Goal: Information Seeking & Learning: Learn about a topic

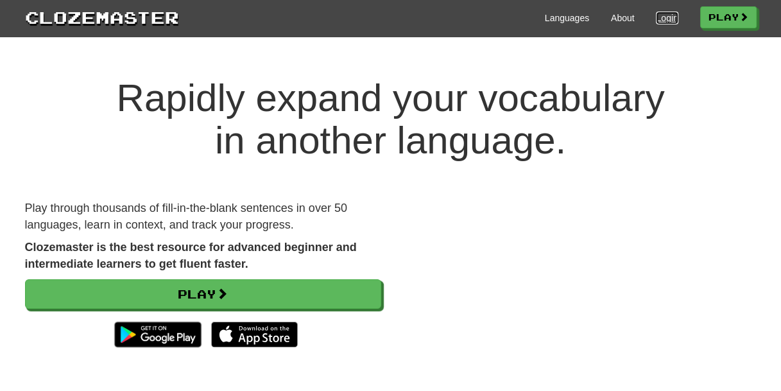
click at [657, 22] on link "Login" at bounding box center [667, 18] width 22 height 13
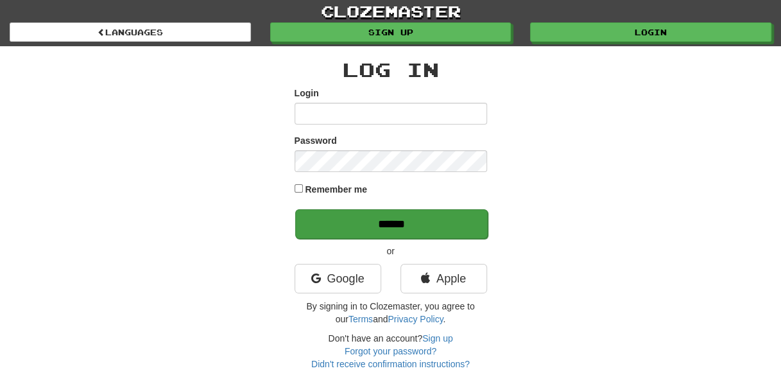
type input "**********"
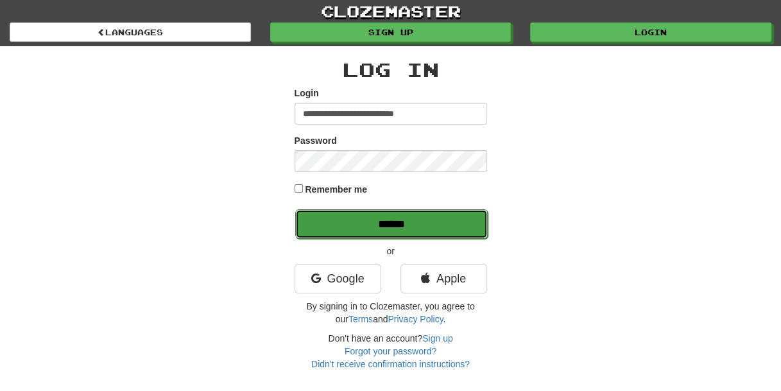
click at [440, 232] on input "******" at bounding box center [391, 224] width 193 height 30
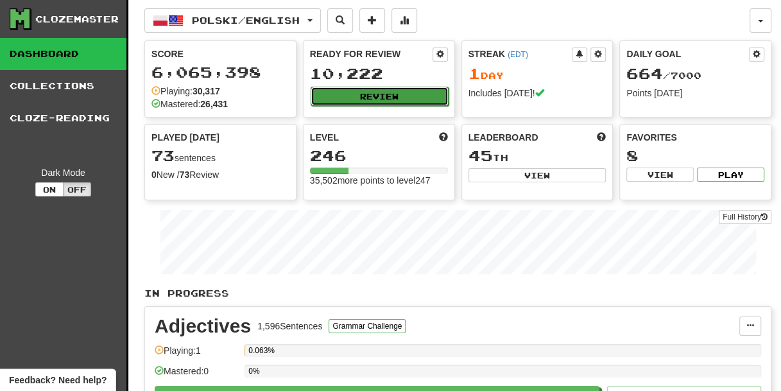
click at [407, 97] on button "Review" at bounding box center [380, 96] width 138 height 19
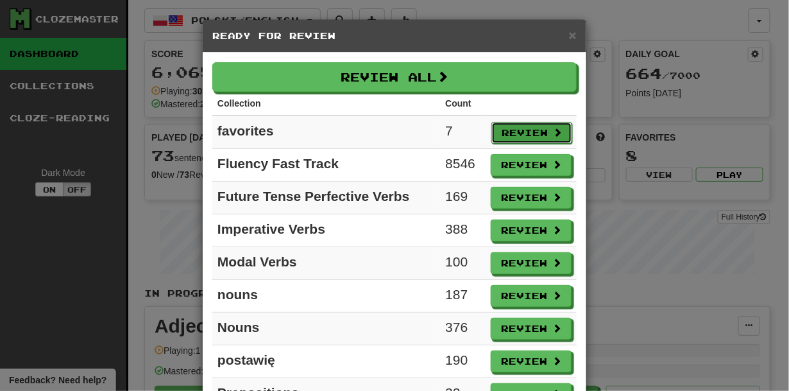
click at [532, 129] on button "Review" at bounding box center [532, 133] width 81 height 22
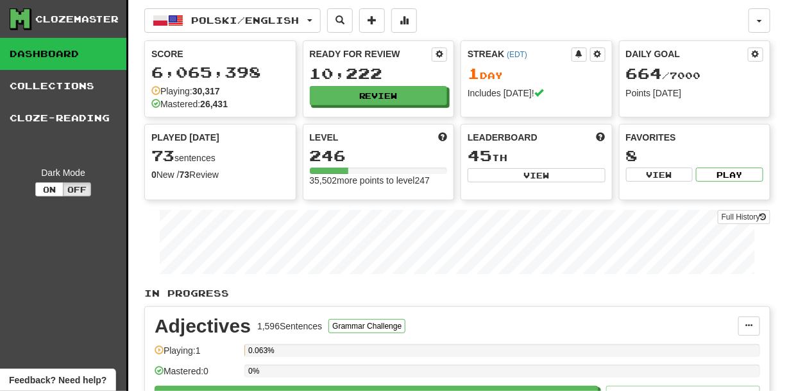
select select "***"
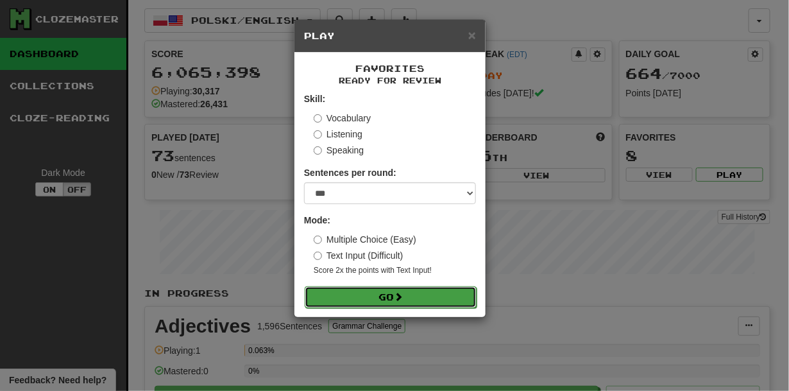
click at [447, 299] on button "Go" at bounding box center [391, 297] width 172 height 22
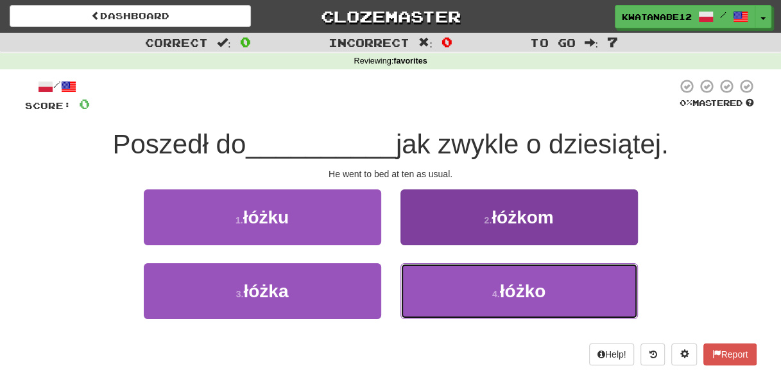
click at [447, 295] on button "4 . [GEOGRAPHIC_DATA]" at bounding box center [519, 291] width 237 height 56
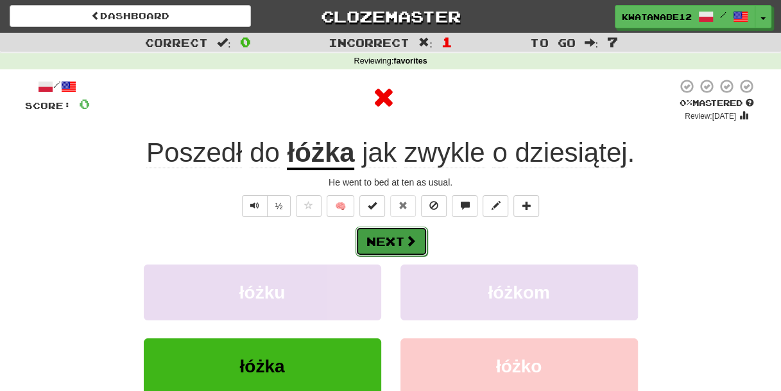
click at [404, 236] on button "Next" at bounding box center [392, 242] width 72 height 30
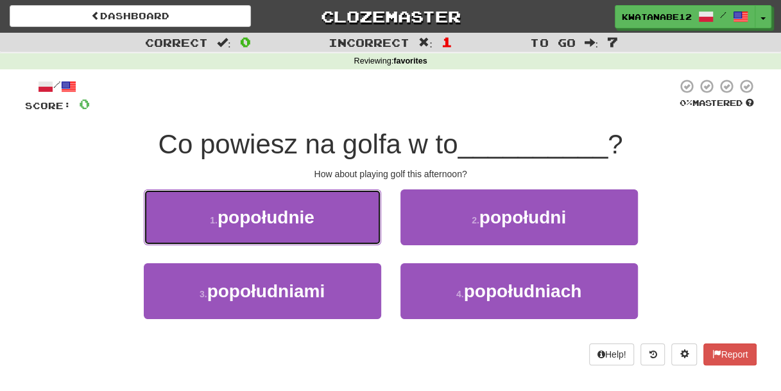
click at [344, 223] on button "1 . popołudnie" at bounding box center [262, 217] width 237 height 56
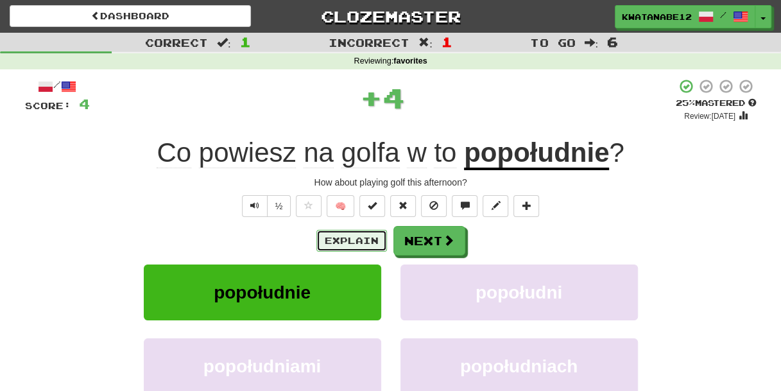
click at [350, 233] on button "Explain" at bounding box center [351, 241] width 71 height 22
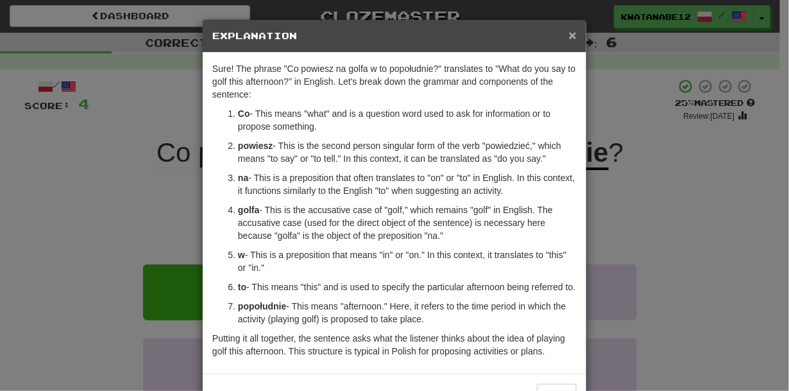
click at [569, 37] on span "×" at bounding box center [573, 35] width 8 height 15
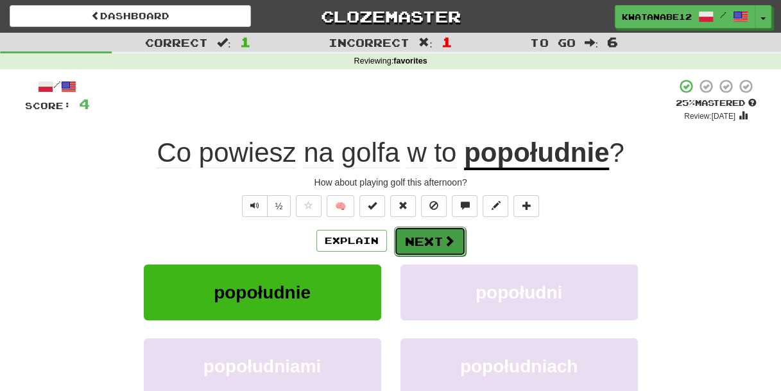
click at [438, 244] on button "Next" at bounding box center [430, 242] width 72 height 30
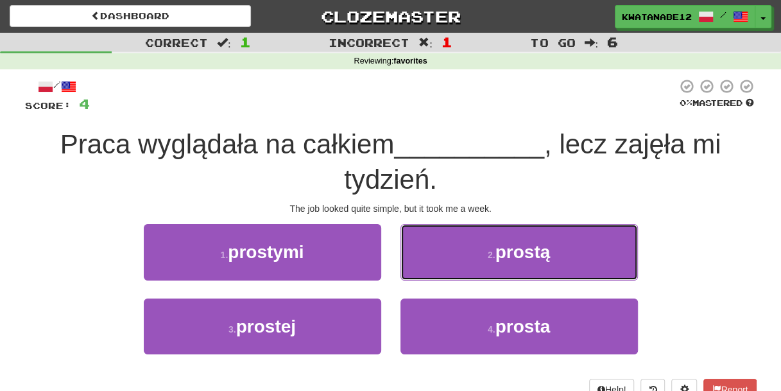
drag, startPoint x: 435, startPoint y: 259, endPoint x: 429, endPoint y: 263, distance: 7.3
click at [435, 259] on button "2 . prostą" at bounding box center [519, 252] width 237 height 56
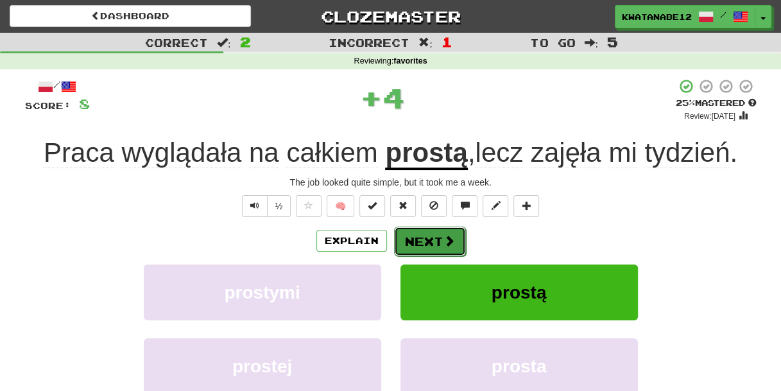
click at [417, 230] on button "Next" at bounding box center [430, 242] width 72 height 30
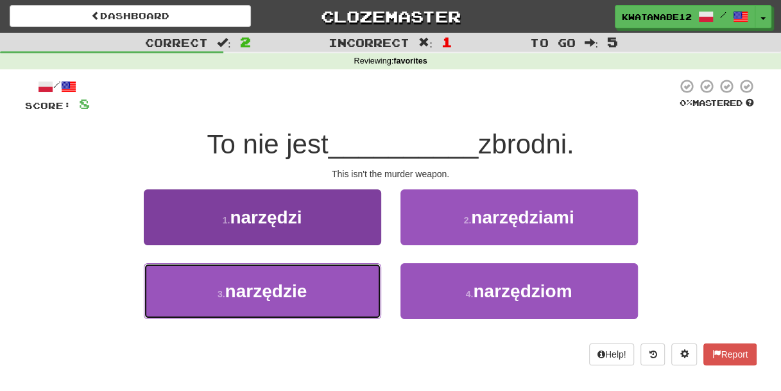
click at [341, 286] on button "3 . narzędzie" at bounding box center [262, 291] width 237 height 56
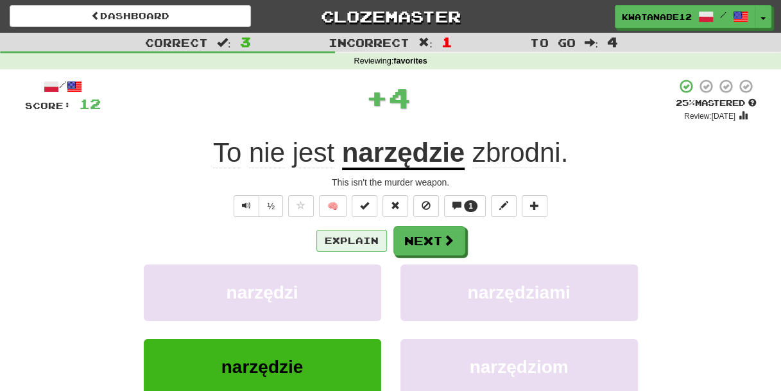
click at [341, 229] on div "Explain Next" at bounding box center [391, 241] width 732 height 30
click at [362, 243] on button "Explain" at bounding box center [351, 241] width 71 height 22
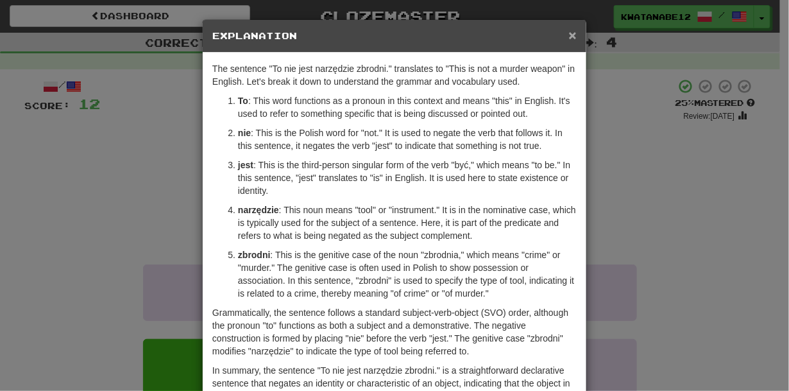
click at [570, 37] on span "×" at bounding box center [573, 35] width 8 height 15
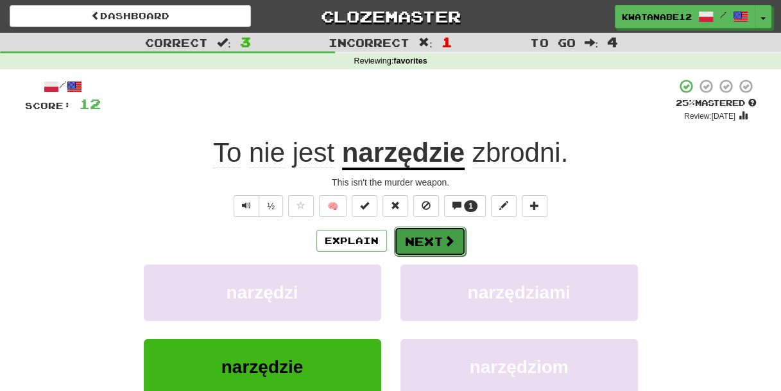
click at [435, 236] on button "Next" at bounding box center [430, 242] width 72 height 30
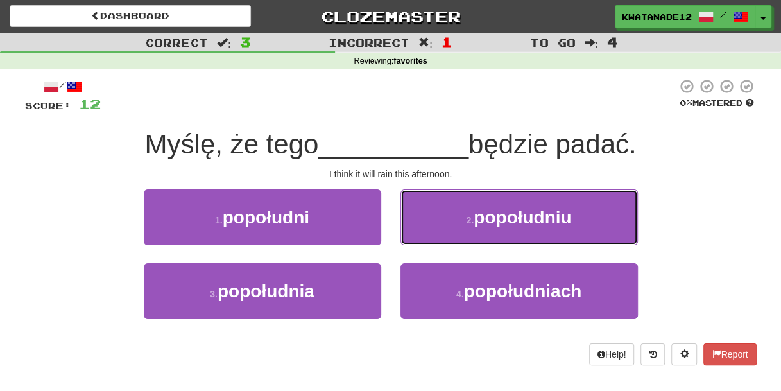
drag, startPoint x: 438, startPoint y: 213, endPoint x: 435, endPoint y: 223, distance: 10.8
click at [440, 216] on button "2 . popołudniu" at bounding box center [519, 217] width 237 height 56
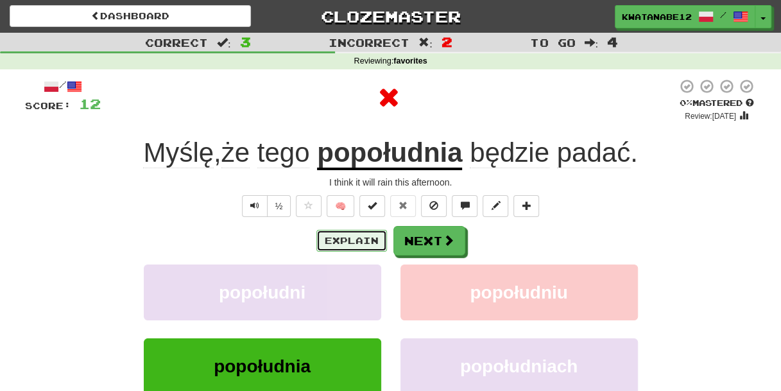
click at [358, 246] on button "Explain" at bounding box center [351, 241] width 71 height 22
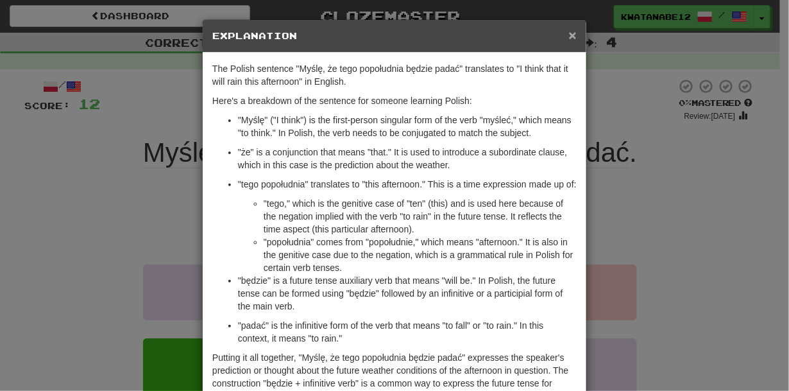
drag, startPoint x: 571, startPoint y: 31, endPoint x: 459, endPoint y: 103, distance: 133.0
click at [571, 31] on span "×" at bounding box center [573, 35] width 8 height 15
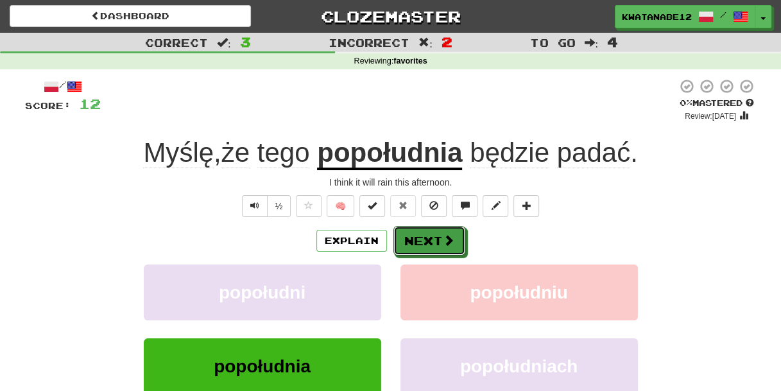
click at [447, 226] on div "Explain Next" at bounding box center [391, 241] width 732 height 30
click at [434, 249] on button "Next" at bounding box center [430, 242] width 72 height 30
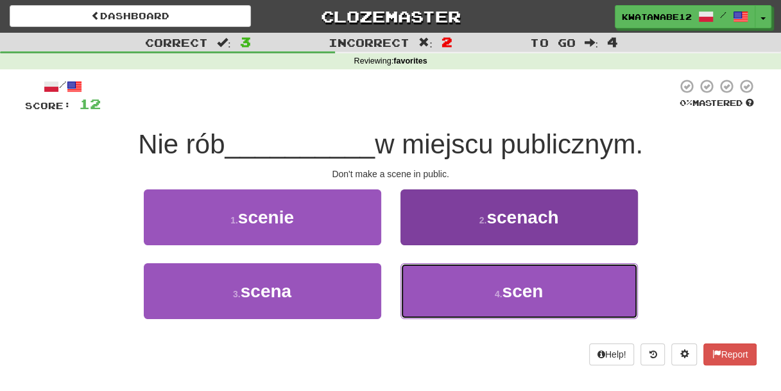
click at [473, 313] on button "4 . scen" at bounding box center [519, 291] width 237 height 56
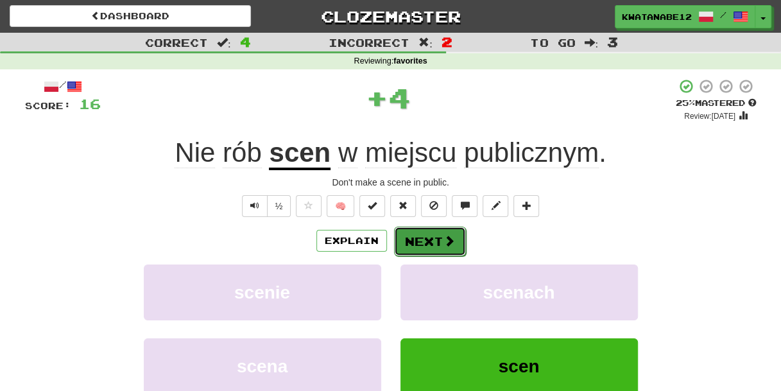
click at [426, 243] on button "Next" at bounding box center [430, 242] width 72 height 30
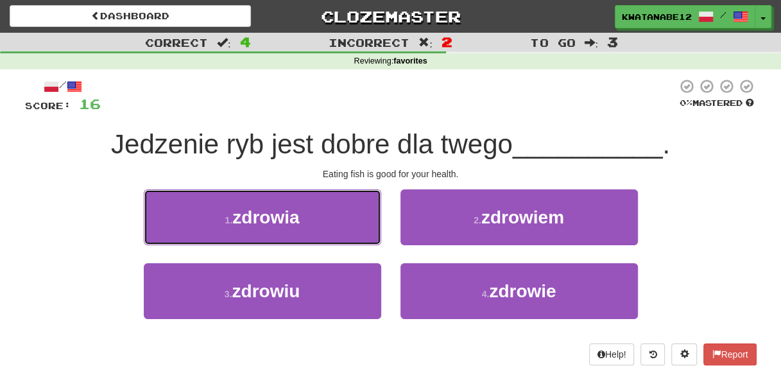
click at [342, 218] on button "1 . zdrowia" at bounding box center [262, 217] width 237 height 56
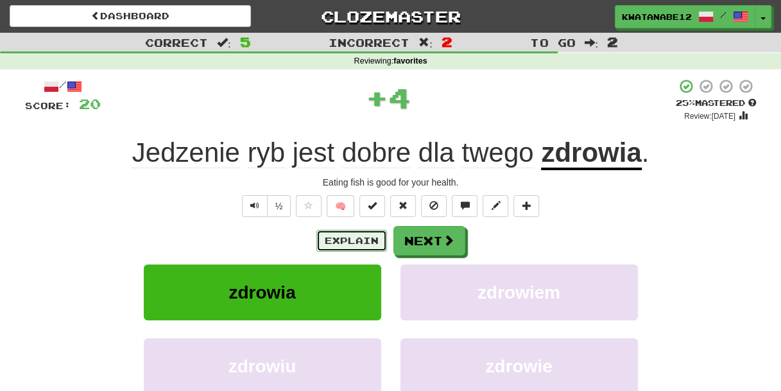
click at [372, 239] on button "Explain" at bounding box center [351, 241] width 71 height 22
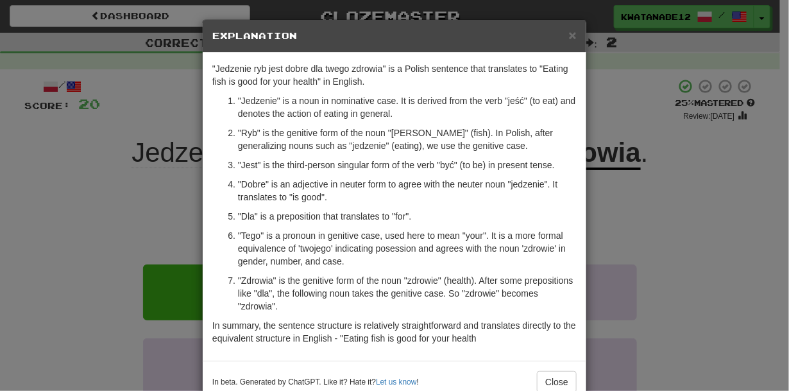
click at [573, 31] on div "× Explanation" at bounding box center [395, 36] width 384 height 33
click at [570, 34] on span "×" at bounding box center [573, 35] width 8 height 15
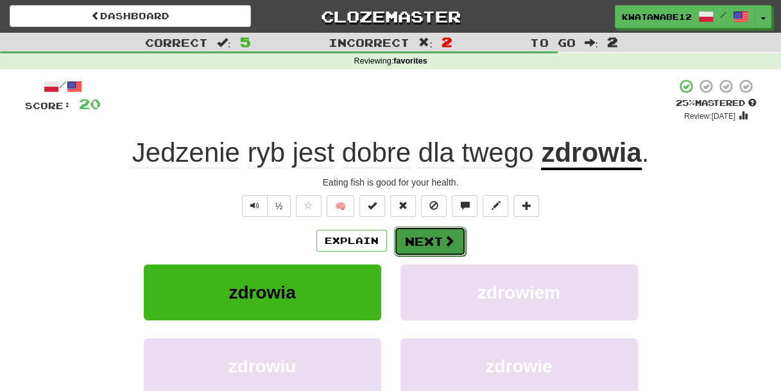
click at [422, 248] on button "Next" at bounding box center [430, 242] width 72 height 30
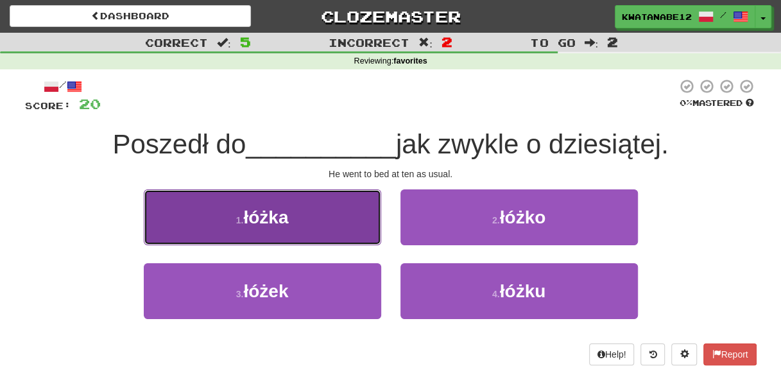
drag, startPoint x: 326, startPoint y: 221, endPoint x: 335, endPoint y: 225, distance: 9.5
click at [335, 225] on button "1 . łóżka" at bounding box center [262, 217] width 237 height 56
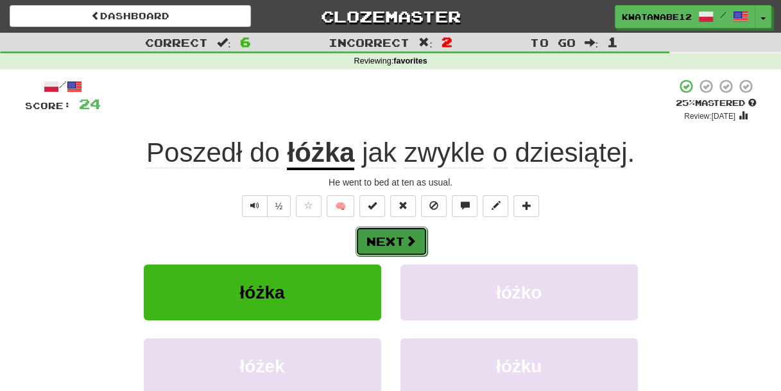
click at [408, 244] on span at bounding box center [411, 241] width 12 height 12
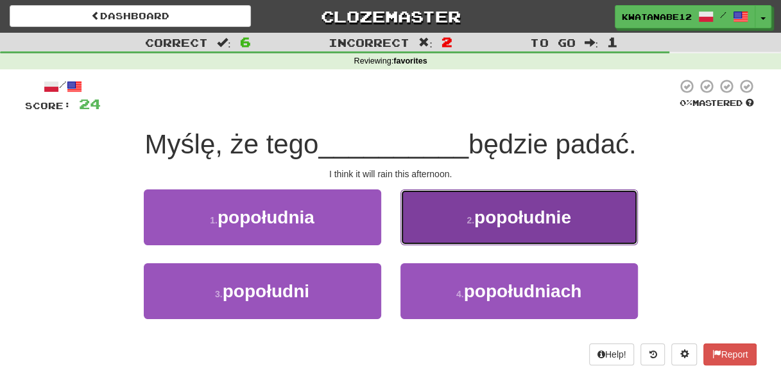
click at [448, 237] on button "2 . popołudnie" at bounding box center [519, 217] width 237 height 56
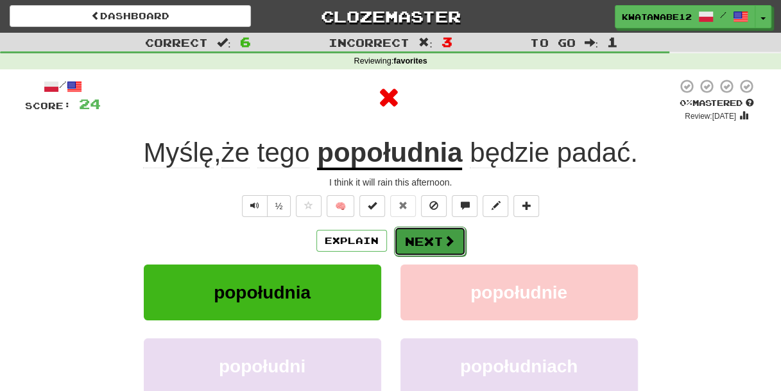
click at [434, 246] on button "Next" at bounding box center [430, 242] width 72 height 30
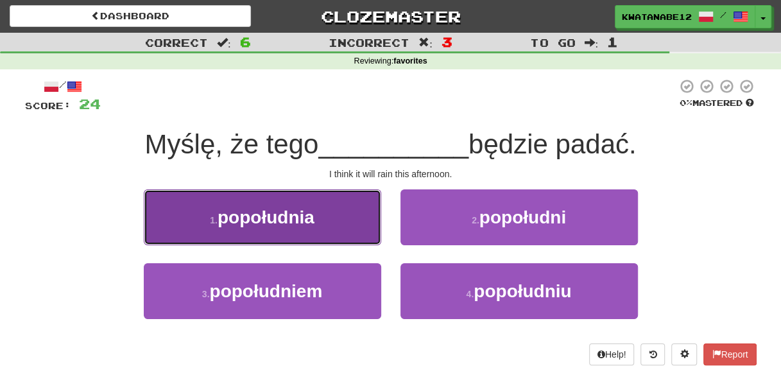
click at [337, 227] on button "1 . popołudnia" at bounding box center [262, 217] width 237 height 56
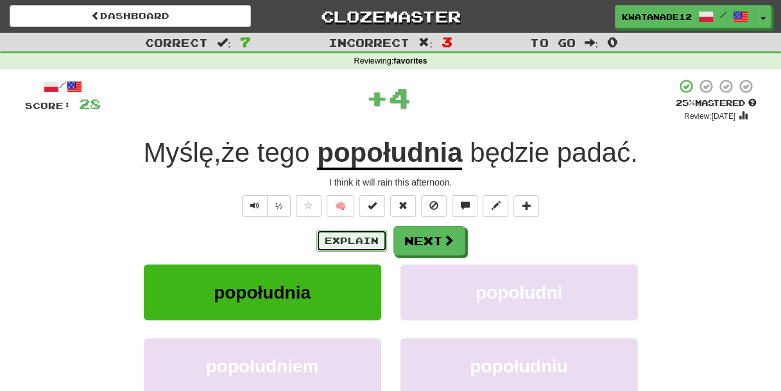
click at [350, 232] on button "Explain" at bounding box center [351, 241] width 71 height 22
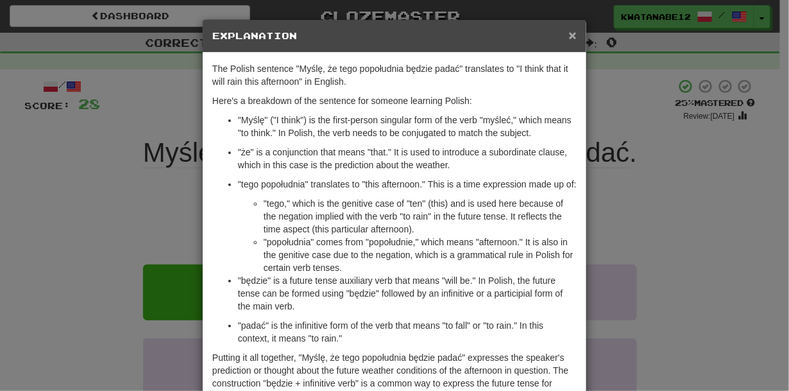
click at [571, 36] on span "×" at bounding box center [573, 35] width 8 height 15
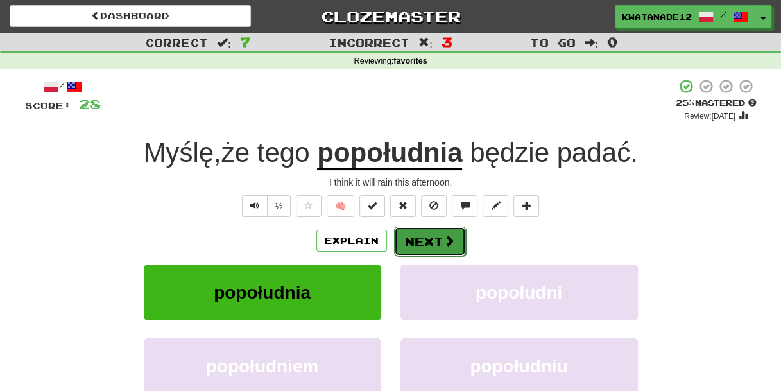
click at [445, 235] on span at bounding box center [450, 241] width 12 height 12
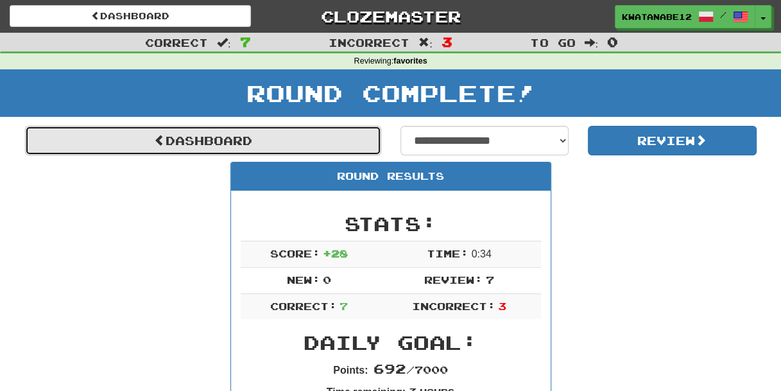
click at [317, 145] on link "Dashboard" at bounding box center [203, 141] width 356 height 30
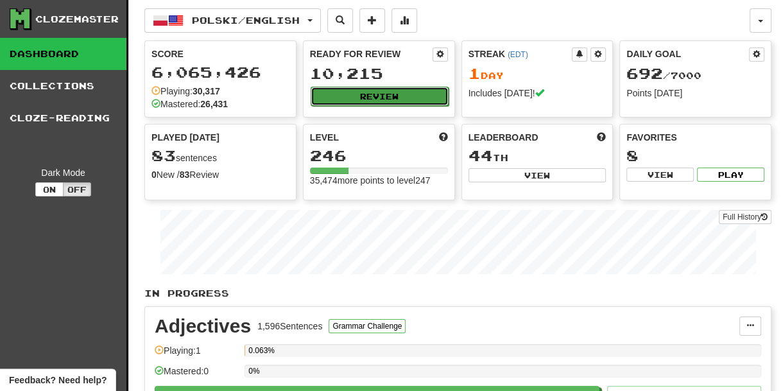
click at [350, 94] on button "Review" at bounding box center [380, 96] width 138 height 19
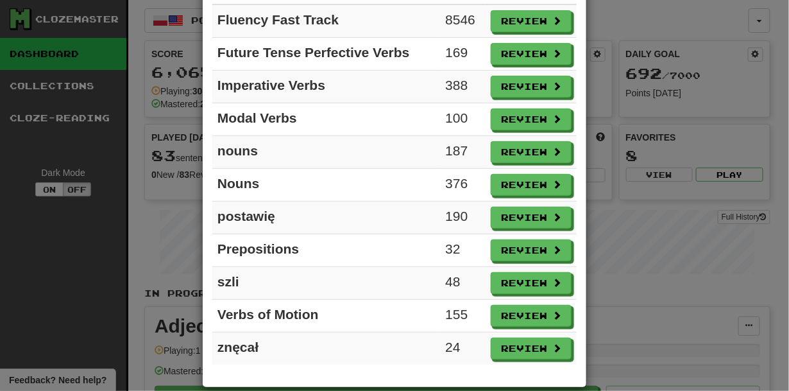
scroll to position [119, 0]
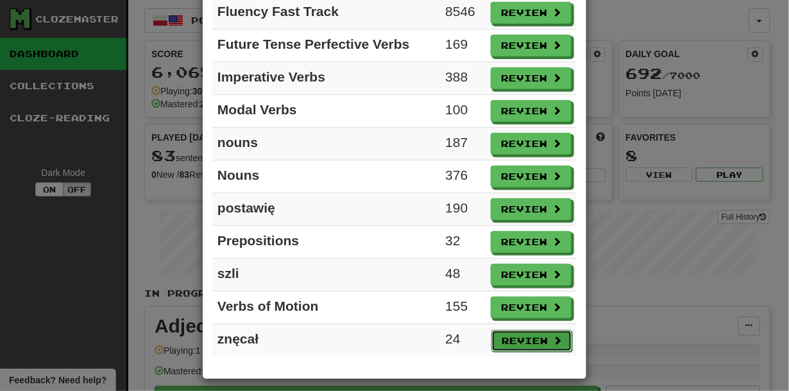
click at [529, 330] on button "Review" at bounding box center [532, 341] width 81 height 22
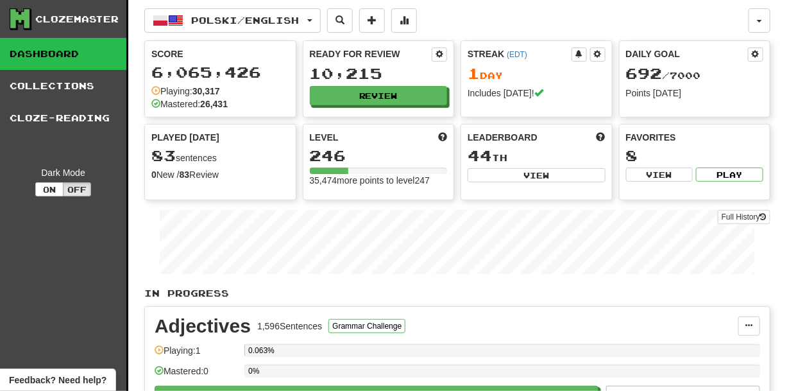
select select "***"
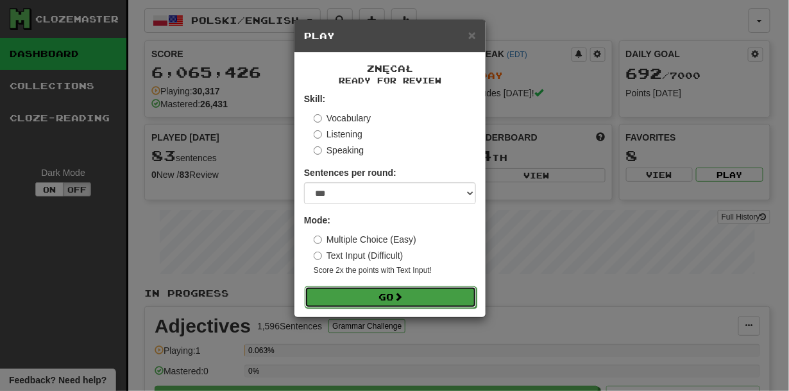
click at [431, 299] on button "Go" at bounding box center [391, 297] width 172 height 22
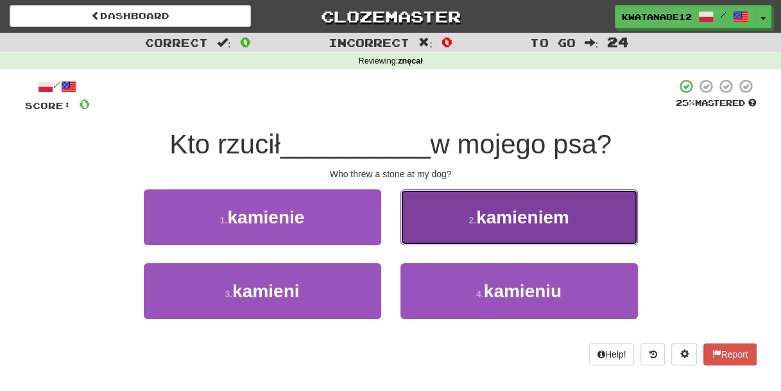
click at [449, 232] on button "2 . [GEOGRAPHIC_DATA]" at bounding box center [519, 217] width 237 height 56
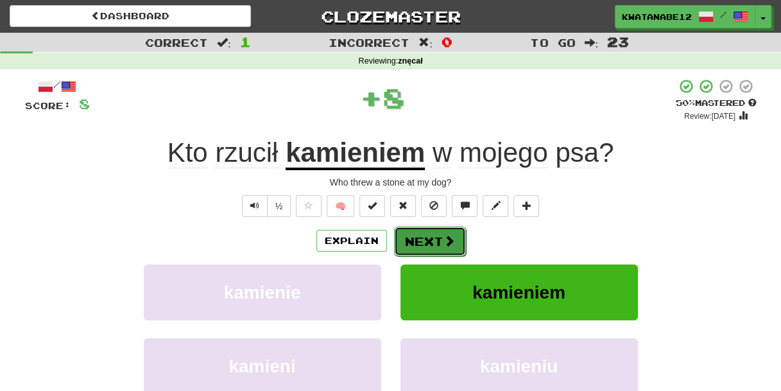
click at [427, 246] on button "Next" at bounding box center [430, 242] width 72 height 30
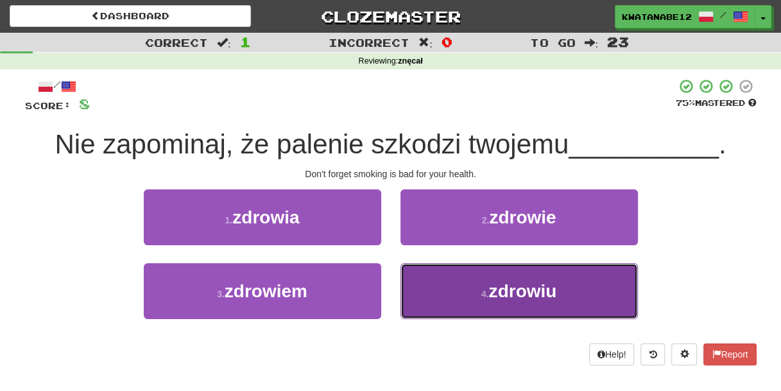
click at [448, 279] on button "4 . zdrowiu" at bounding box center [519, 291] width 237 height 56
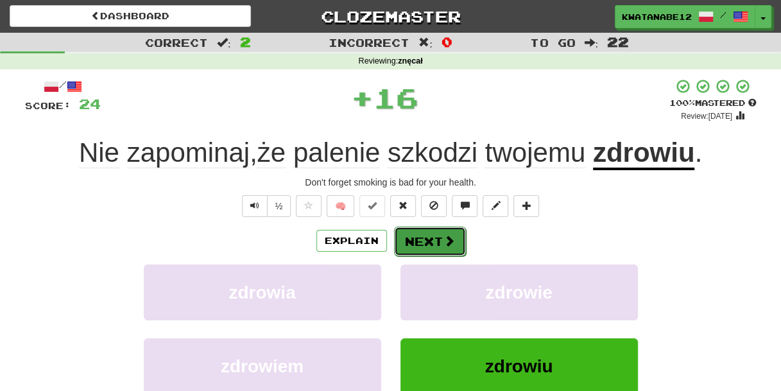
click at [429, 230] on button "Next" at bounding box center [430, 242] width 72 height 30
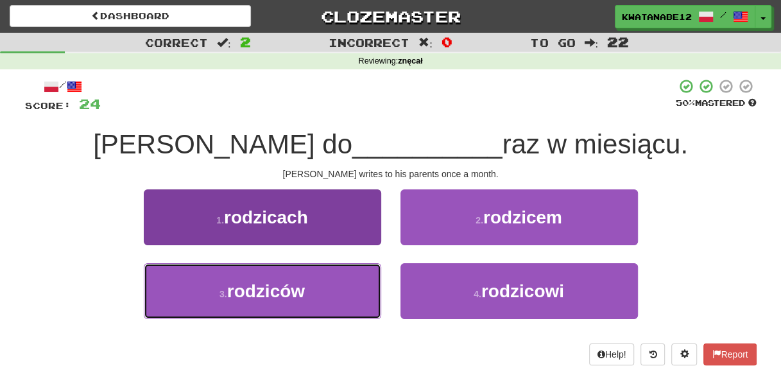
drag, startPoint x: 326, startPoint y: 282, endPoint x: 352, endPoint y: 275, distance: 27.2
click at [336, 282] on button "3 . rodziców" at bounding box center [262, 291] width 237 height 56
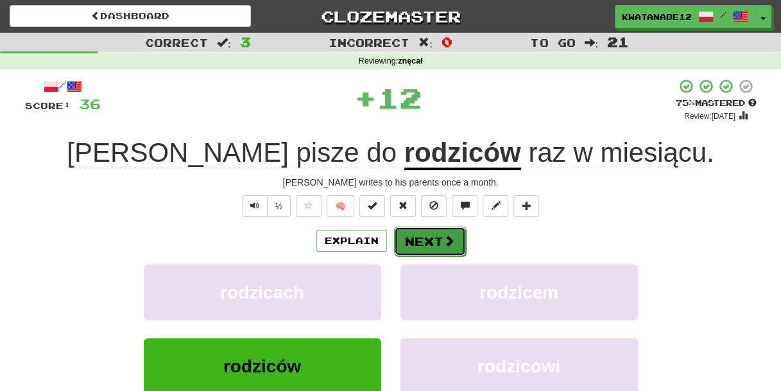
click at [418, 237] on button "Next" at bounding box center [430, 242] width 72 height 30
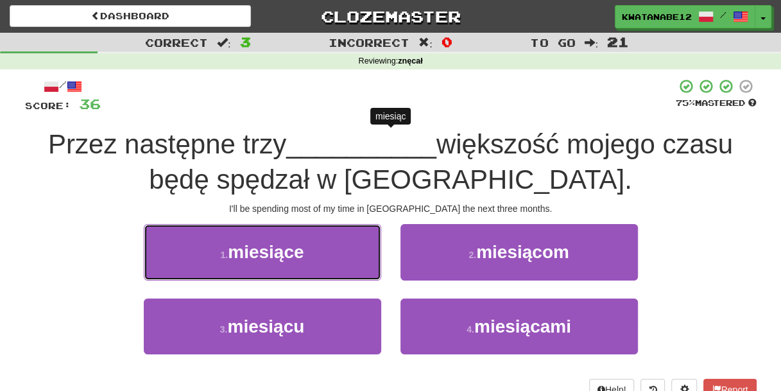
drag, startPoint x: 325, startPoint y: 249, endPoint x: 356, endPoint y: 257, distance: 31.1
click at [327, 249] on button "1 . miesiące" at bounding box center [262, 252] width 237 height 56
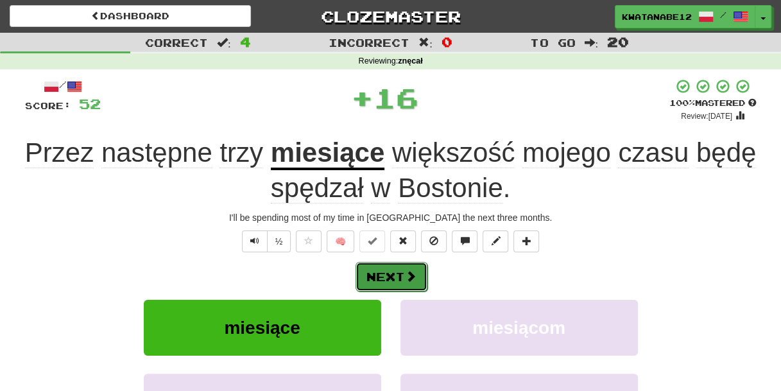
click at [416, 268] on button "Next" at bounding box center [392, 277] width 72 height 30
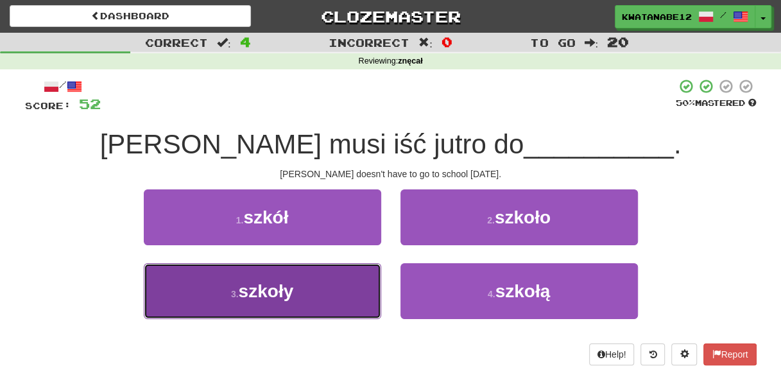
click at [315, 292] on button "3 . szkoły" at bounding box center [262, 291] width 237 height 56
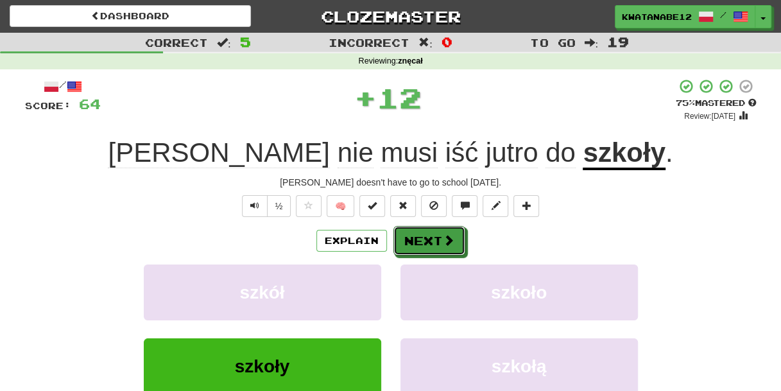
drag, startPoint x: 423, startPoint y: 249, endPoint x: 402, endPoint y: 182, distance: 70.0
click at [424, 247] on button "Next" at bounding box center [429, 241] width 72 height 30
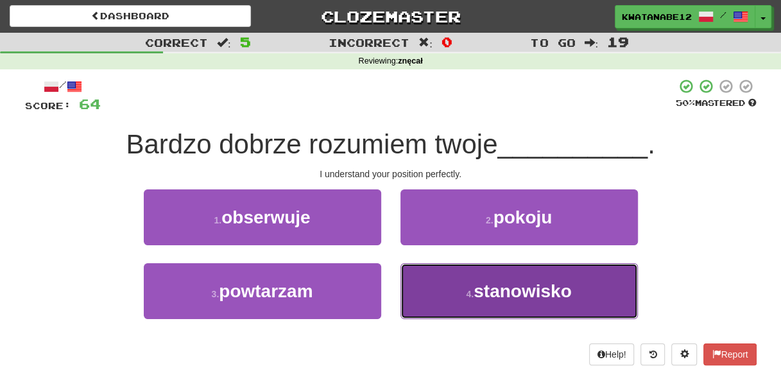
click at [457, 273] on button "4 . stanowisko" at bounding box center [519, 291] width 237 height 56
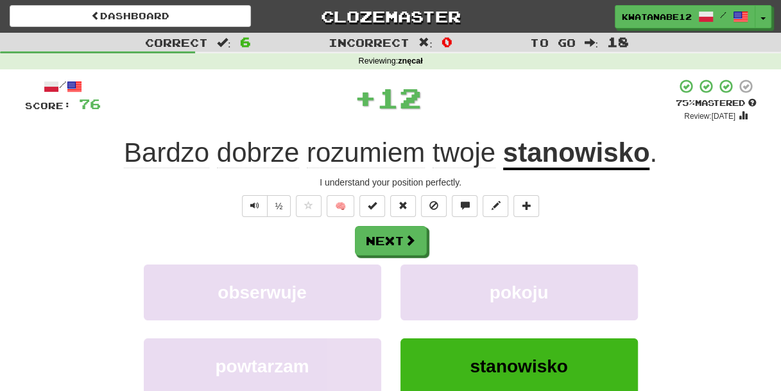
click at [427, 228] on div "/ Score: 76 + 12 75 % Mastered Review: 2025-09-17 Bardzo dobrze rozumiem twoje …" at bounding box center [391, 279] width 732 height 402
click at [399, 249] on button "Next" at bounding box center [392, 242] width 72 height 30
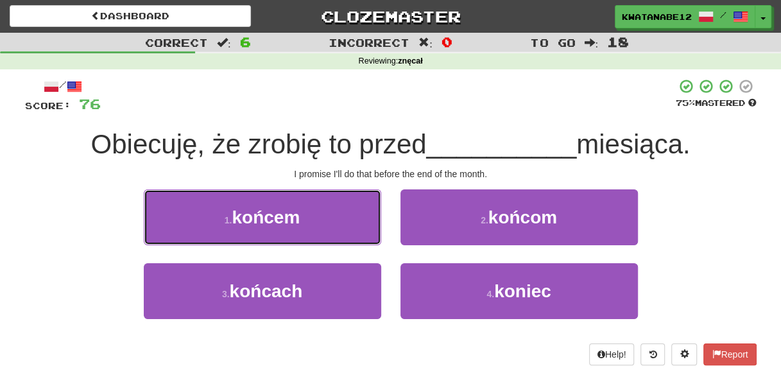
drag, startPoint x: 353, startPoint y: 222, endPoint x: 365, endPoint y: 225, distance: 11.8
click at [356, 223] on button "1 . końcem" at bounding box center [262, 217] width 237 height 56
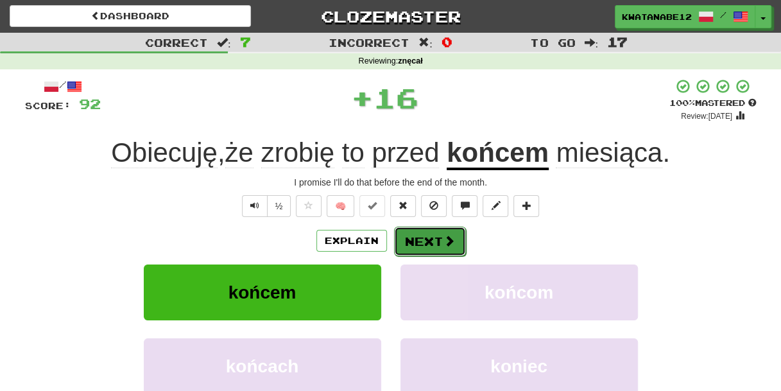
click at [418, 240] on button "Next" at bounding box center [430, 242] width 72 height 30
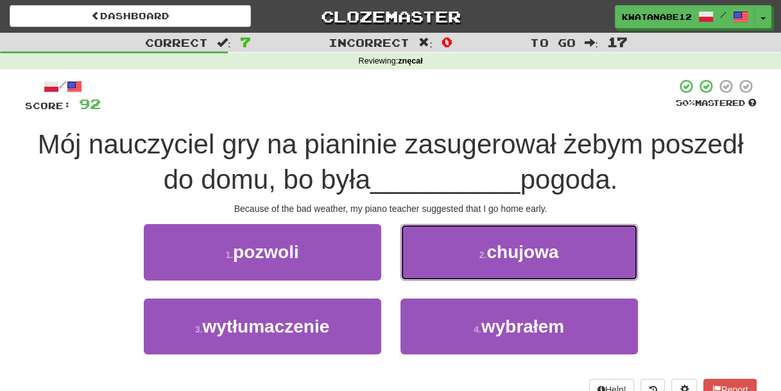
click at [438, 254] on button "2 . chujowa" at bounding box center [519, 252] width 237 height 56
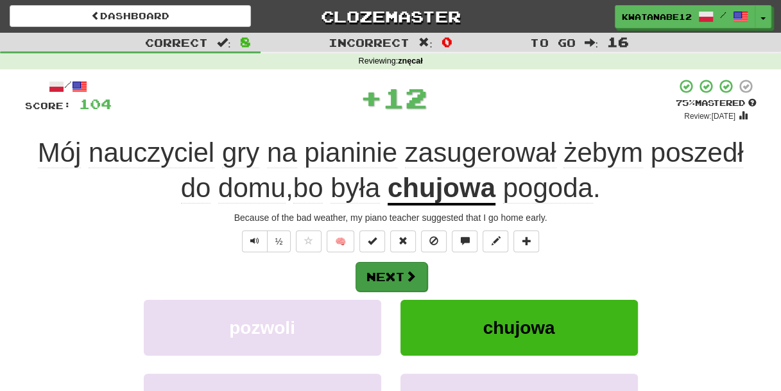
drag, startPoint x: 429, startPoint y: 270, endPoint x: 413, endPoint y: 266, distance: 17.1
click at [423, 270] on div "Next" at bounding box center [391, 276] width 732 height 30
click at [407, 280] on span at bounding box center [411, 276] width 12 height 12
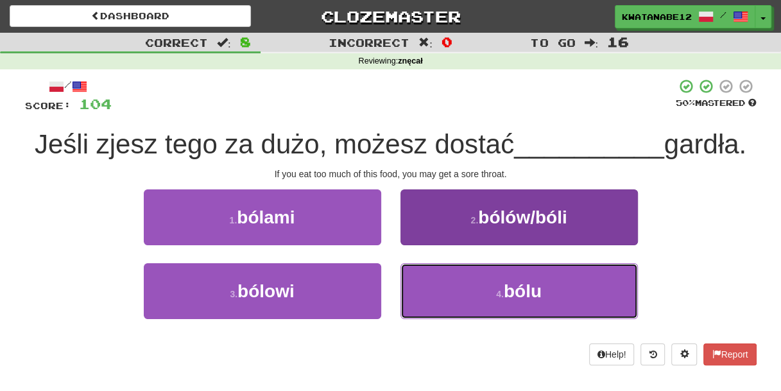
click at [452, 300] on button "4 . bólu" at bounding box center [519, 291] width 237 height 56
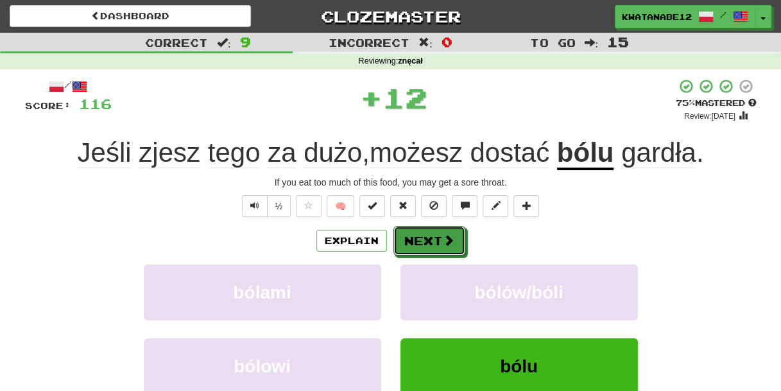
drag, startPoint x: 428, startPoint y: 237, endPoint x: 404, endPoint y: 196, distance: 47.4
click at [427, 237] on button "Next" at bounding box center [429, 241] width 72 height 30
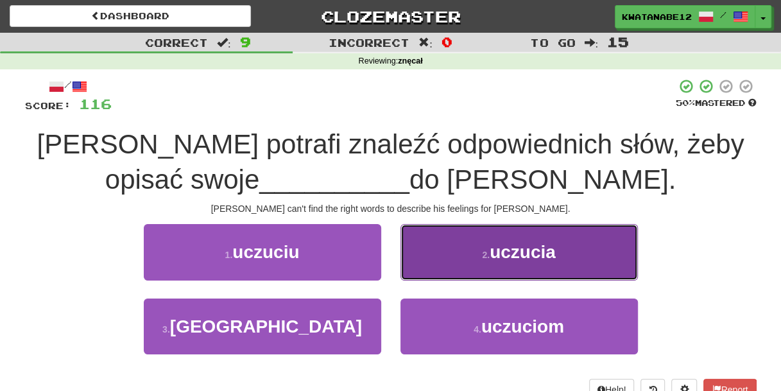
click at [452, 255] on button "2 . uczucia" at bounding box center [519, 252] width 237 height 56
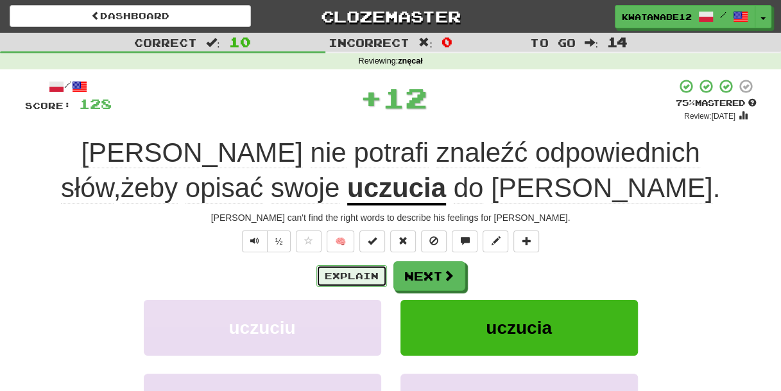
click at [355, 281] on button "Explain" at bounding box center [351, 276] width 71 height 22
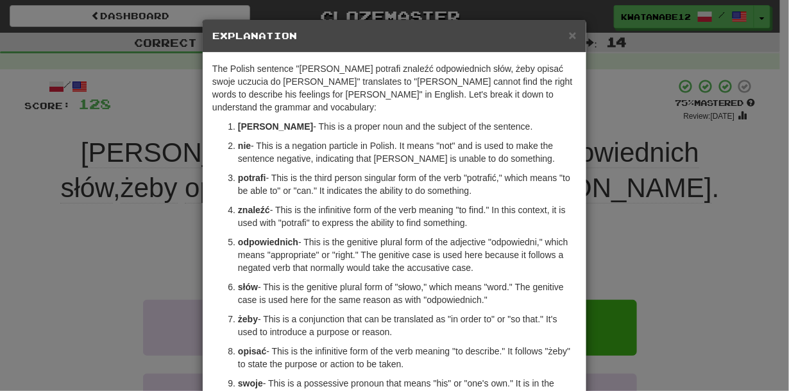
click at [573, 37] on div "× Explanation" at bounding box center [395, 36] width 384 height 33
click at [570, 32] on span "×" at bounding box center [573, 35] width 8 height 15
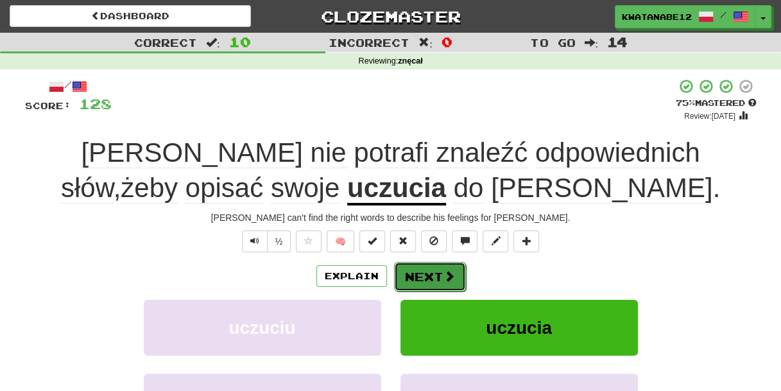
click at [433, 275] on button "Next" at bounding box center [430, 277] width 72 height 30
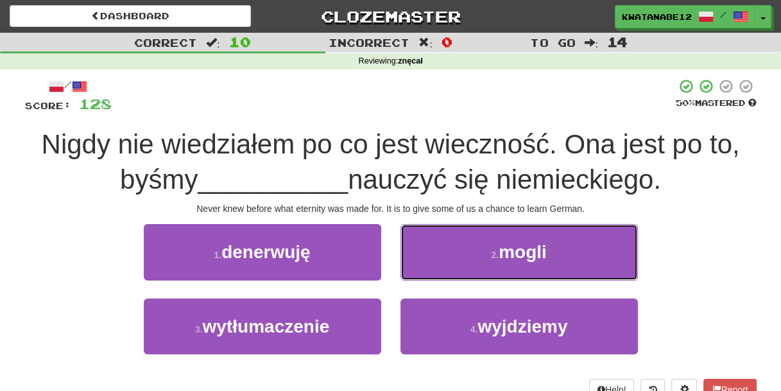
click at [426, 257] on button "2 . mogli" at bounding box center [519, 252] width 237 height 56
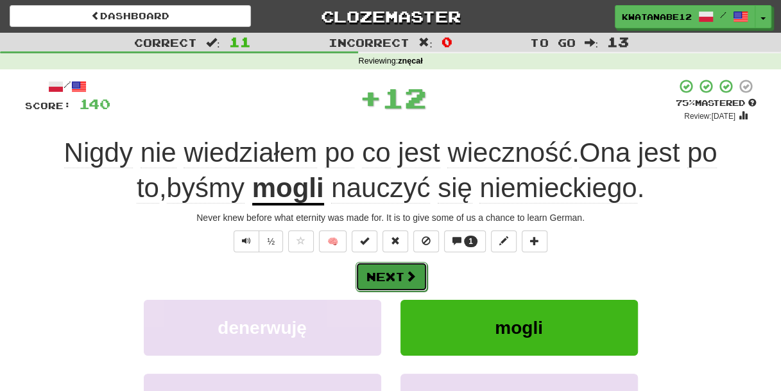
click at [411, 272] on span at bounding box center [411, 276] width 12 height 12
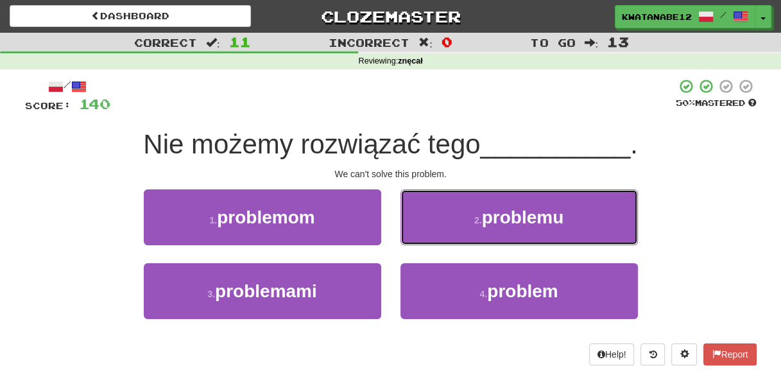
click at [440, 221] on button "2 . problemu" at bounding box center [519, 217] width 237 height 56
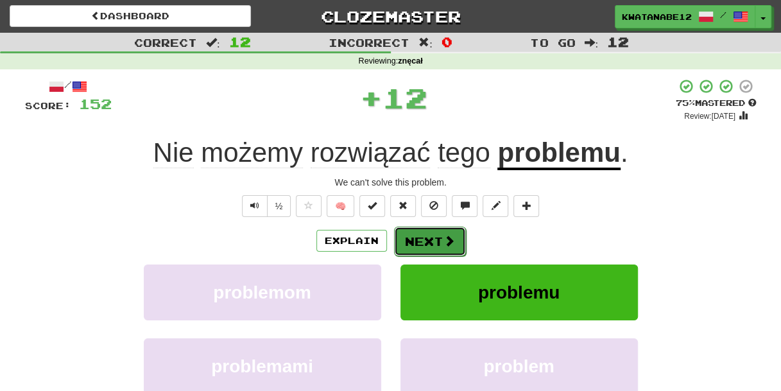
click at [409, 248] on button "Next" at bounding box center [430, 242] width 72 height 30
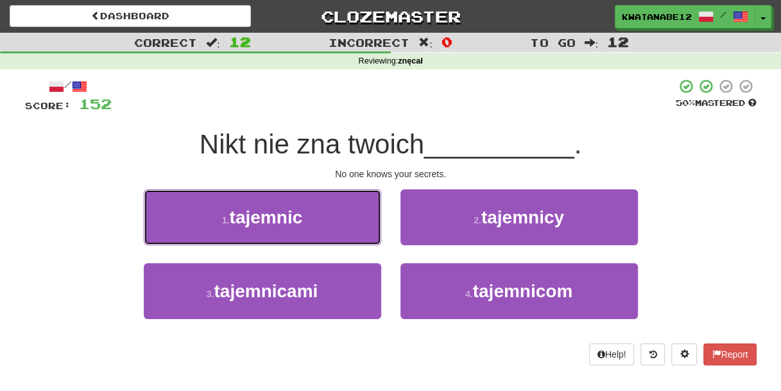
drag, startPoint x: 329, startPoint y: 205, endPoint x: 371, endPoint y: 223, distance: 46.0
click at [325, 210] on button "1 . tajemnic" at bounding box center [262, 217] width 237 height 56
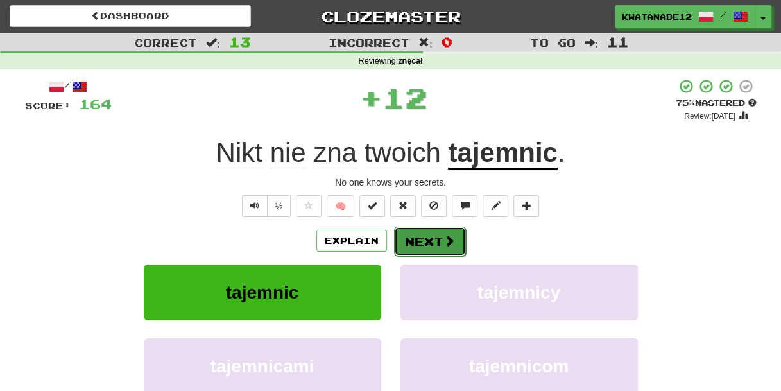
click at [416, 237] on button "Next" at bounding box center [430, 242] width 72 height 30
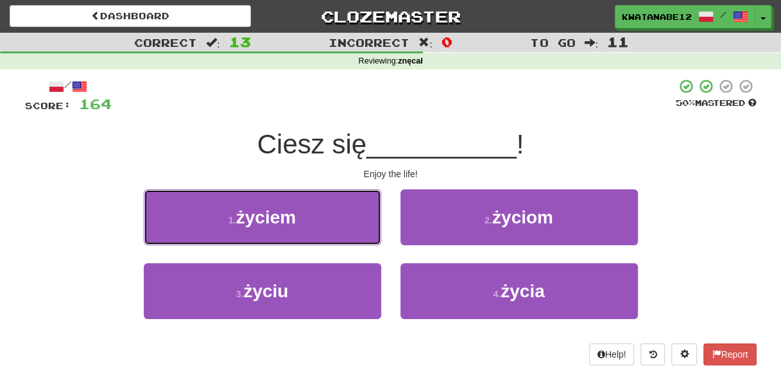
drag, startPoint x: 334, startPoint y: 220, endPoint x: 350, endPoint y: 223, distance: 16.3
click at [340, 219] on button "1 . życiem" at bounding box center [262, 217] width 237 height 56
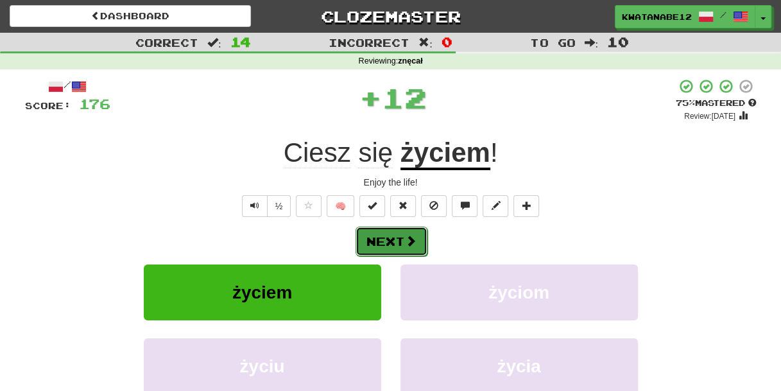
click at [425, 241] on button "Next" at bounding box center [392, 242] width 72 height 30
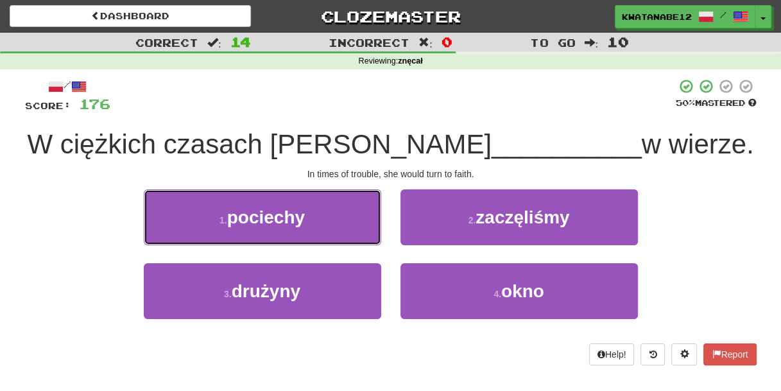
drag, startPoint x: 321, startPoint y: 214, endPoint x: 336, endPoint y: 218, distance: 15.3
click at [327, 214] on button "1 . pociechy" at bounding box center [262, 217] width 237 height 56
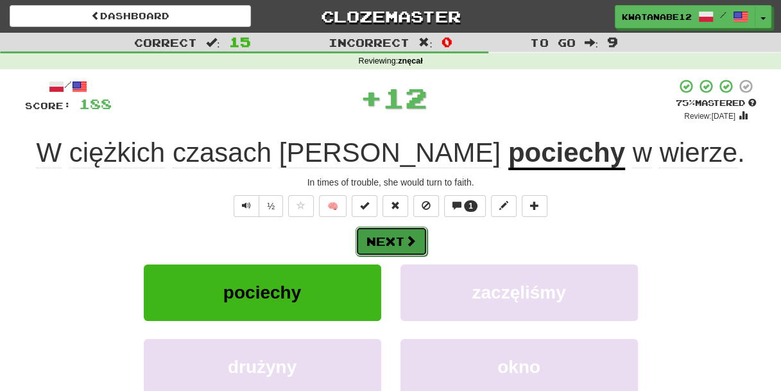
click at [415, 235] on span at bounding box center [411, 241] width 12 height 12
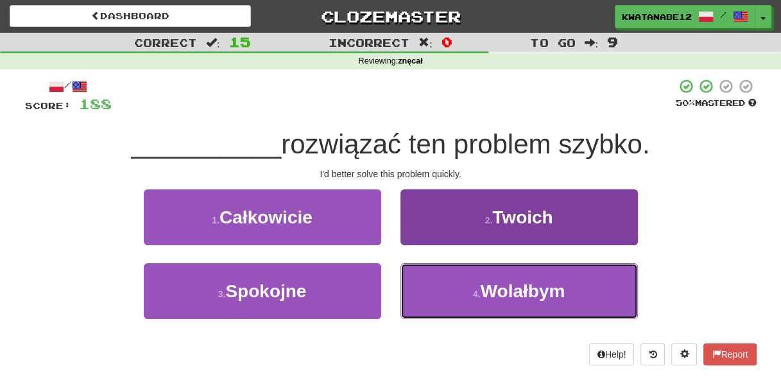
click at [448, 297] on button "4 . Wolałbym" at bounding box center [519, 291] width 237 height 56
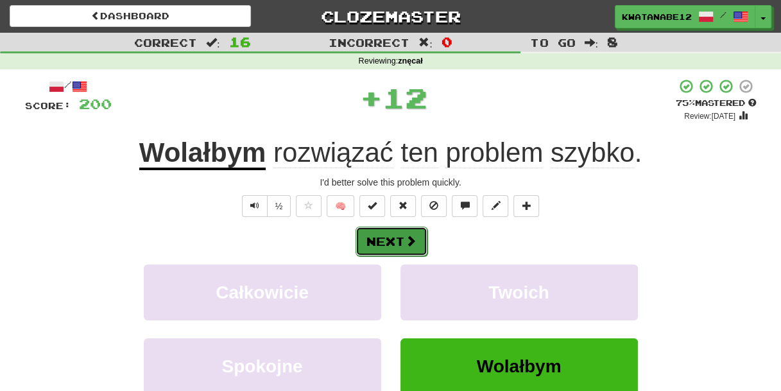
click at [393, 236] on button "Next" at bounding box center [392, 242] width 72 height 30
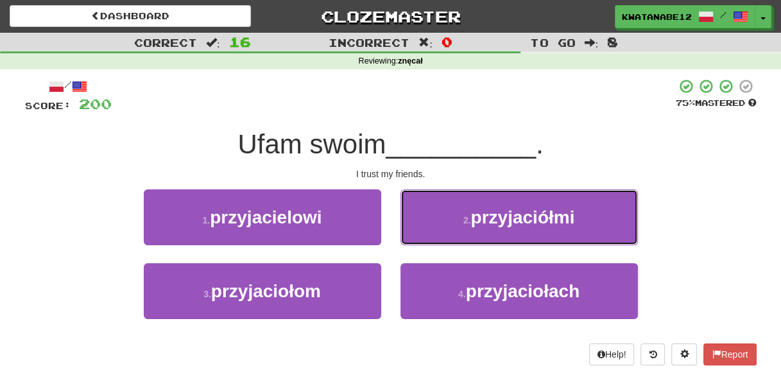
click at [441, 217] on button "2 . przyjaciółmi" at bounding box center [519, 217] width 237 height 56
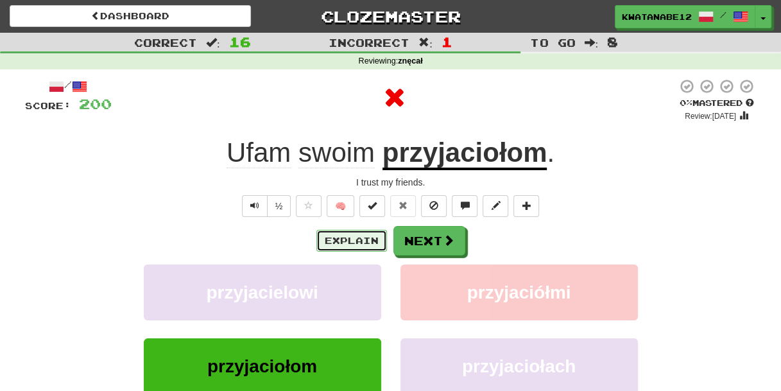
click at [345, 234] on button "Explain" at bounding box center [351, 241] width 71 height 22
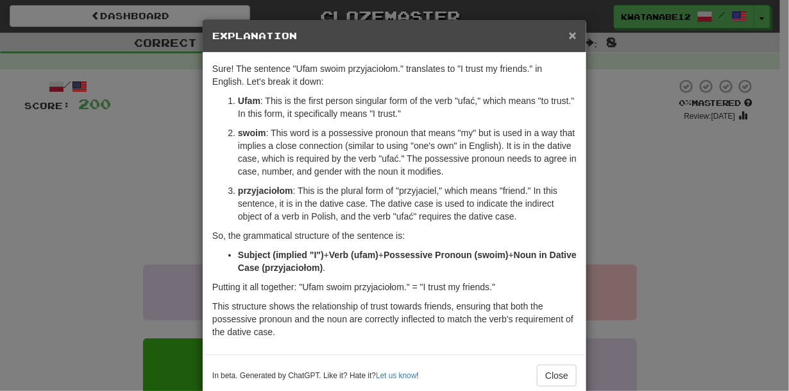
click at [569, 31] on span "×" at bounding box center [573, 35] width 8 height 15
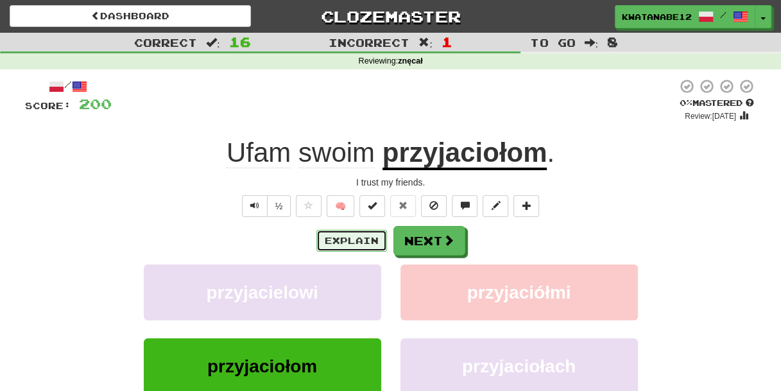
click at [359, 239] on button "Explain" at bounding box center [351, 241] width 71 height 22
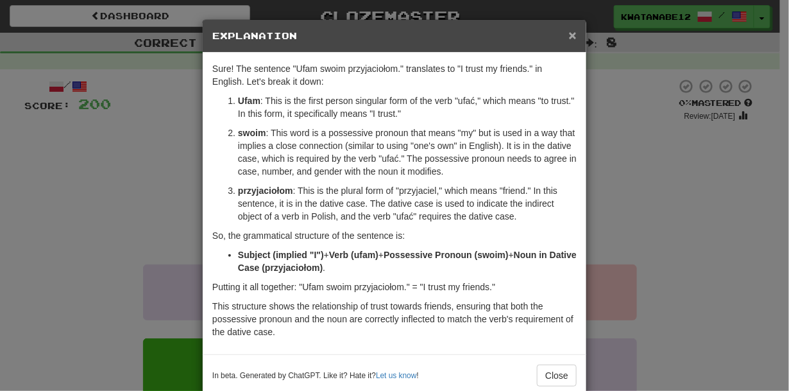
click at [569, 35] on span "×" at bounding box center [573, 35] width 8 height 15
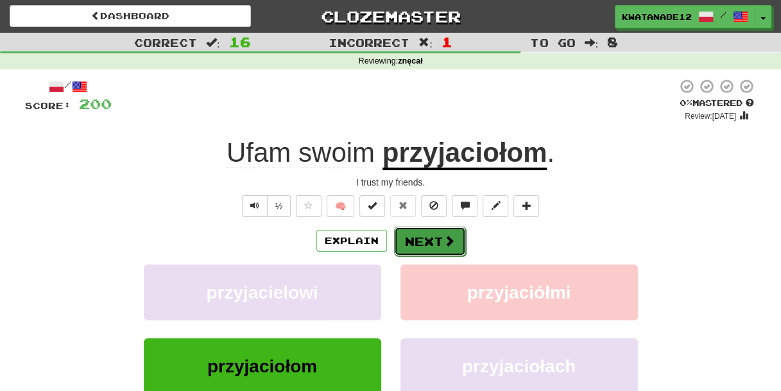
click at [427, 237] on button "Next" at bounding box center [430, 242] width 72 height 30
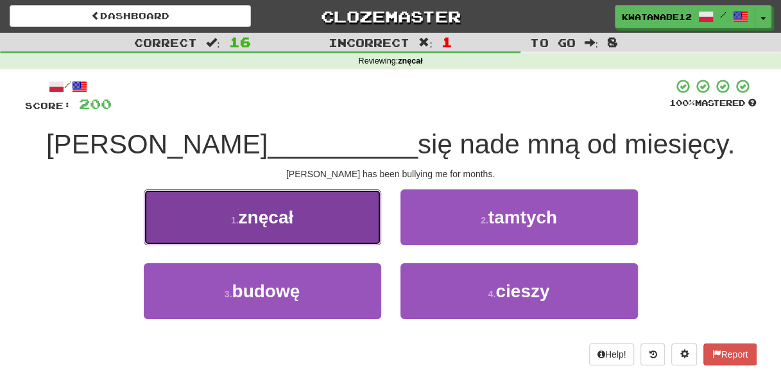
click at [352, 223] on button "1 . znęcał" at bounding box center [262, 217] width 237 height 56
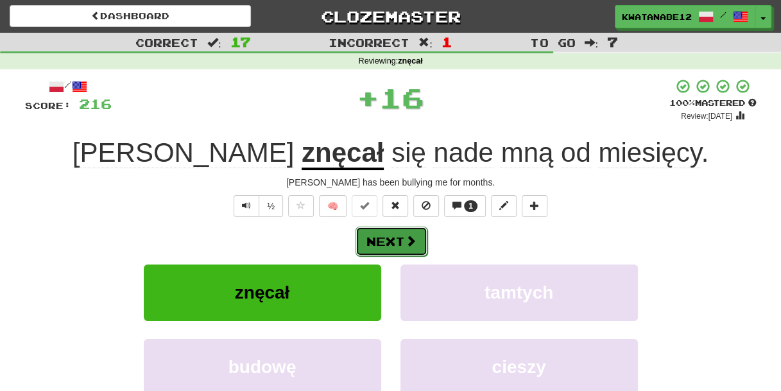
click at [426, 232] on button "Next" at bounding box center [392, 242] width 72 height 30
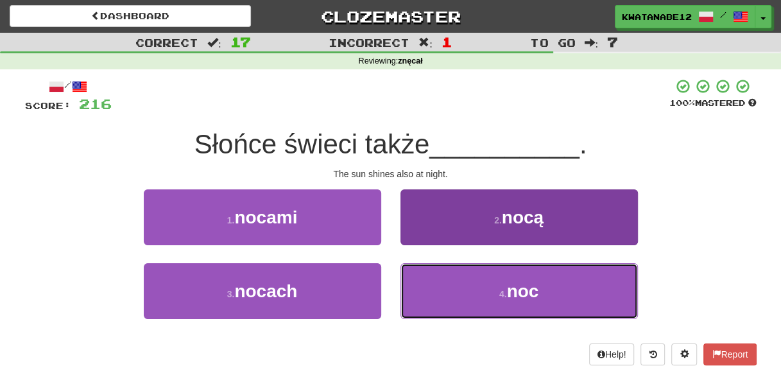
click at [459, 282] on button "4 . noc" at bounding box center [519, 291] width 237 height 56
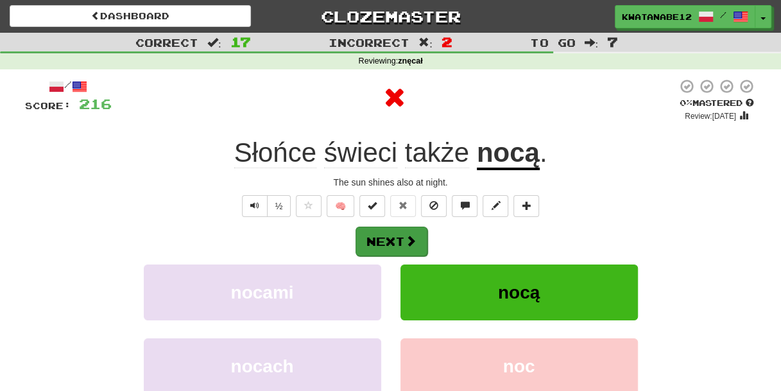
click at [422, 238] on div "Next" at bounding box center [391, 241] width 732 height 30
click at [363, 236] on button "Next" at bounding box center [392, 242] width 72 height 30
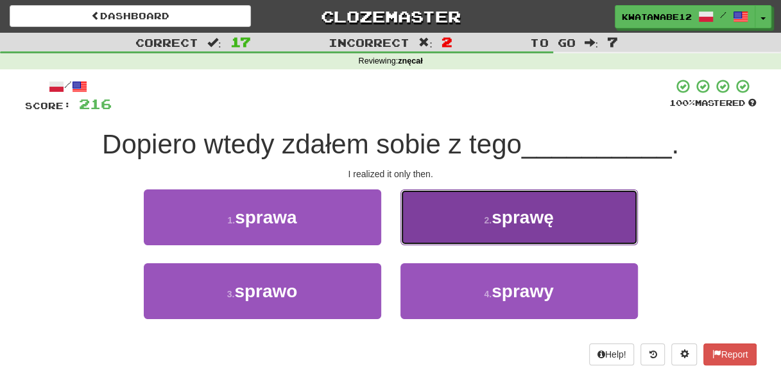
click at [429, 218] on button "2 . sprawę" at bounding box center [519, 217] width 237 height 56
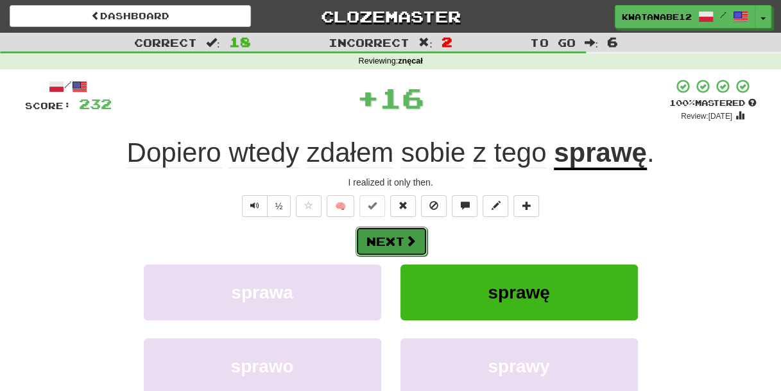
click at [417, 239] on button "Next" at bounding box center [392, 242] width 72 height 30
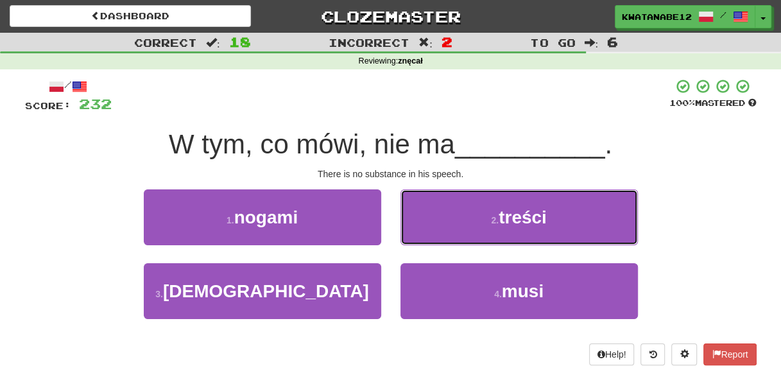
drag, startPoint x: 438, startPoint y: 200, endPoint x: 433, endPoint y: 223, distance: 24.3
click at [438, 202] on button "2 . treści" at bounding box center [519, 217] width 237 height 56
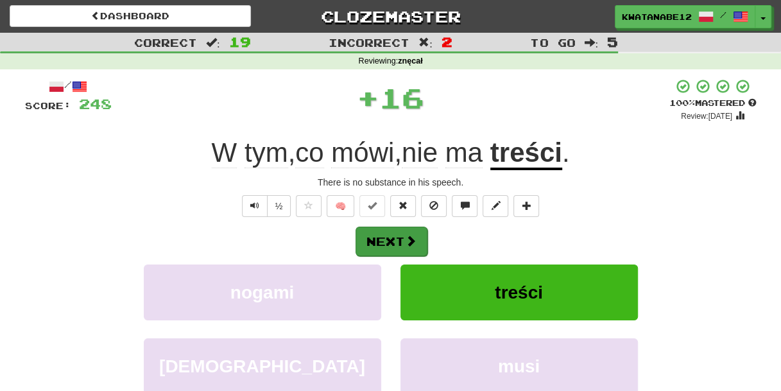
click at [424, 237] on div "Next" at bounding box center [391, 241] width 732 height 30
click at [405, 237] on span at bounding box center [411, 241] width 12 height 12
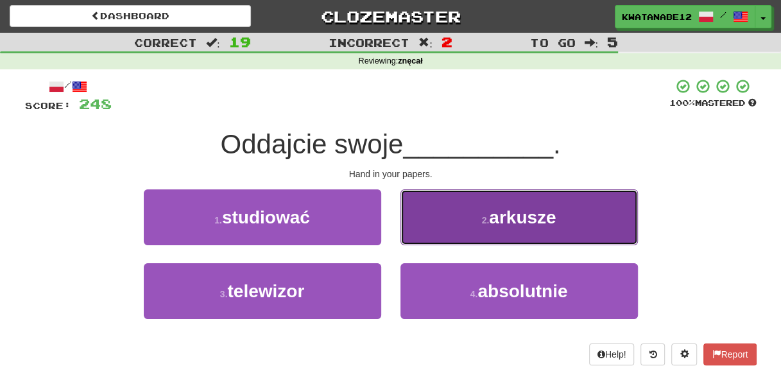
click at [421, 210] on button "2 . arkusze" at bounding box center [519, 217] width 237 height 56
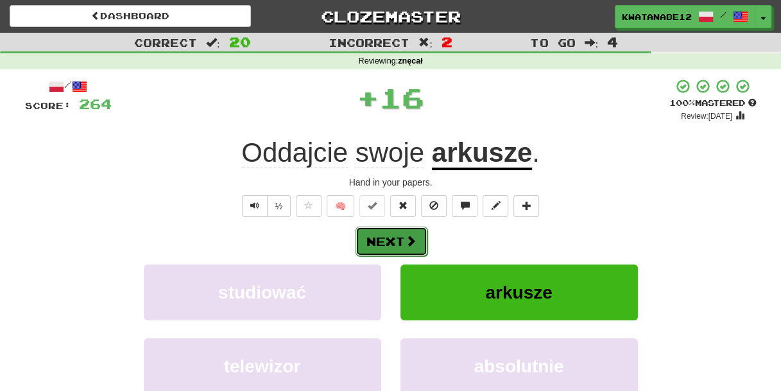
drag, startPoint x: 412, startPoint y: 236, endPoint x: 402, endPoint y: 237, distance: 10.3
click at [402, 237] on button "Next" at bounding box center [392, 242] width 72 height 30
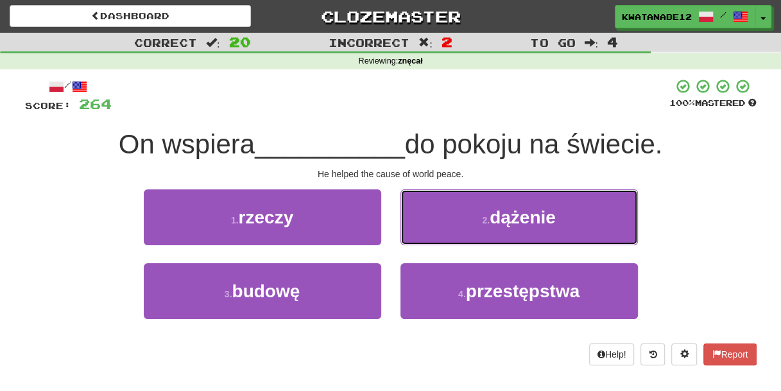
drag, startPoint x: 448, startPoint y: 217, endPoint x: 440, endPoint y: 224, distance: 10.4
click at [448, 217] on button "2 . dążenie" at bounding box center [519, 217] width 237 height 56
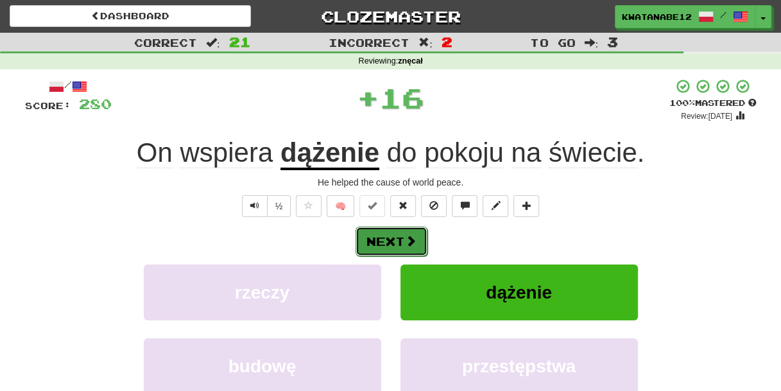
drag, startPoint x: 421, startPoint y: 245, endPoint x: 409, endPoint y: 241, distance: 12.8
click at [409, 241] on button "Next" at bounding box center [392, 242] width 72 height 30
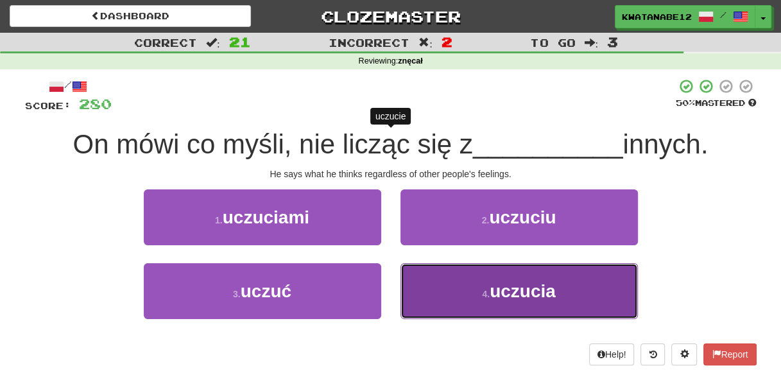
click at [446, 279] on button "4 . uczucia" at bounding box center [519, 291] width 237 height 56
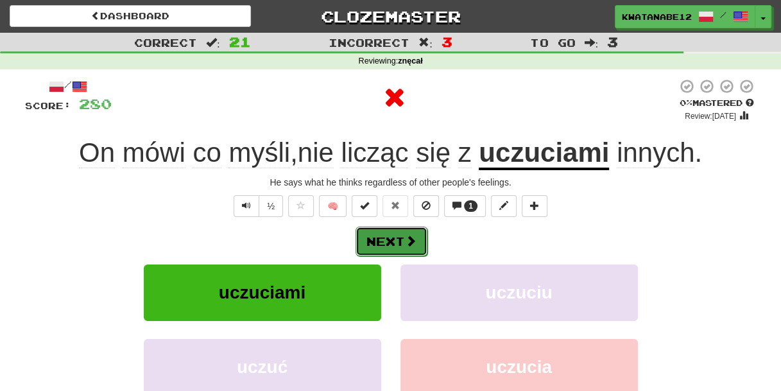
click at [401, 230] on button "Next" at bounding box center [392, 242] width 72 height 30
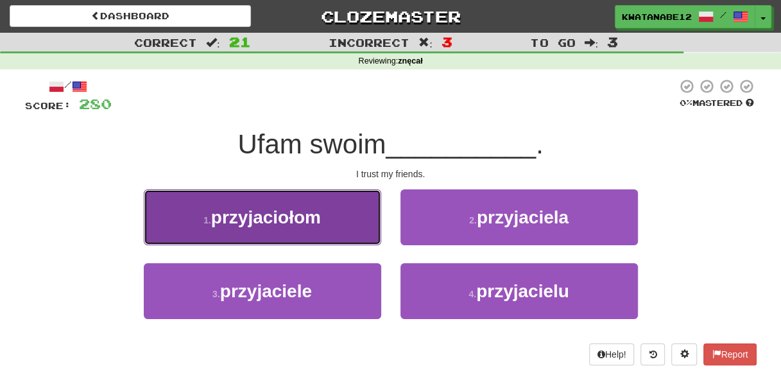
click at [341, 228] on button "1 . przyjaciołom" at bounding box center [262, 217] width 237 height 56
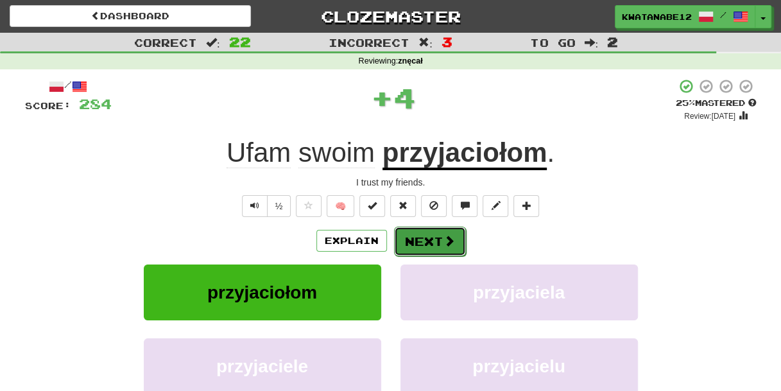
click at [424, 244] on button "Next" at bounding box center [430, 242] width 72 height 30
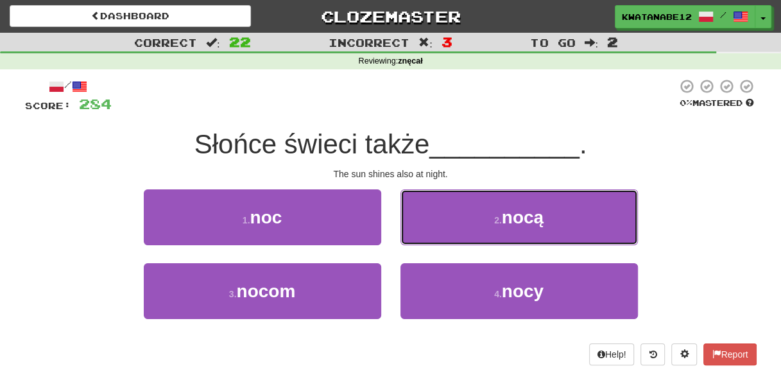
drag, startPoint x: 433, startPoint y: 217, endPoint x: 432, endPoint y: 224, distance: 7.1
click at [433, 220] on button "2 . nocą" at bounding box center [519, 217] width 237 height 56
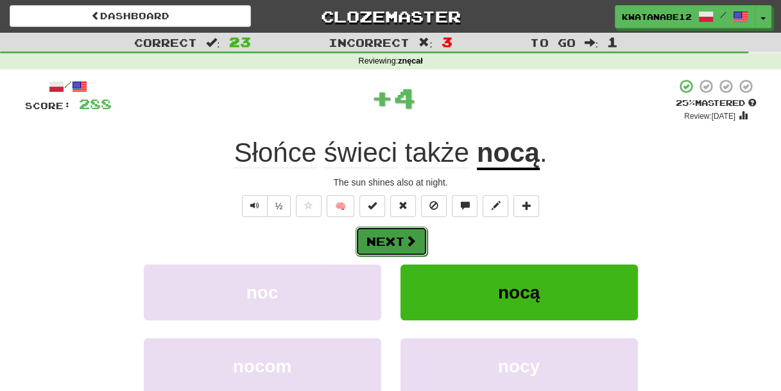
click at [415, 239] on span at bounding box center [411, 241] width 12 height 12
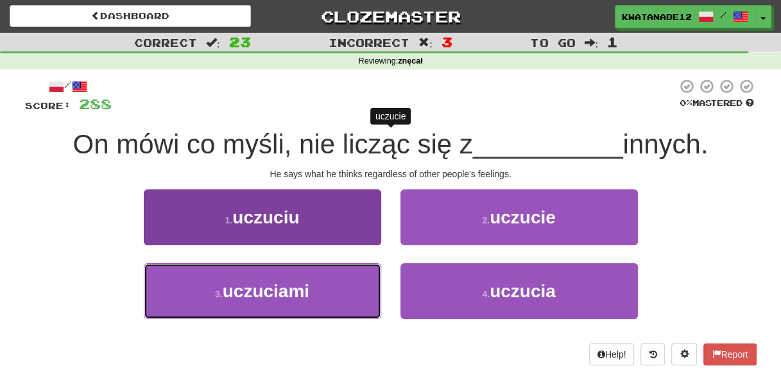
drag, startPoint x: 313, startPoint y: 283, endPoint x: 358, endPoint y: 284, distance: 44.9
click at [318, 283] on button "3 . uczuciami" at bounding box center [262, 291] width 237 height 56
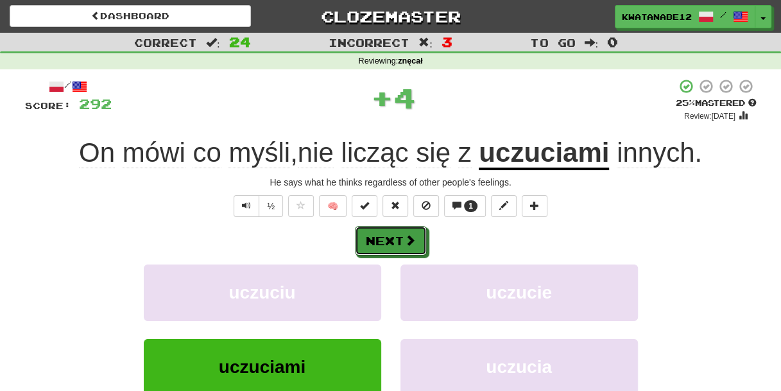
click at [409, 248] on button "Next" at bounding box center [391, 241] width 72 height 30
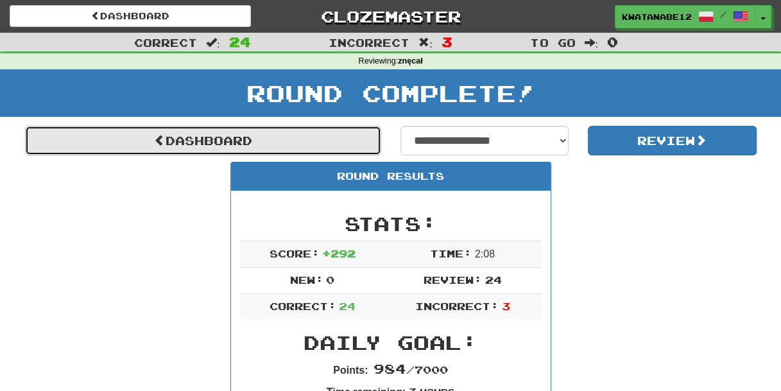
click at [306, 141] on link "Dashboard" at bounding box center [203, 141] width 356 height 30
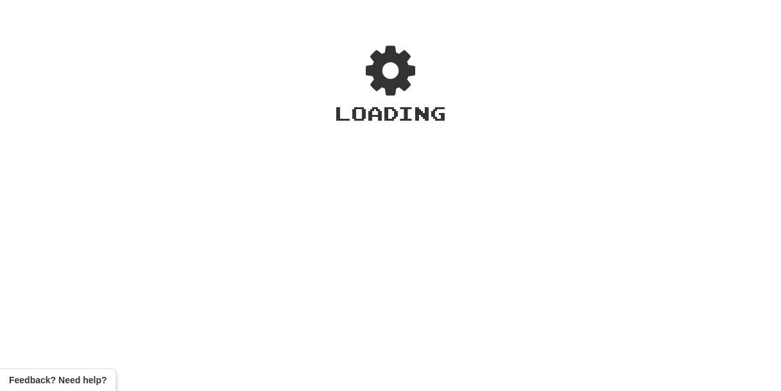
click at [303, 146] on div "Loading" at bounding box center [390, 203] width 781 height 375
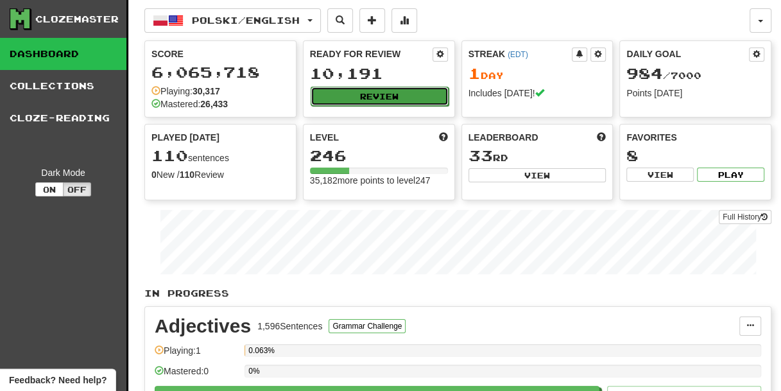
click at [345, 95] on button "Review" at bounding box center [380, 96] width 138 height 19
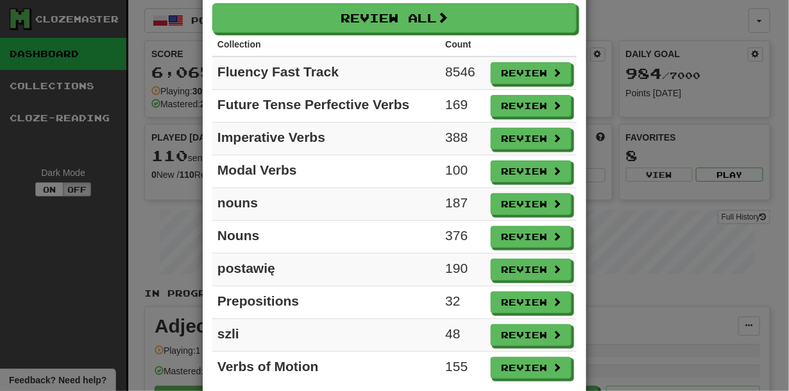
scroll to position [60, 0]
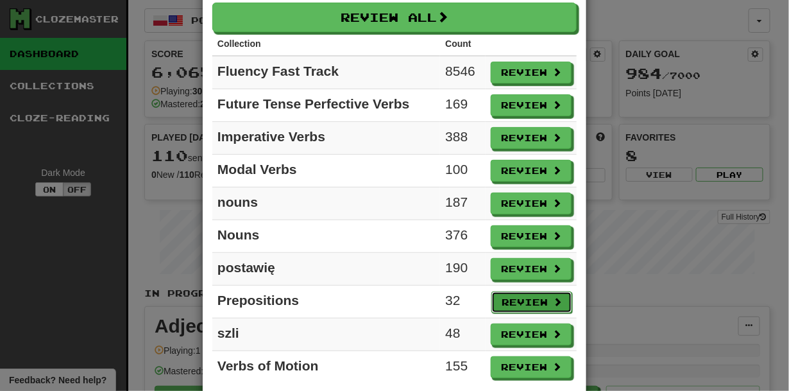
click at [541, 295] on button "Review" at bounding box center [532, 302] width 81 height 22
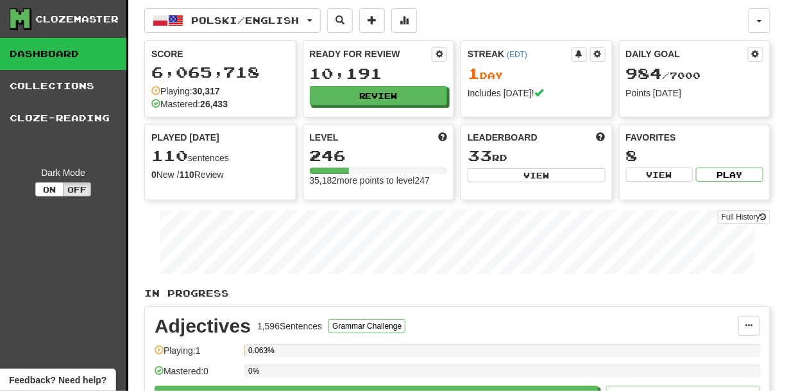
select select "***"
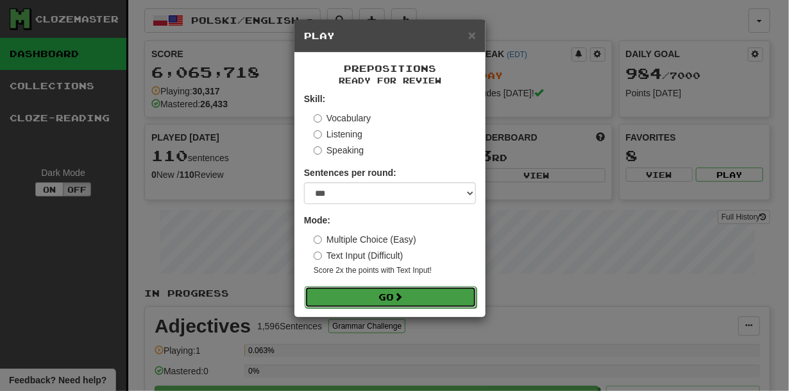
click at [445, 299] on button "Go" at bounding box center [391, 297] width 172 height 22
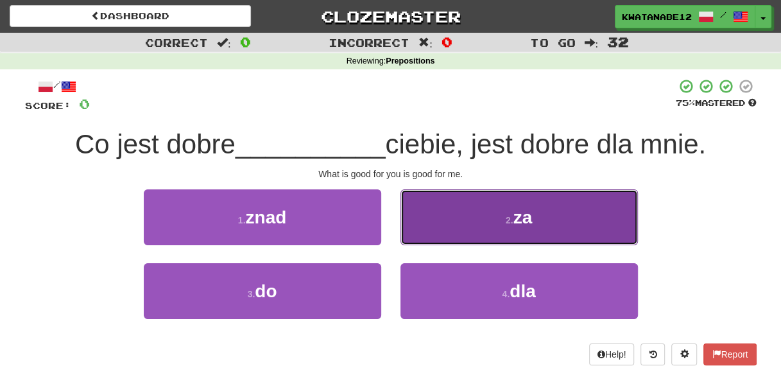
click at [452, 225] on button "2 . za" at bounding box center [519, 217] width 237 height 56
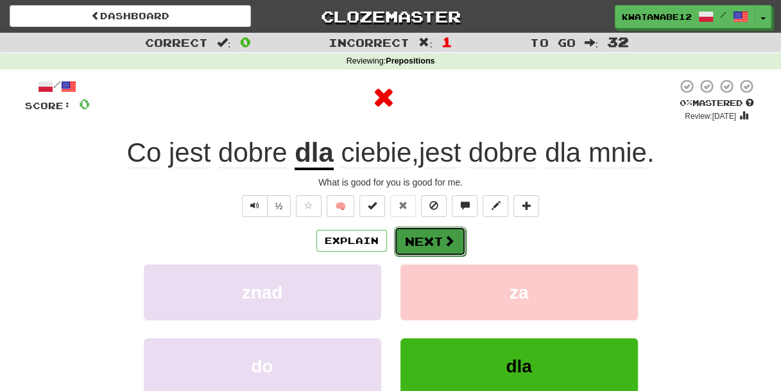
click at [436, 241] on button "Next" at bounding box center [430, 242] width 72 height 30
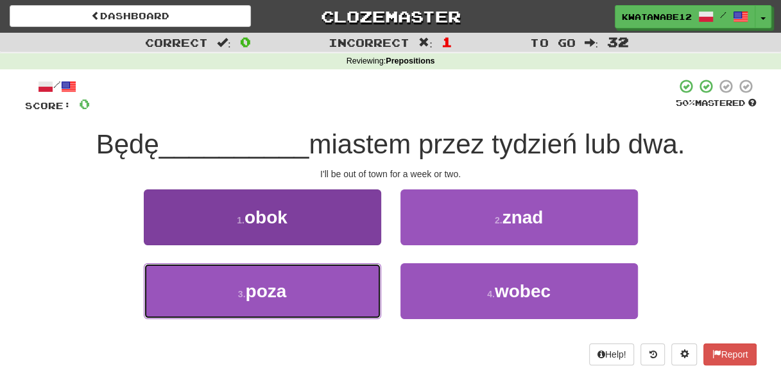
click at [323, 288] on button "3 . poza" at bounding box center [262, 291] width 237 height 56
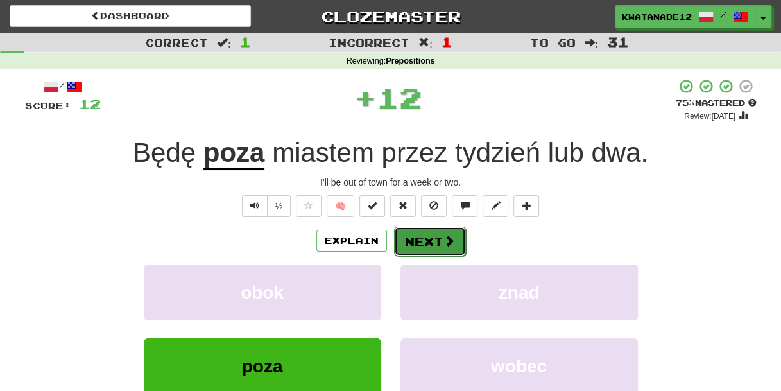
click at [432, 238] on button "Next" at bounding box center [430, 242] width 72 height 30
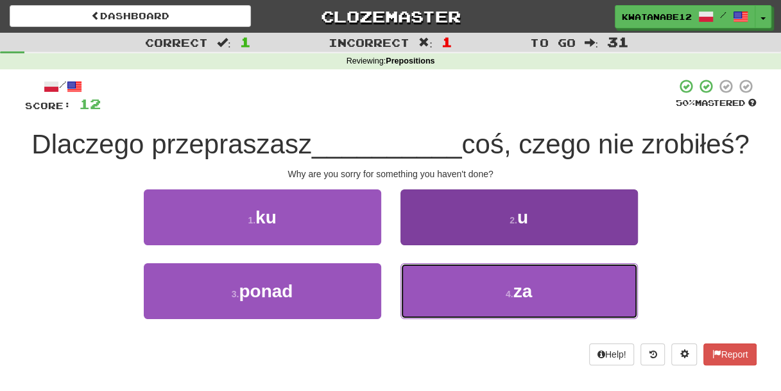
drag, startPoint x: 452, startPoint y: 323, endPoint x: 438, endPoint y: 313, distance: 16.9
click at [447, 319] on button "4 . za" at bounding box center [519, 291] width 237 height 56
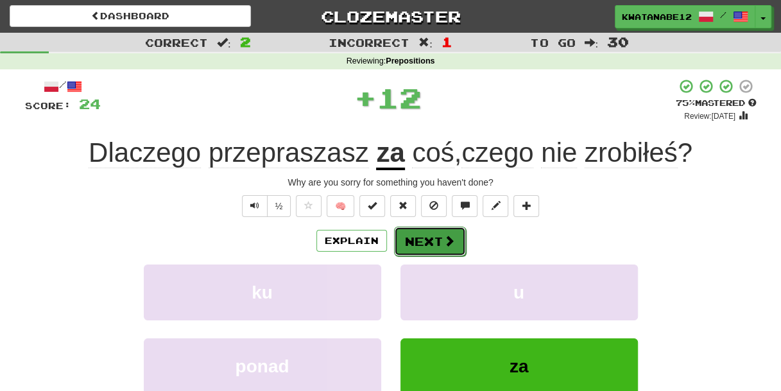
click at [409, 245] on button "Next" at bounding box center [430, 242] width 72 height 30
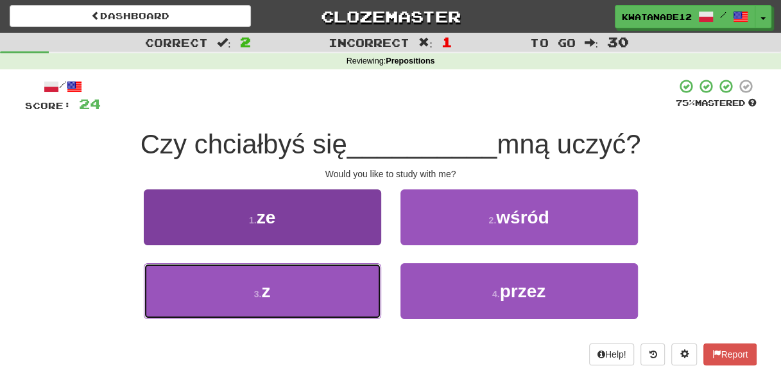
drag, startPoint x: 320, startPoint y: 280, endPoint x: 368, endPoint y: 263, distance: 51.6
click at [337, 277] on button "3 . z" at bounding box center [262, 291] width 237 height 56
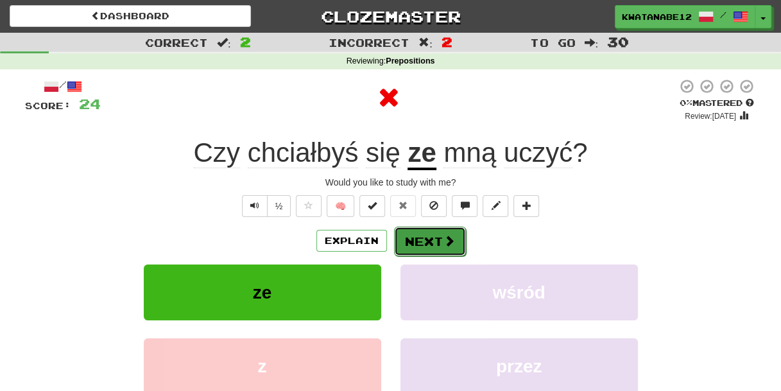
click at [430, 236] on button "Next" at bounding box center [430, 242] width 72 height 30
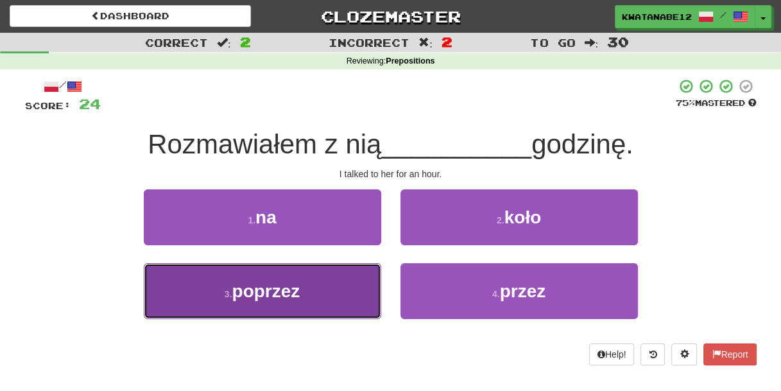
click at [313, 297] on button "3 . poprzez" at bounding box center [262, 291] width 237 height 56
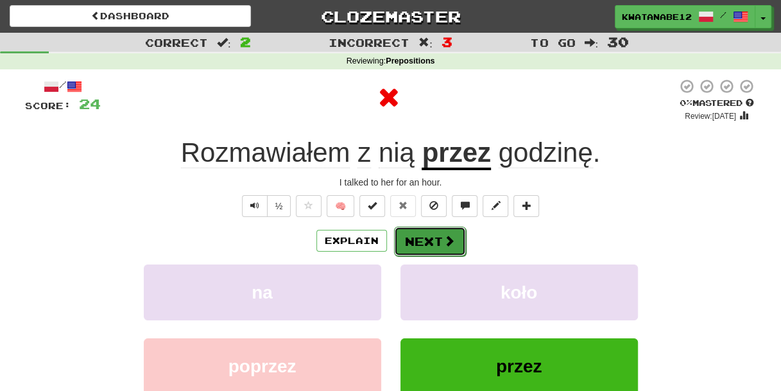
click at [422, 228] on button "Next" at bounding box center [430, 242] width 72 height 30
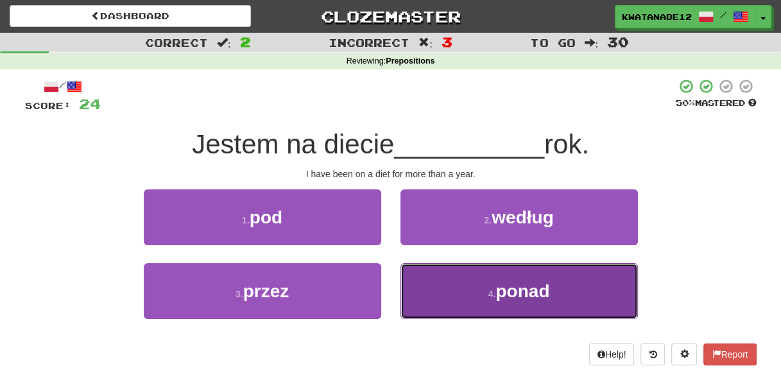
click at [444, 280] on button "4 . ponad" at bounding box center [519, 291] width 237 height 56
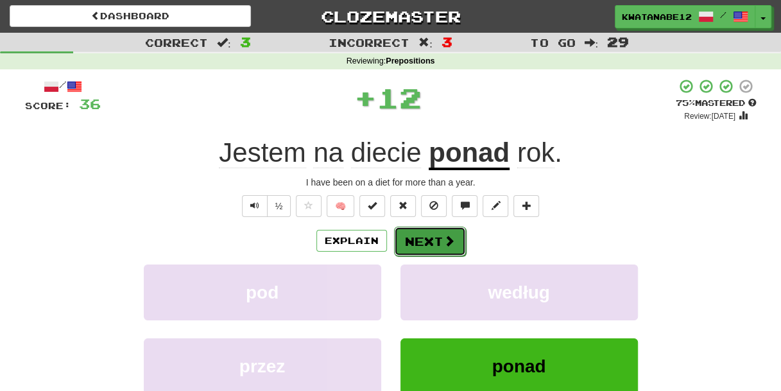
click at [417, 232] on button "Next" at bounding box center [430, 242] width 72 height 30
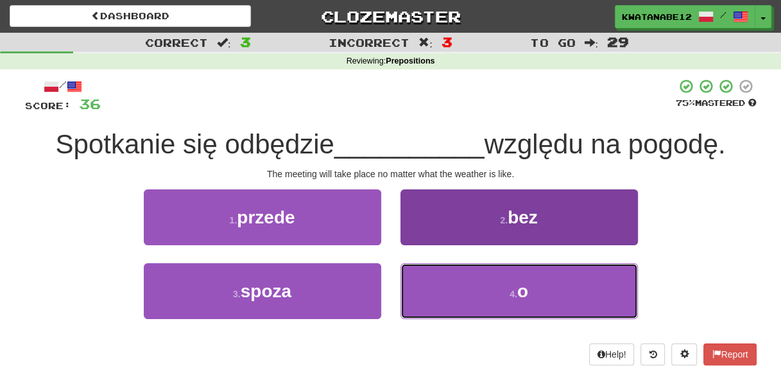
click at [452, 293] on button "4 . o" at bounding box center [519, 291] width 237 height 56
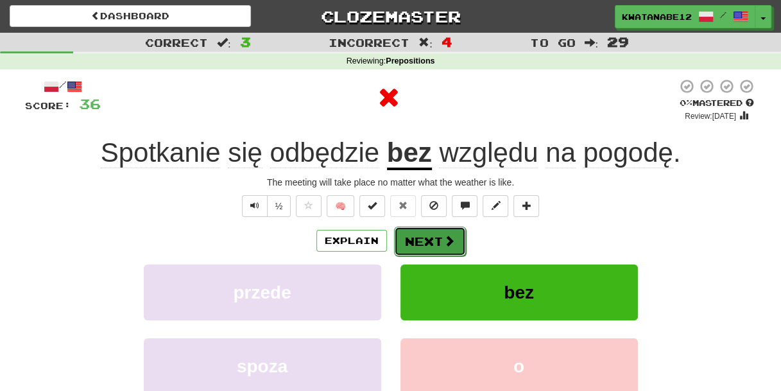
click at [421, 236] on button "Next" at bounding box center [430, 242] width 72 height 30
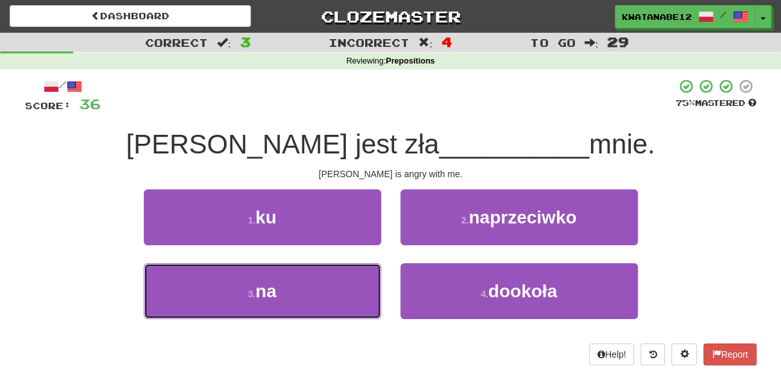
drag, startPoint x: 353, startPoint y: 284, endPoint x: 397, endPoint y: 256, distance: 51.6
click at [356, 275] on button "3 . na" at bounding box center [262, 291] width 237 height 56
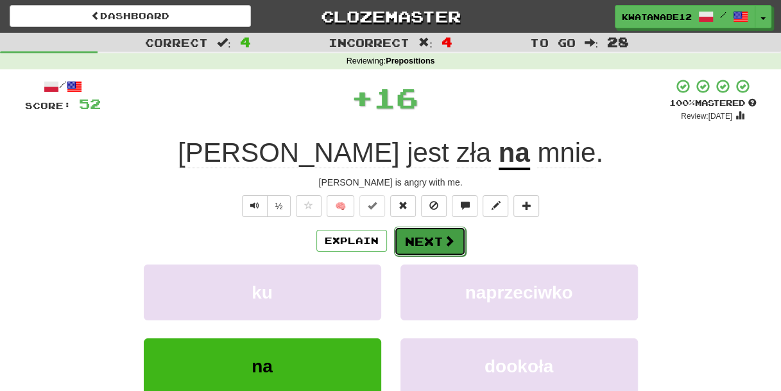
click at [415, 238] on button "Next" at bounding box center [430, 242] width 72 height 30
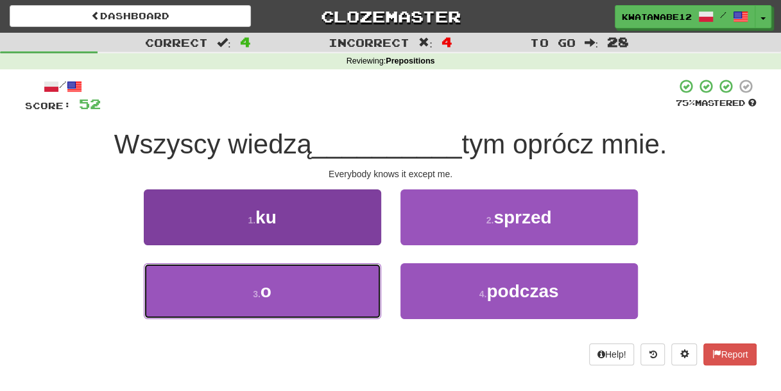
drag, startPoint x: 327, startPoint y: 277, endPoint x: 359, endPoint y: 264, distance: 34.3
click at [332, 276] on button "3 . o" at bounding box center [262, 291] width 237 height 56
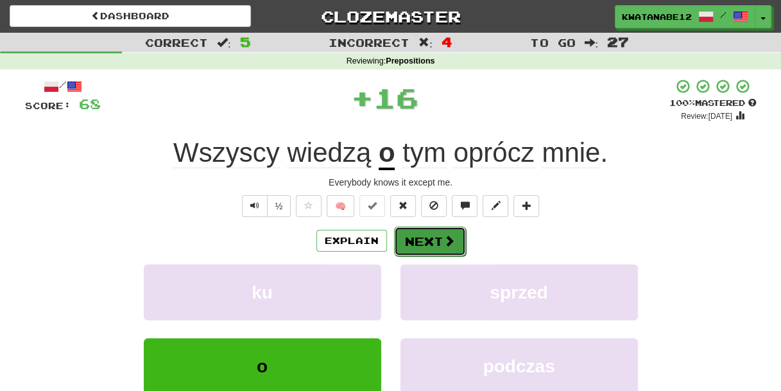
click at [414, 235] on button "Next" at bounding box center [430, 242] width 72 height 30
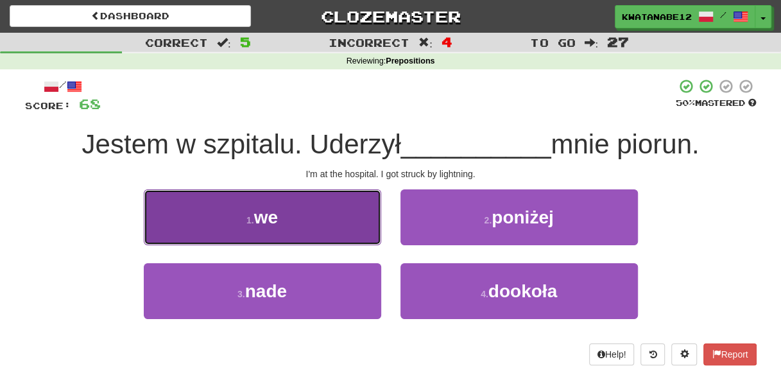
click at [345, 220] on button "1 . we" at bounding box center [262, 217] width 237 height 56
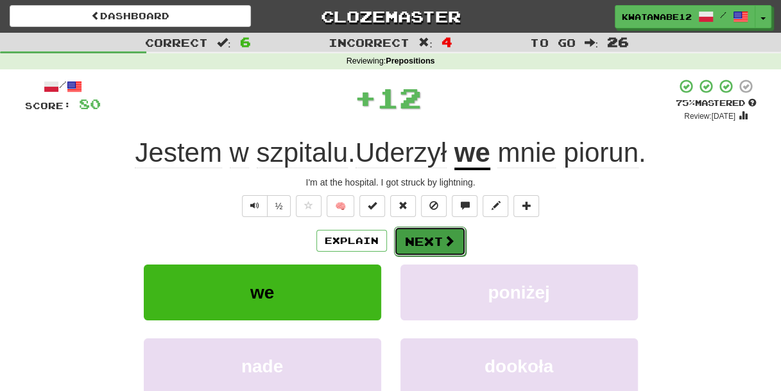
click at [444, 237] on span at bounding box center [450, 241] width 12 height 12
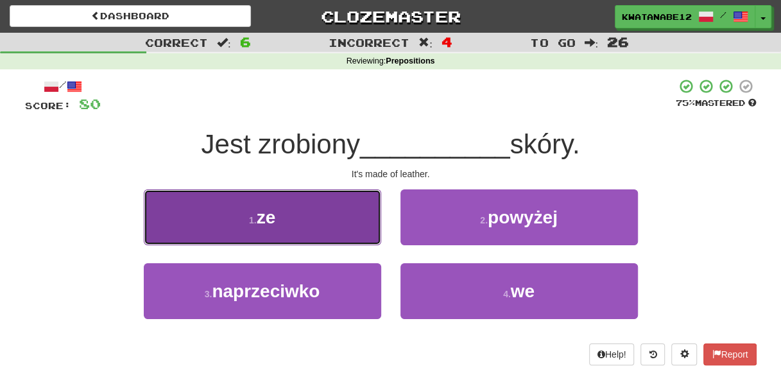
drag, startPoint x: 340, startPoint y: 220, endPoint x: 357, endPoint y: 224, distance: 17.3
click at [357, 224] on button "1 . ze" at bounding box center [262, 217] width 237 height 56
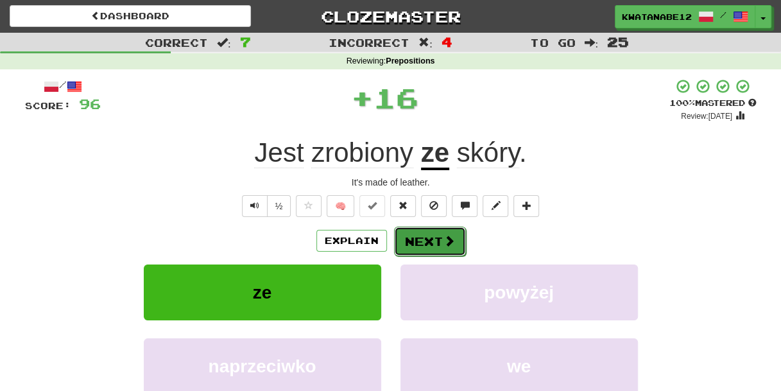
click at [423, 241] on button "Next" at bounding box center [430, 242] width 72 height 30
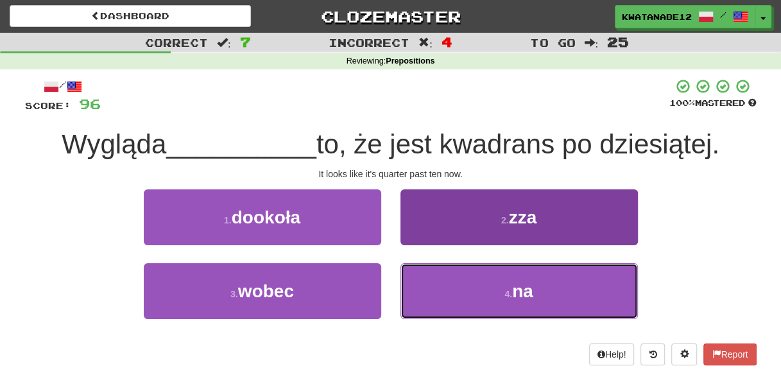
click at [460, 304] on button "4 . na" at bounding box center [519, 291] width 237 height 56
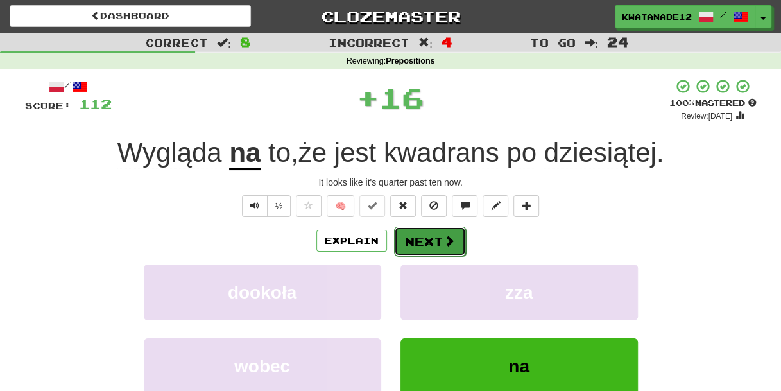
click at [415, 246] on button "Next" at bounding box center [430, 242] width 72 height 30
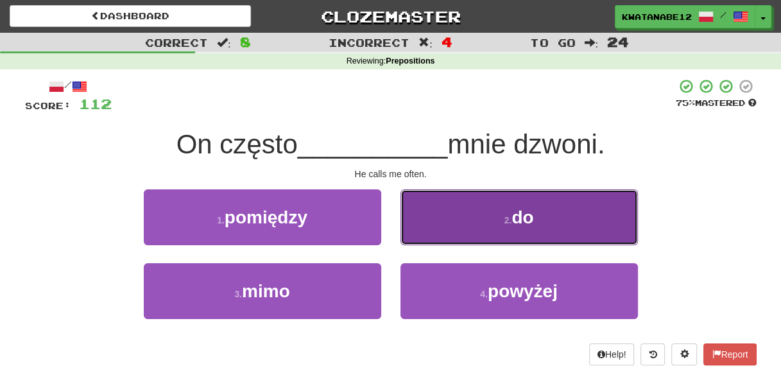
drag, startPoint x: 437, startPoint y: 221, endPoint x: 426, endPoint y: 232, distance: 15.4
click at [426, 232] on button "2 . do" at bounding box center [519, 217] width 237 height 56
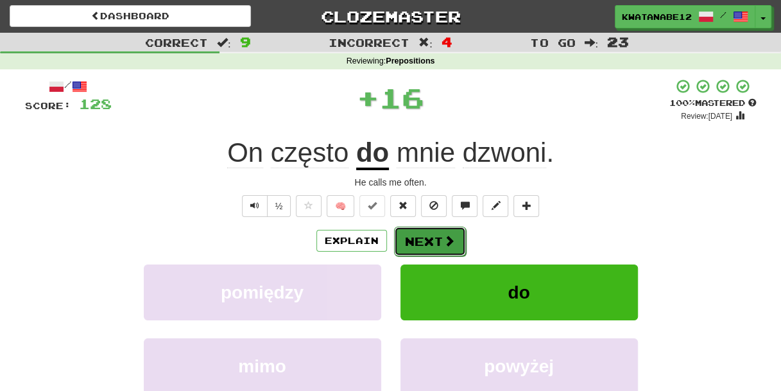
click at [406, 239] on button "Next" at bounding box center [430, 242] width 72 height 30
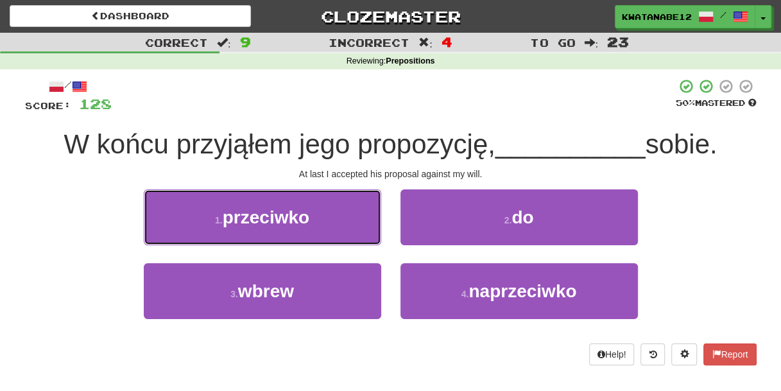
drag, startPoint x: 329, startPoint y: 216, endPoint x: 335, endPoint y: 218, distance: 6.7
click at [331, 216] on button "1 . przeciwko" at bounding box center [262, 217] width 237 height 56
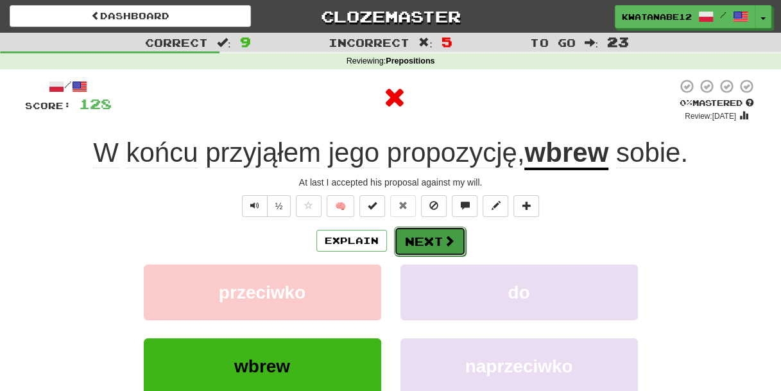
drag, startPoint x: 438, startPoint y: 243, endPoint x: 414, endPoint y: 229, distance: 27.3
click at [414, 229] on button "Next" at bounding box center [430, 242] width 72 height 30
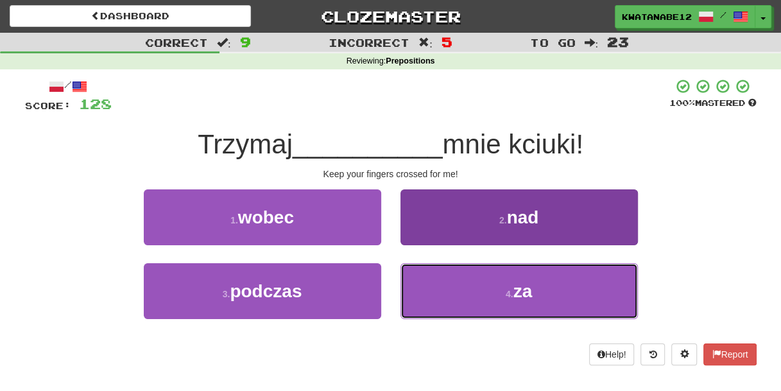
drag, startPoint x: 427, startPoint y: 291, endPoint x: 438, endPoint y: 299, distance: 12.8
click at [437, 299] on button "4 . za" at bounding box center [519, 291] width 237 height 56
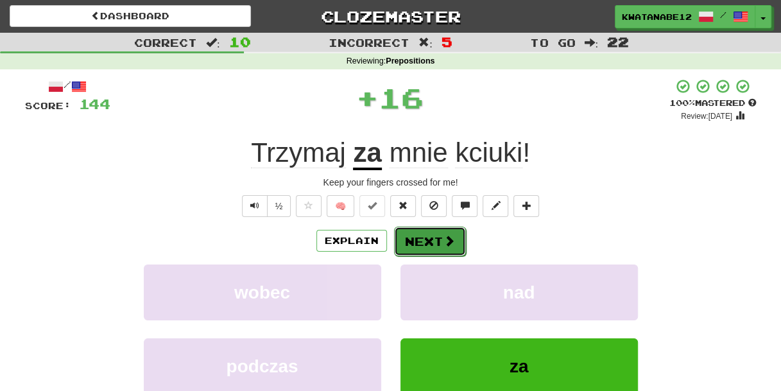
click at [406, 236] on button "Next" at bounding box center [430, 242] width 72 height 30
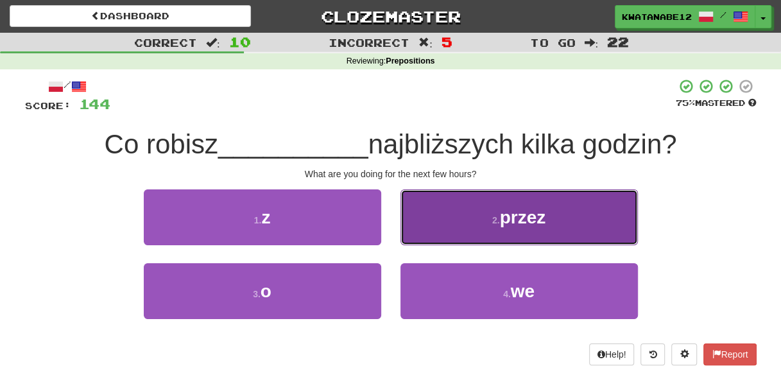
click at [451, 234] on button "2 . przez" at bounding box center [519, 217] width 237 height 56
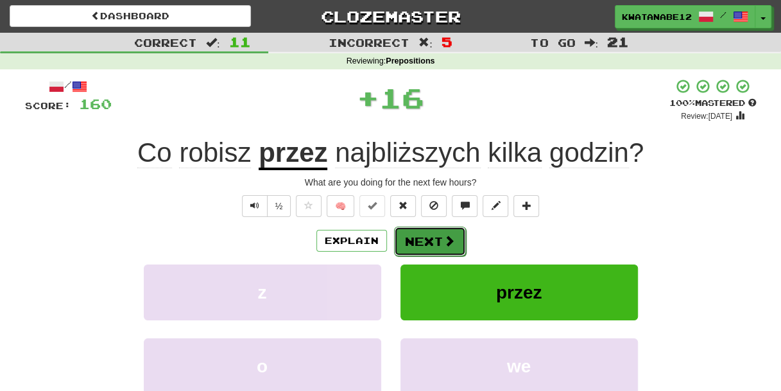
click at [411, 241] on button "Next" at bounding box center [430, 242] width 72 height 30
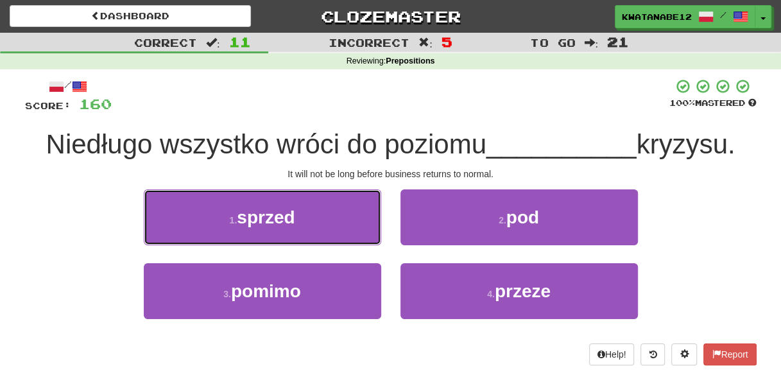
drag, startPoint x: 331, startPoint y: 203, endPoint x: 378, endPoint y: 225, distance: 52.0
click at [347, 211] on button "1 . sprzed" at bounding box center [262, 217] width 237 height 56
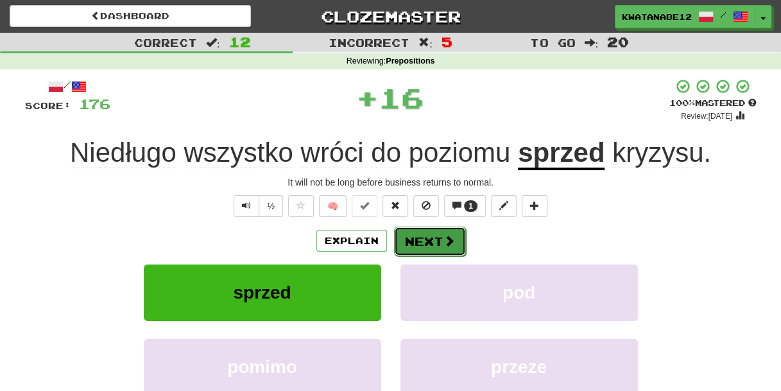
click at [421, 236] on button "Next" at bounding box center [430, 242] width 72 height 30
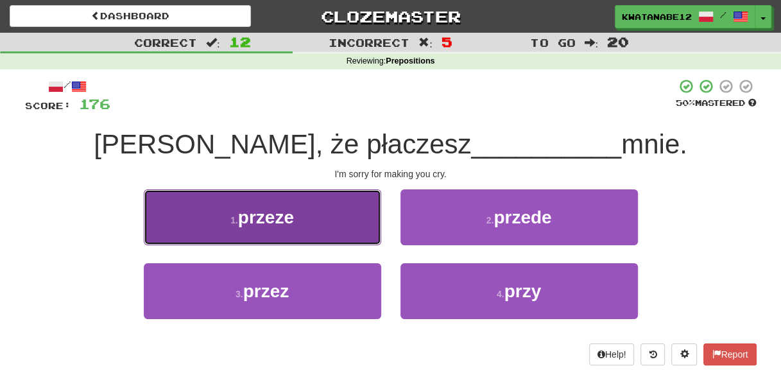
drag, startPoint x: 354, startPoint y: 216, endPoint x: 366, endPoint y: 227, distance: 16.8
click at [366, 227] on button "1 . przeze" at bounding box center [262, 217] width 237 height 56
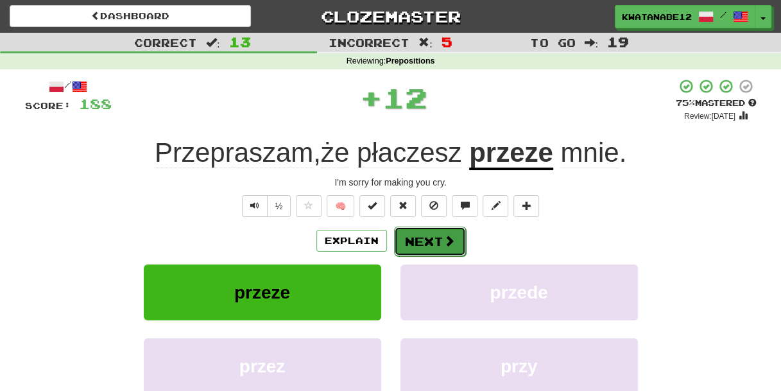
click at [417, 236] on button "Next" at bounding box center [430, 242] width 72 height 30
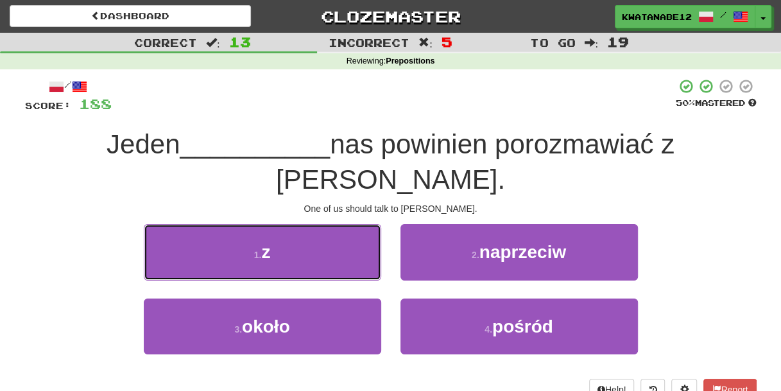
drag, startPoint x: 339, startPoint y: 210, endPoint x: 398, endPoint y: 223, distance: 60.6
click at [373, 224] on button "1 . z" at bounding box center [262, 252] width 237 height 56
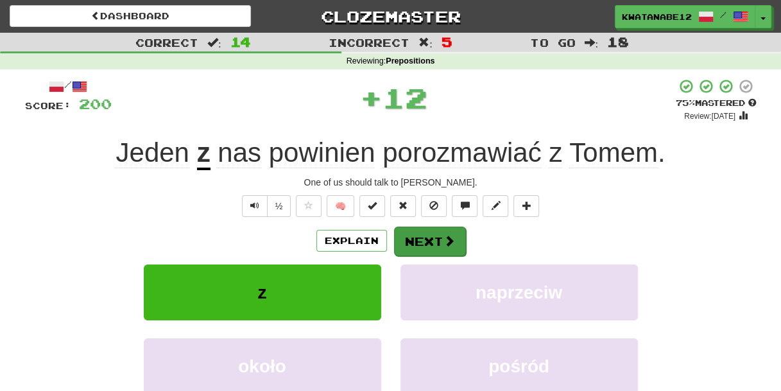
drag, startPoint x: 415, startPoint y: 225, endPoint x: 454, endPoint y: 228, distance: 38.6
click at [437, 226] on div "/ Score: 200 + 12 75 % Mastered Review: 2025-09-17 Jeden z nas powinien porozma…" at bounding box center [391, 279] width 732 height 402
click at [435, 247] on button "Next" at bounding box center [430, 242] width 72 height 30
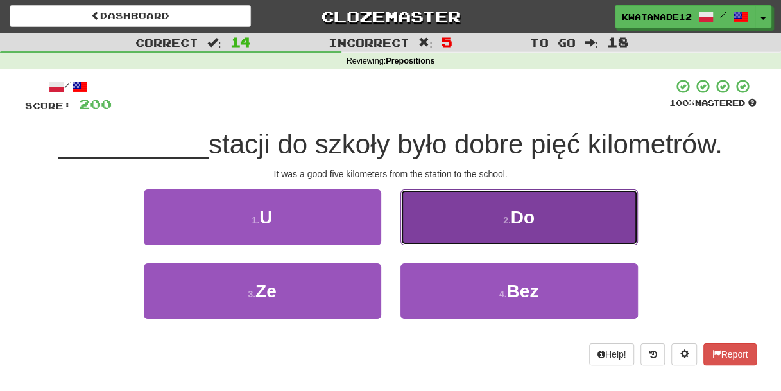
drag, startPoint x: 440, startPoint y: 221, endPoint x: 437, endPoint y: 233, distance: 12.0
click at [437, 233] on button "2 . Do" at bounding box center [519, 217] width 237 height 56
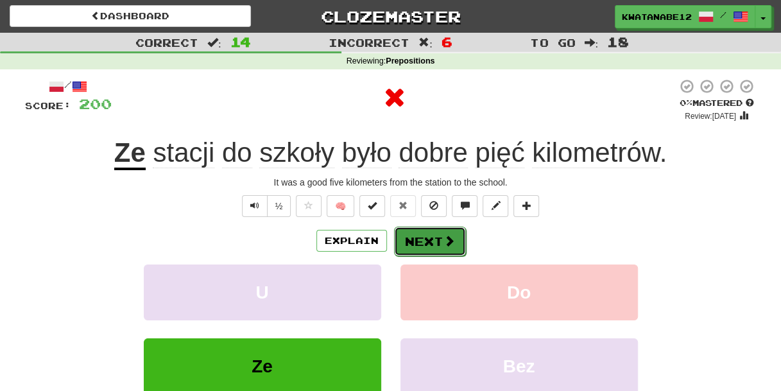
click at [413, 236] on button "Next" at bounding box center [430, 242] width 72 height 30
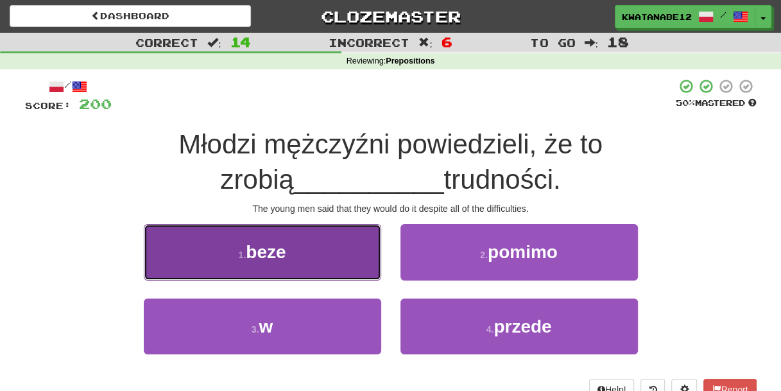
drag, startPoint x: 335, startPoint y: 258, endPoint x: 346, endPoint y: 259, distance: 11.0
click at [346, 259] on button "1 . beze" at bounding box center [262, 252] width 237 height 56
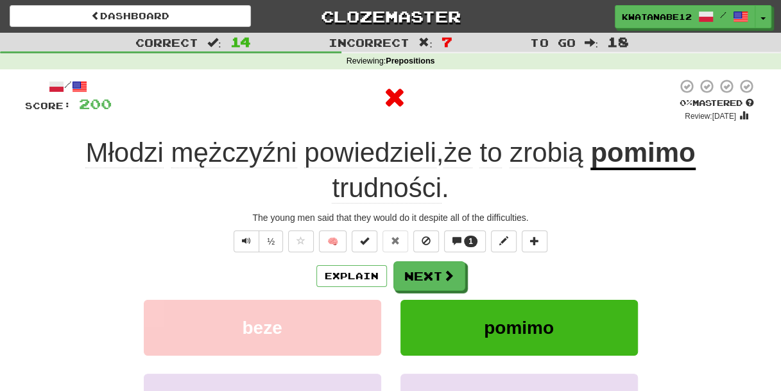
click at [422, 256] on div "/ Score: 200 0 % Mastered Review: 2025-08-18 Młodzi mężczyźni powiedzieli , że …" at bounding box center [391, 296] width 732 height 437
click at [431, 271] on button "Next" at bounding box center [430, 277] width 72 height 30
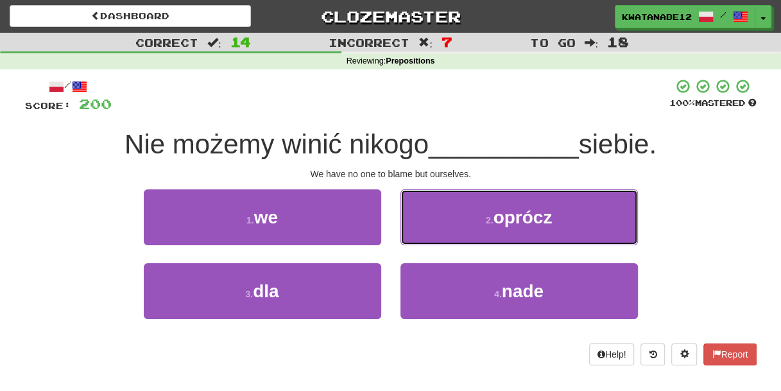
click at [431, 224] on button "2 . oprócz" at bounding box center [519, 217] width 237 height 56
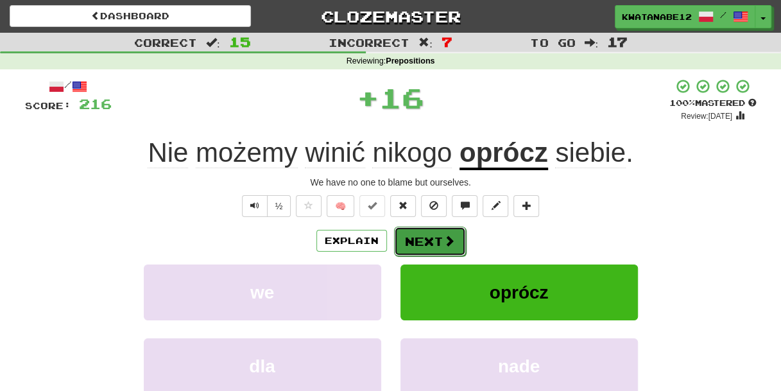
click at [424, 237] on button "Next" at bounding box center [430, 242] width 72 height 30
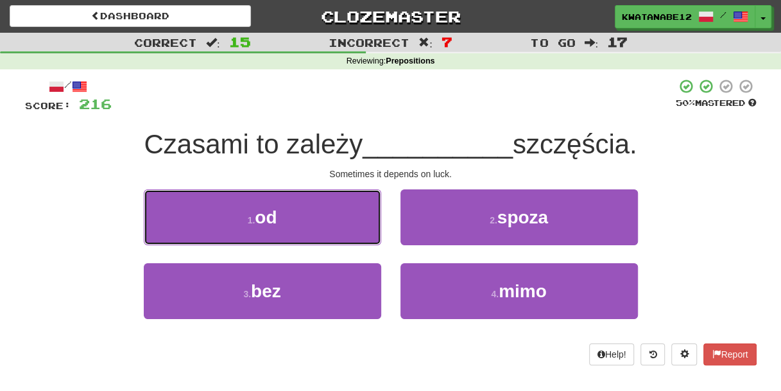
drag, startPoint x: 303, startPoint y: 204, endPoint x: 348, endPoint y: 223, distance: 48.9
click at [326, 223] on button "1 . od" at bounding box center [262, 217] width 237 height 56
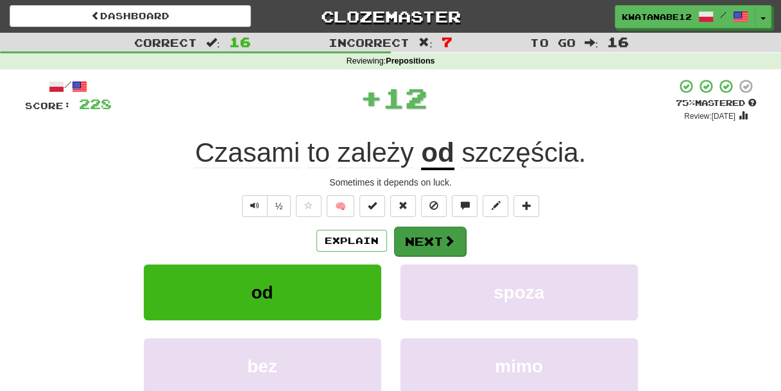
click at [424, 225] on div "/ Score: 228 + 12 75 % Mastered Review: 2025-09-17 Czasami to zależy od szczęśc…" at bounding box center [391, 279] width 732 height 402
click at [437, 246] on button "Next" at bounding box center [430, 242] width 72 height 30
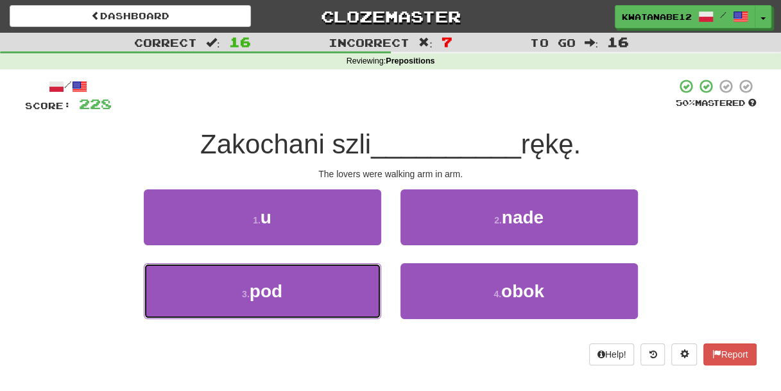
drag, startPoint x: 336, startPoint y: 301, endPoint x: 382, endPoint y: 271, distance: 54.8
click at [337, 299] on button "3 . pod" at bounding box center [262, 291] width 237 height 56
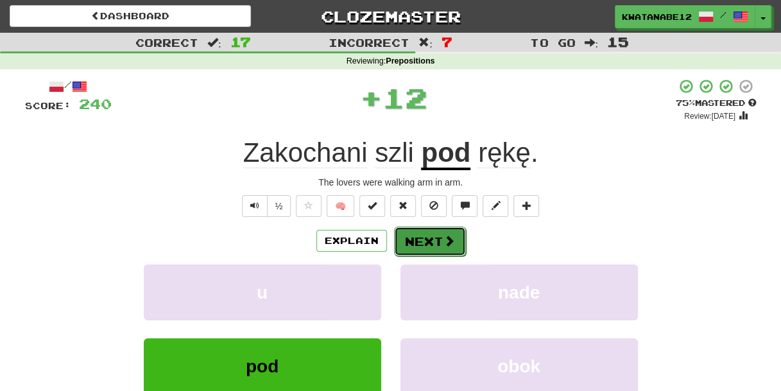
click at [426, 245] on button "Next" at bounding box center [430, 242] width 72 height 30
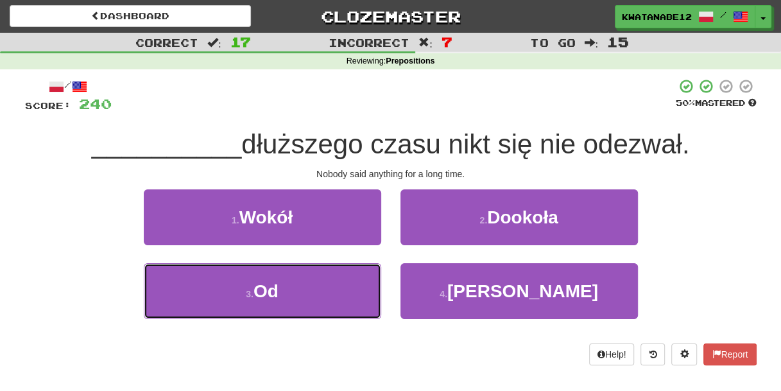
drag, startPoint x: 336, startPoint y: 282, endPoint x: 383, endPoint y: 259, distance: 51.4
click at [360, 270] on button "3 . Od" at bounding box center [262, 291] width 237 height 56
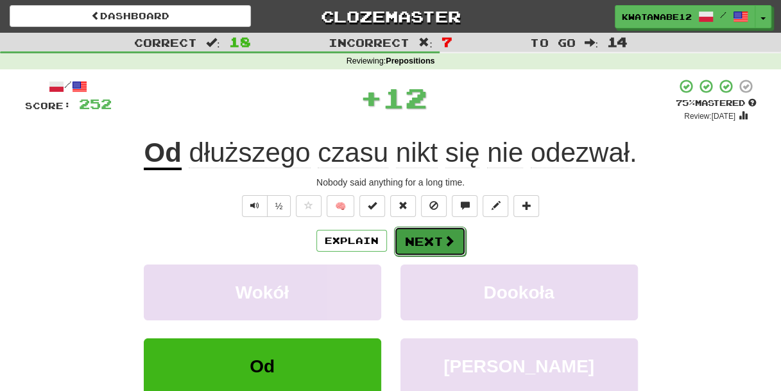
drag, startPoint x: 411, startPoint y: 231, endPoint x: 421, endPoint y: 234, distance: 10.6
click at [421, 234] on button "Next" at bounding box center [430, 242] width 72 height 30
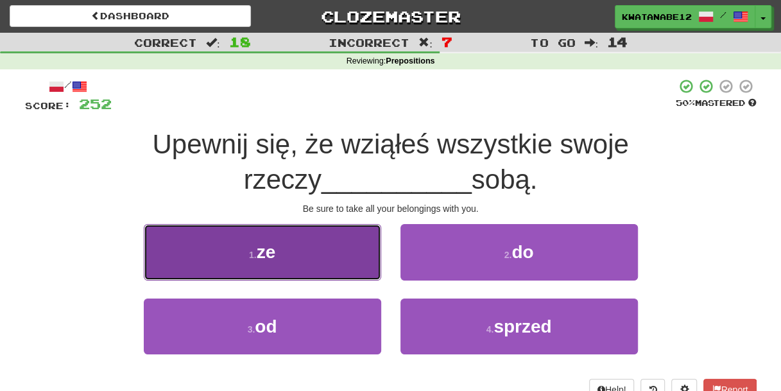
click at [329, 251] on button "1 . ze" at bounding box center [262, 252] width 237 height 56
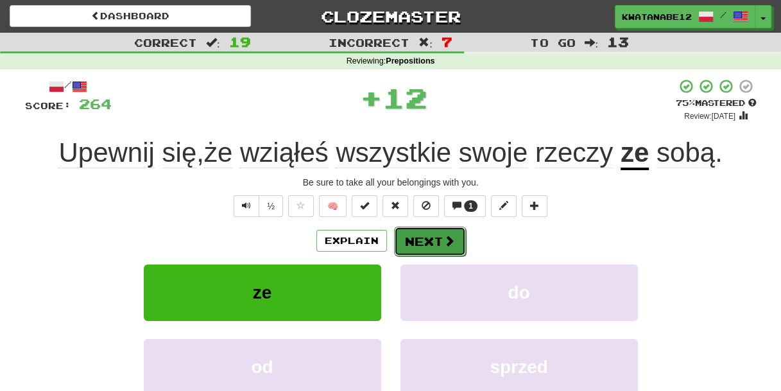
click at [426, 239] on button "Next" at bounding box center [430, 242] width 72 height 30
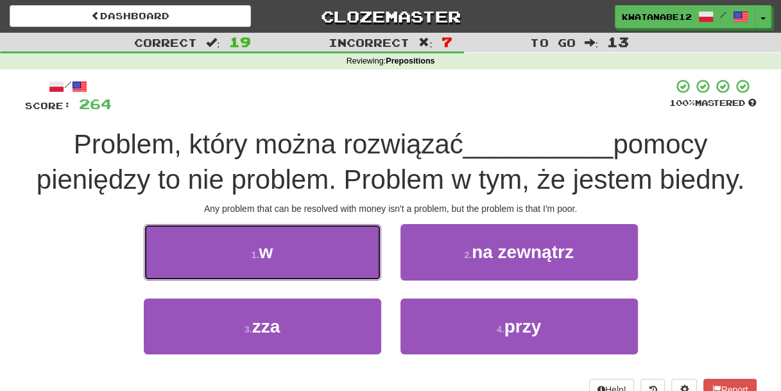
drag, startPoint x: 333, startPoint y: 246, endPoint x: 370, endPoint y: 254, distance: 38.2
click at [345, 252] on button "1 . w" at bounding box center [262, 252] width 237 height 56
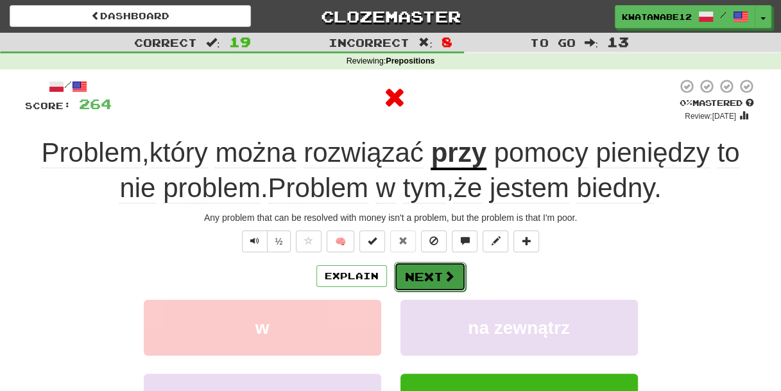
click at [433, 265] on button "Next" at bounding box center [430, 277] width 72 height 30
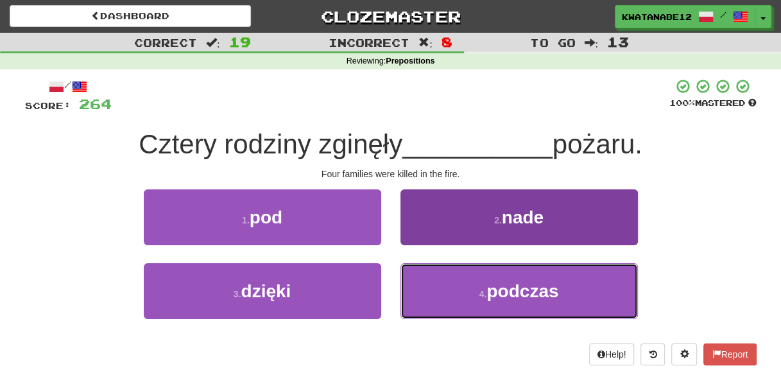
drag, startPoint x: 448, startPoint y: 290, endPoint x: 444, endPoint y: 284, distance: 7.8
click at [447, 293] on button "4 . podczas" at bounding box center [519, 291] width 237 height 56
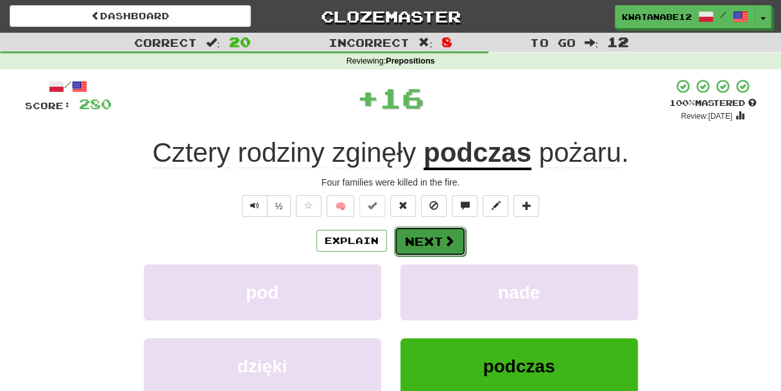
click at [426, 243] on button "Next" at bounding box center [430, 242] width 72 height 30
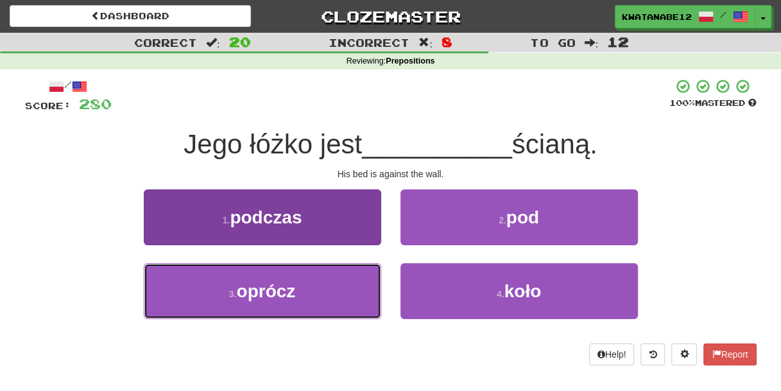
drag, startPoint x: 320, startPoint y: 282, endPoint x: 363, endPoint y: 265, distance: 46.4
click at [329, 289] on button "3 . oprócz" at bounding box center [262, 291] width 237 height 56
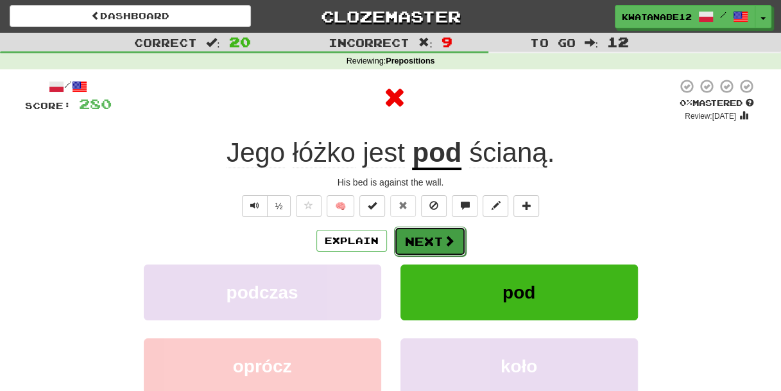
click at [437, 239] on button "Next" at bounding box center [430, 242] width 72 height 30
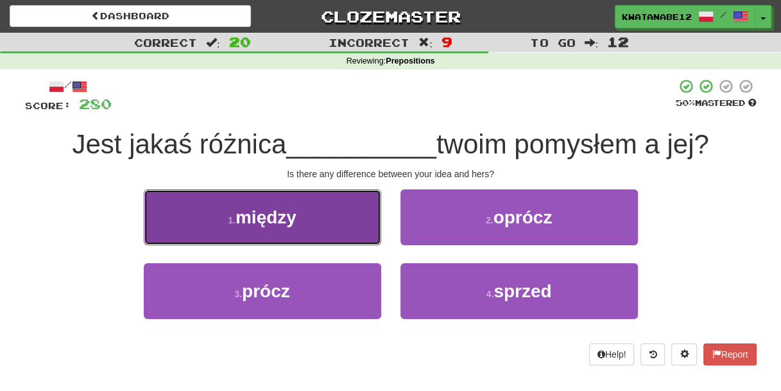
click at [343, 232] on button "1 . między" at bounding box center [262, 217] width 237 height 56
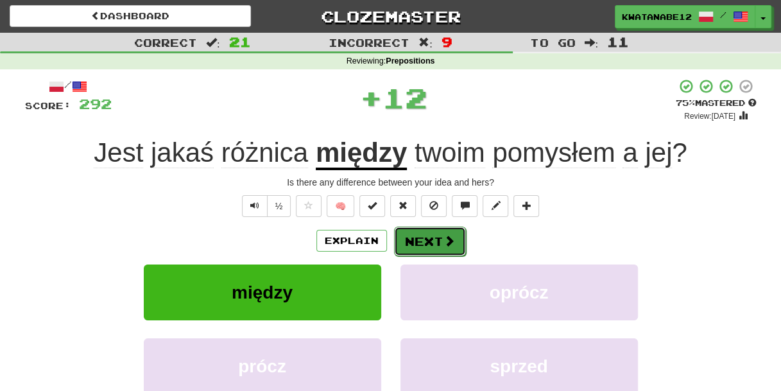
click at [433, 230] on button "Next" at bounding box center [430, 242] width 72 height 30
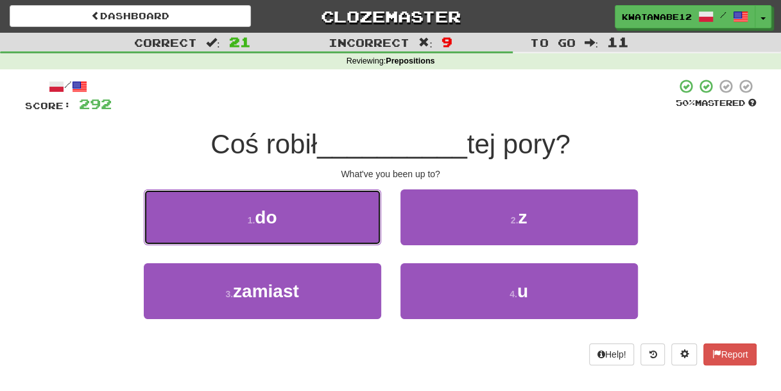
drag, startPoint x: 332, startPoint y: 216, endPoint x: 390, endPoint y: 225, distance: 59.1
click at [336, 216] on button "1 . do" at bounding box center [262, 217] width 237 height 56
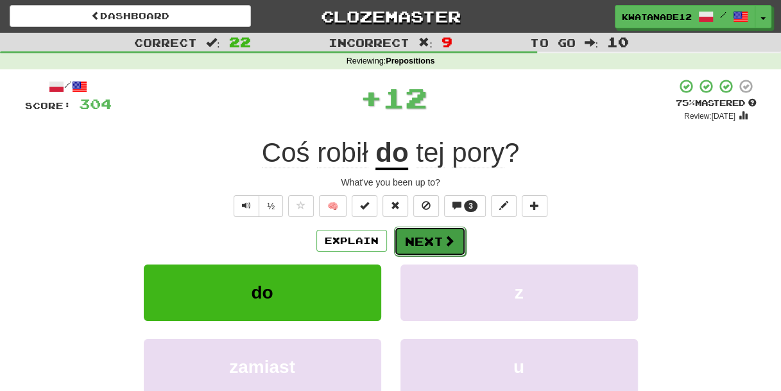
click at [422, 230] on button "Next" at bounding box center [430, 242] width 72 height 30
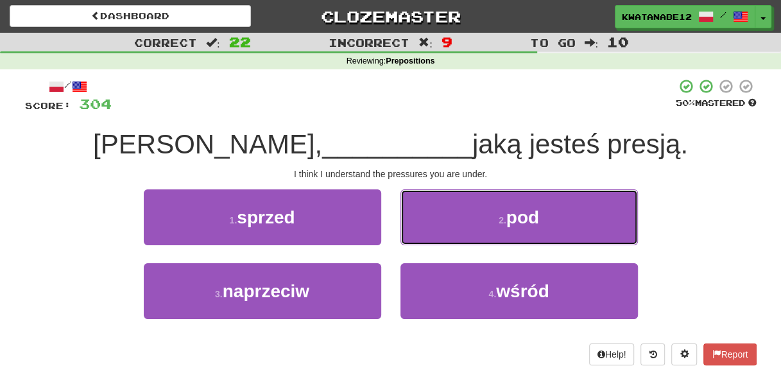
click at [423, 224] on button "2 . pod" at bounding box center [519, 217] width 237 height 56
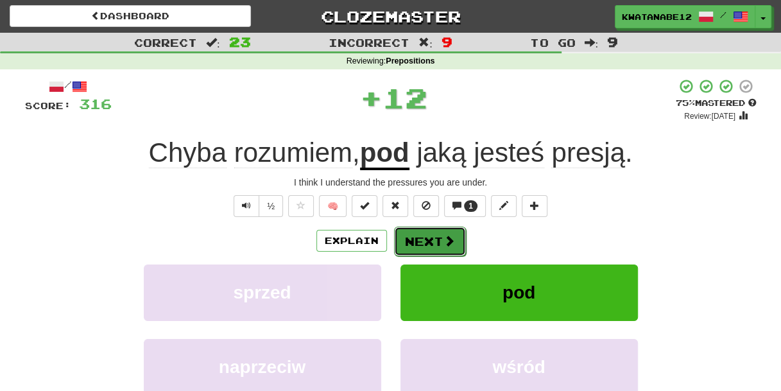
click at [435, 237] on button "Next" at bounding box center [430, 242] width 72 height 30
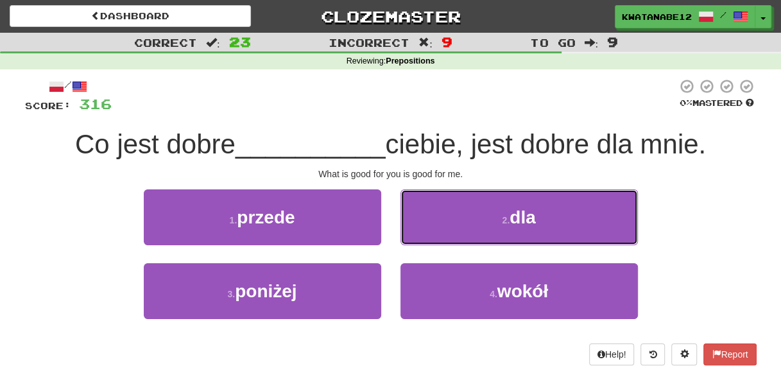
click at [447, 221] on button "2 . dla" at bounding box center [519, 217] width 237 height 56
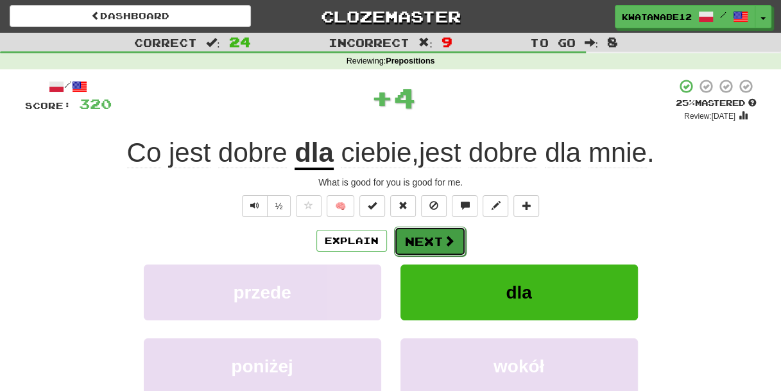
click at [426, 232] on button "Next" at bounding box center [430, 242] width 72 height 30
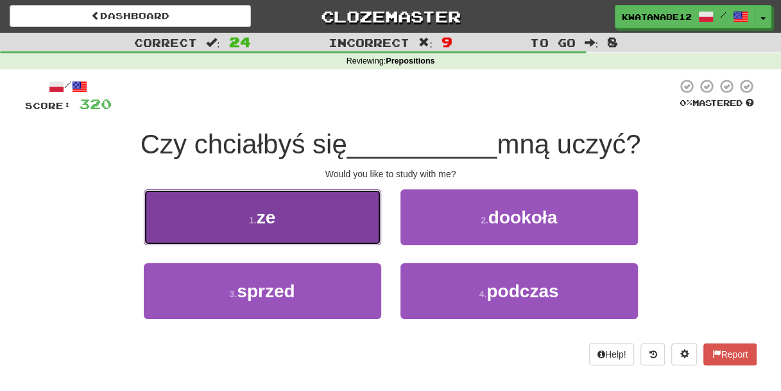
click at [347, 228] on button "1 . ze" at bounding box center [262, 217] width 237 height 56
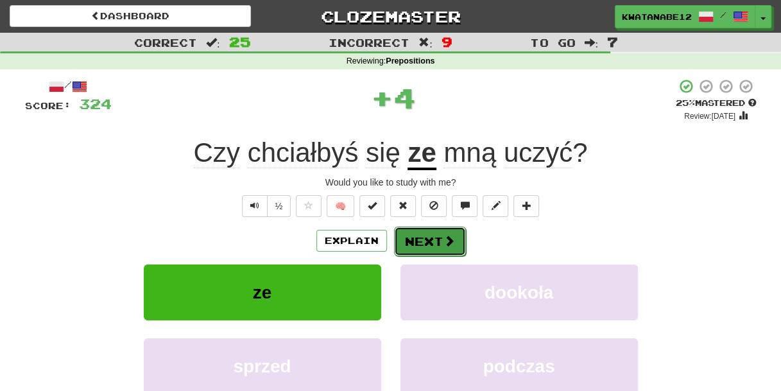
click at [445, 236] on button "Next" at bounding box center [430, 242] width 72 height 30
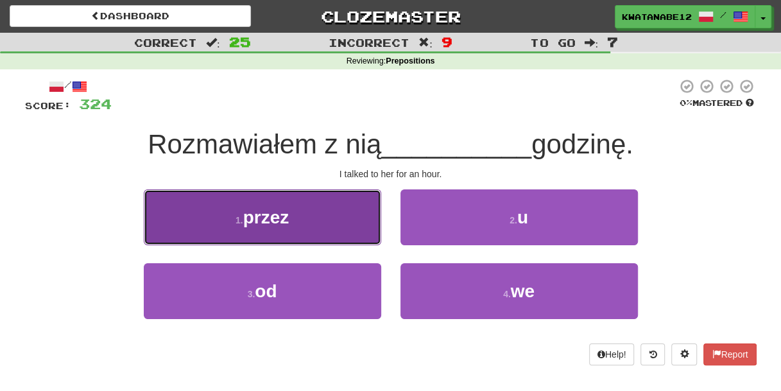
drag, startPoint x: 334, startPoint y: 209, endPoint x: 343, endPoint y: 209, distance: 9.0
click at [343, 209] on button "1 . przez" at bounding box center [262, 217] width 237 height 56
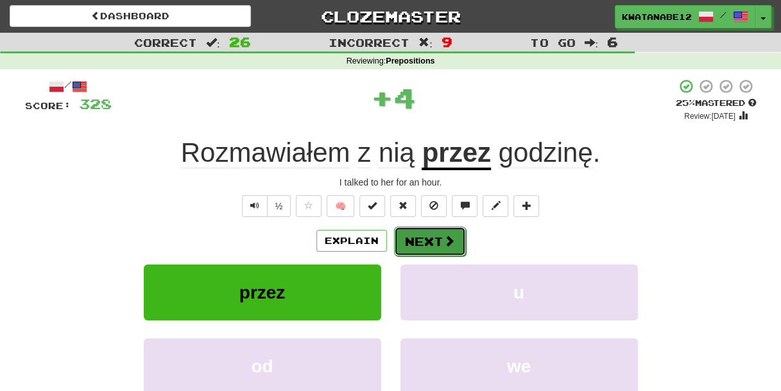
click at [422, 231] on button "Next" at bounding box center [430, 242] width 72 height 30
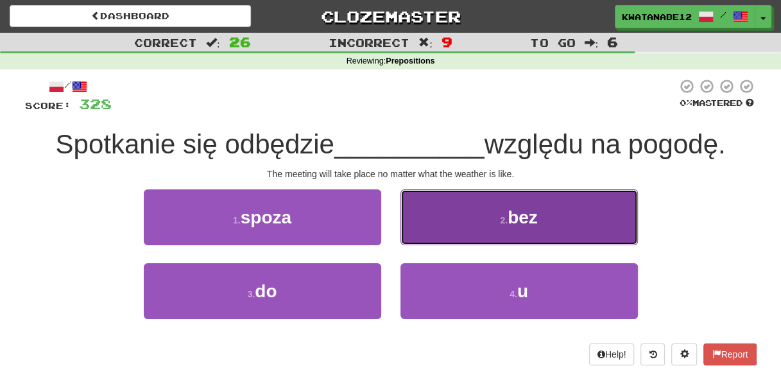
click at [432, 227] on button "2 . bez" at bounding box center [519, 217] width 237 height 56
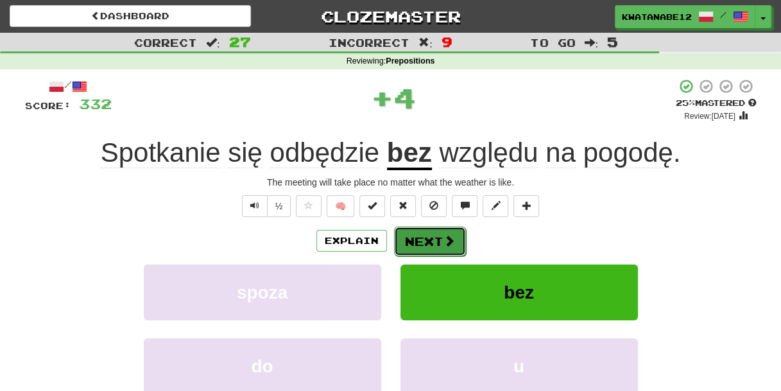
click at [422, 237] on button "Next" at bounding box center [430, 242] width 72 height 30
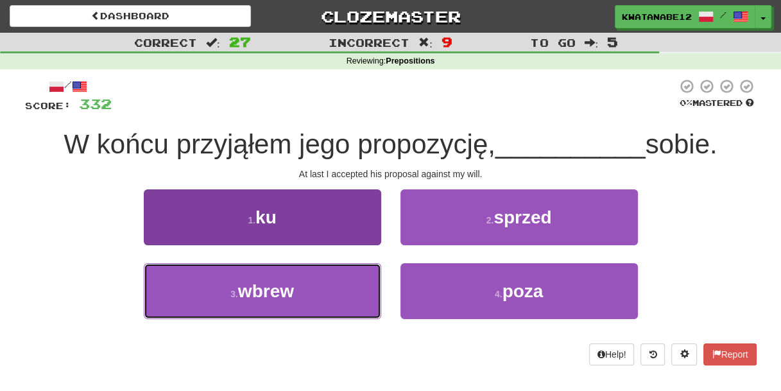
drag, startPoint x: 323, startPoint y: 282, endPoint x: 362, endPoint y: 277, distance: 38.9
click at [332, 282] on button "3 . wbrew" at bounding box center [262, 291] width 237 height 56
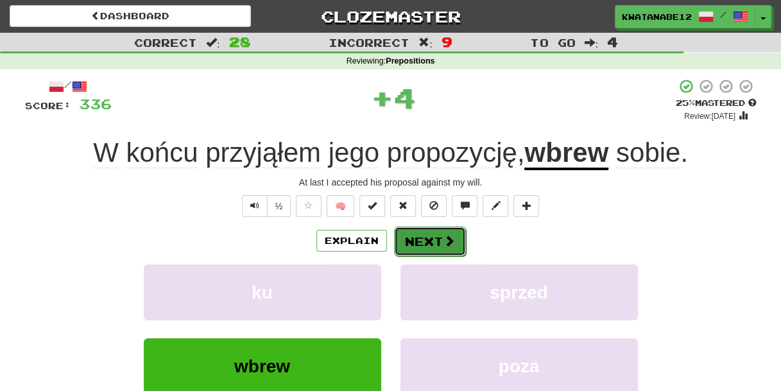
click at [417, 236] on button "Next" at bounding box center [430, 242] width 72 height 30
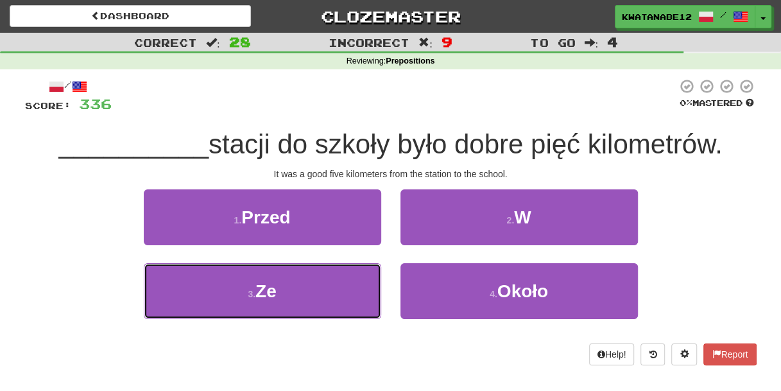
drag, startPoint x: 315, startPoint y: 291, endPoint x: 374, endPoint y: 261, distance: 65.4
click at [320, 279] on button "3 . Ze" at bounding box center [262, 291] width 237 height 56
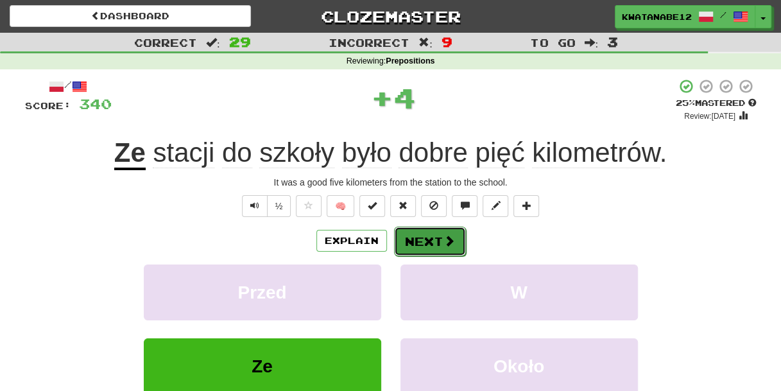
click at [422, 239] on button "Next" at bounding box center [430, 242] width 72 height 30
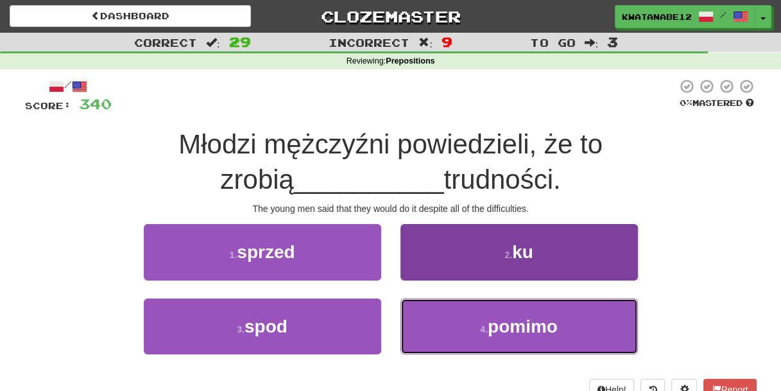
click at [448, 325] on button "4 . pomimo" at bounding box center [519, 326] width 237 height 56
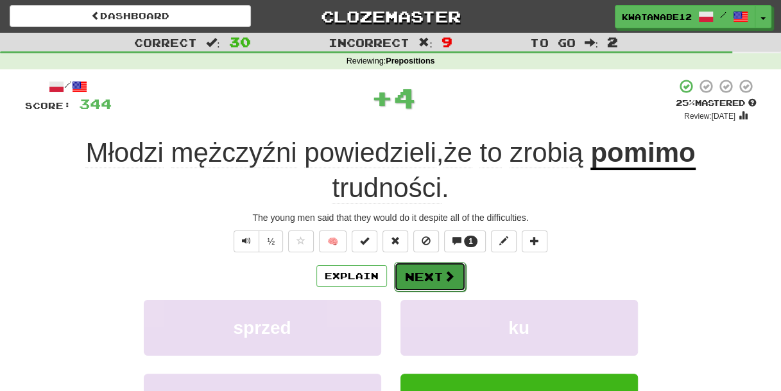
click at [417, 264] on button "Next" at bounding box center [430, 277] width 72 height 30
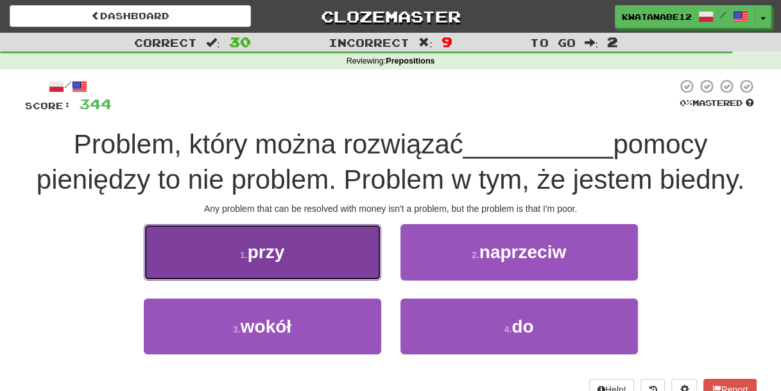
drag, startPoint x: 333, startPoint y: 268, endPoint x: 362, endPoint y: 275, distance: 29.6
click at [362, 275] on button "1 . przy" at bounding box center [262, 252] width 237 height 56
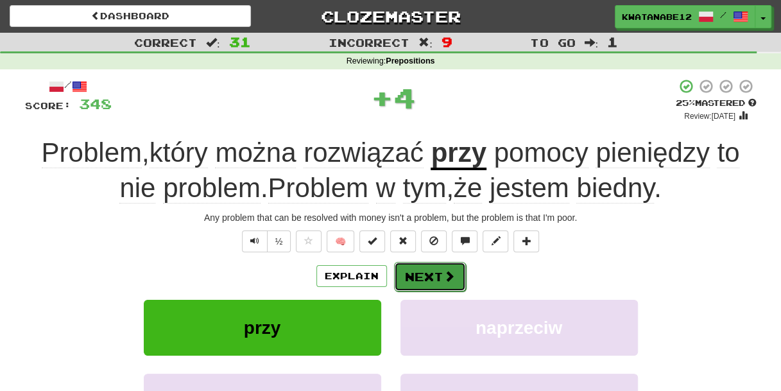
click at [434, 271] on button "Next" at bounding box center [430, 277] width 72 height 30
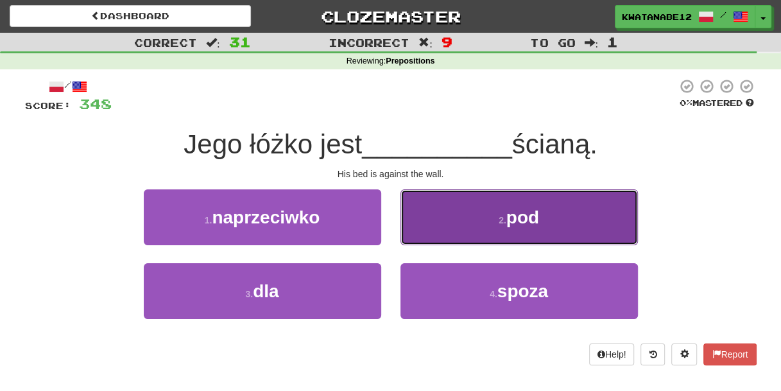
click at [414, 229] on button "2 . pod" at bounding box center [519, 217] width 237 height 56
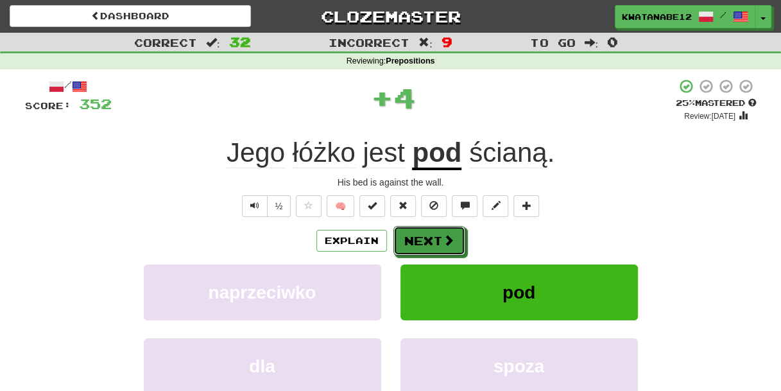
click at [393, 242] on button "Next" at bounding box center [429, 241] width 72 height 30
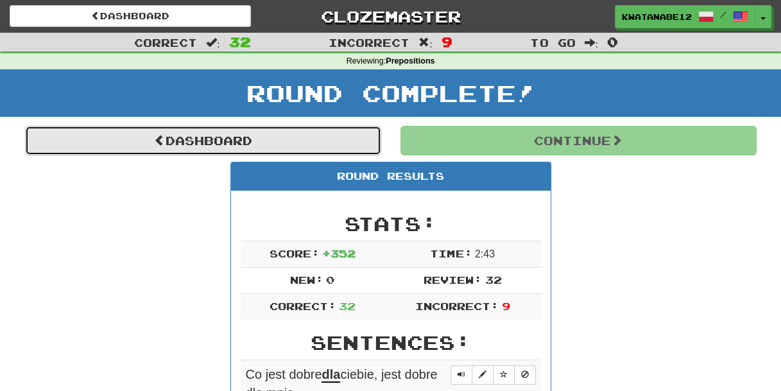
click at [300, 141] on link "Dashboard" at bounding box center [203, 141] width 356 height 30
click at [337, 139] on link "Dashboard" at bounding box center [203, 141] width 356 height 30
click at [350, 133] on link "Dashboard" at bounding box center [203, 141] width 356 height 30
click at [241, 146] on link "Dashboard" at bounding box center [203, 141] width 356 height 30
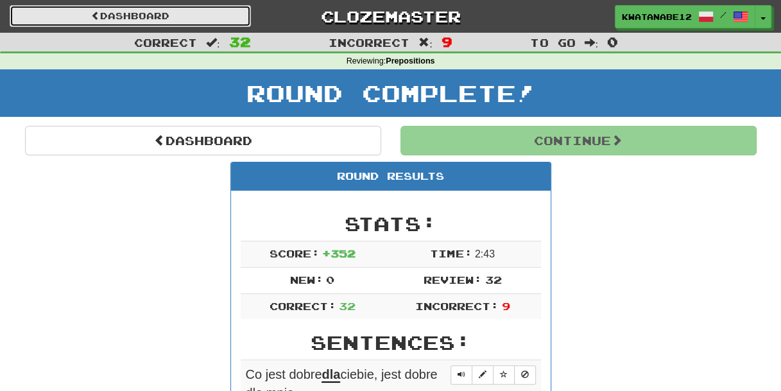
click at [227, 10] on link "Dashboard" at bounding box center [130, 16] width 241 height 22
click at [91, 13] on span at bounding box center [95, 15] width 9 height 9
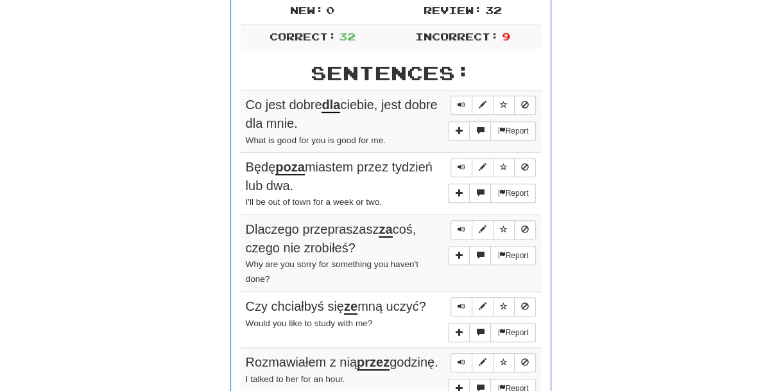
scroll to position [270, 0]
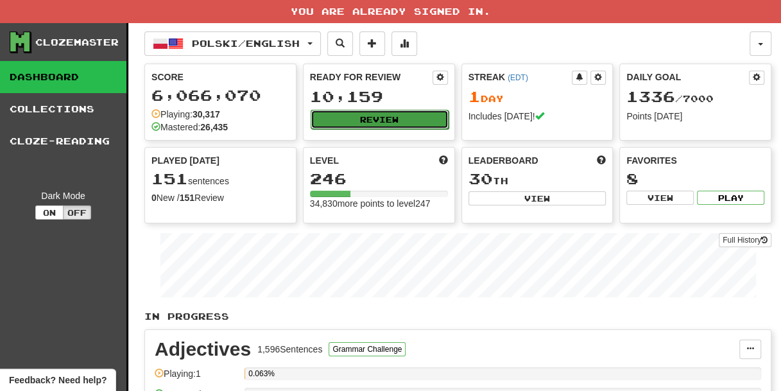
click at [368, 119] on button "Review" at bounding box center [380, 119] width 138 height 19
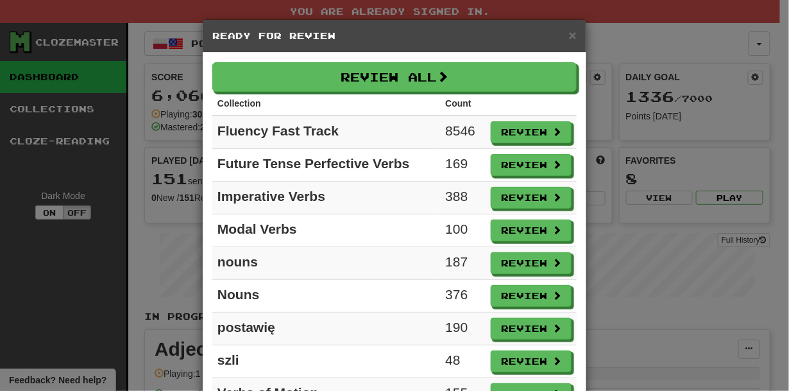
drag, startPoint x: 370, startPoint y: 220, endPoint x: 645, endPoint y: 354, distance: 305.4
click at [645, 354] on div "× Ready for Review Review All Collection Count Fluency Fast Track 8546 Review F…" at bounding box center [394, 195] width 789 height 391
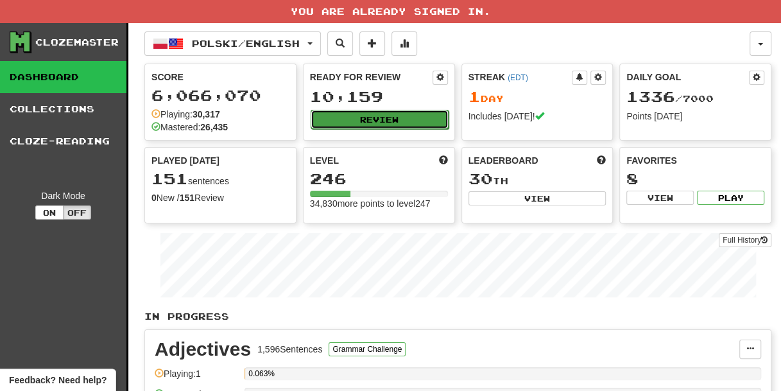
click at [381, 123] on button "Review" at bounding box center [380, 119] width 138 height 19
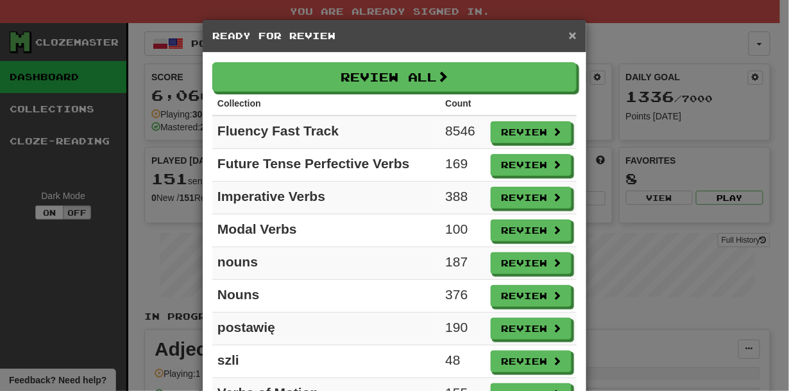
click at [569, 35] on span "×" at bounding box center [573, 35] width 8 height 15
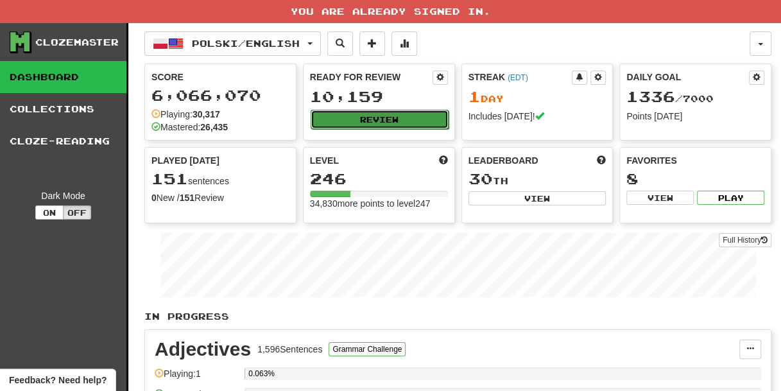
click at [374, 119] on button "Review" at bounding box center [380, 119] width 138 height 19
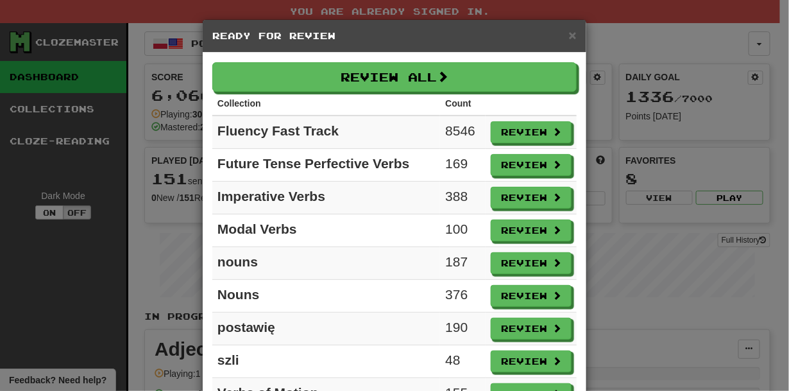
scroll to position [55, 0]
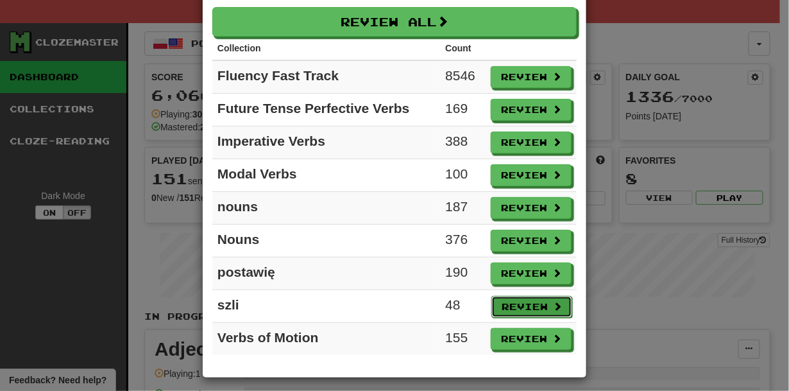
click at [553, 302] on span at bounding box center [557, 306] width 9 height 9
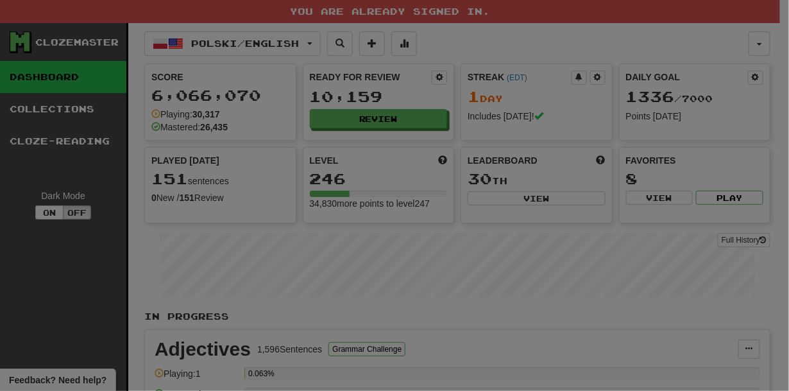
select select "***"
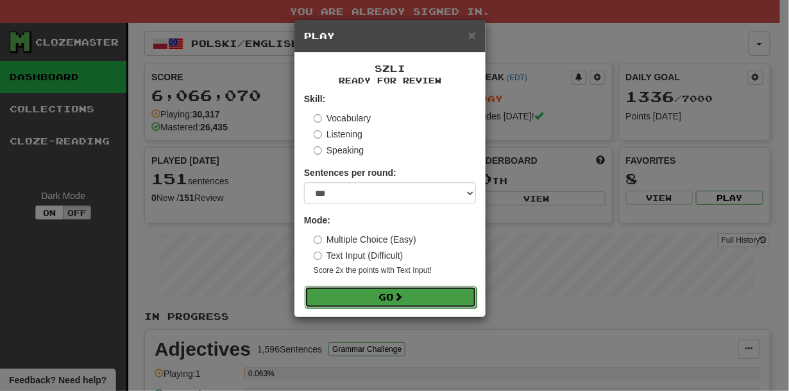
click at [388, 295] on button "Go" at bounding box center [391, 297] width 172 height 22
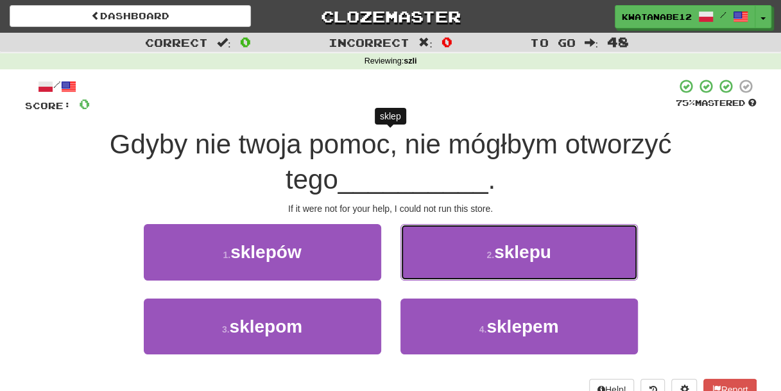
drag, startPoint x: 440, startPoint y: 256, endPoint x: 435, endPoint y: 261, distance: 7.7
click at [438, 258] on button "2 . sklepu" at bounding box center [519, 252] width 237 height 56
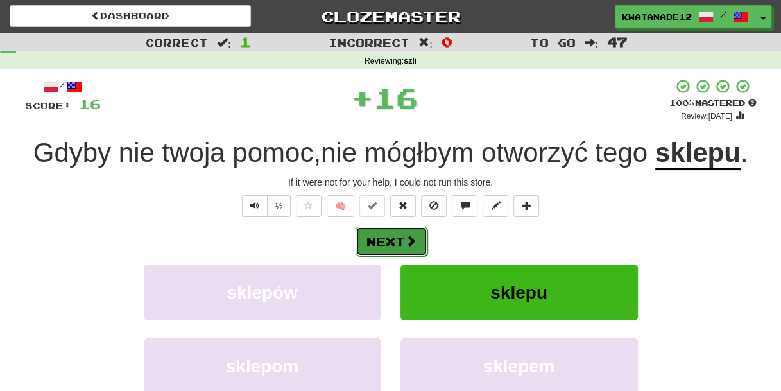
click at [388, 242] on button "Next" at bounding box center [392, 242] width 72 height 30
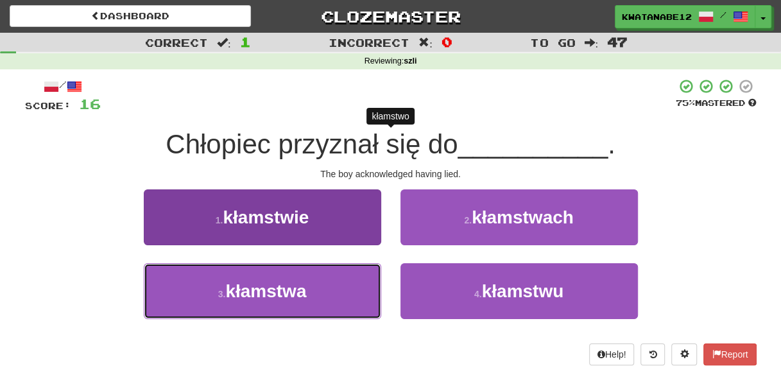
drag, startPoint x: 350, startPoint y: 290, endPoint x: 356, endPoint y: 286, distance: 7.3
click at [351, 291] on button "3 . kłamstwa" at bounding box center [262, 291] width 237 height 56
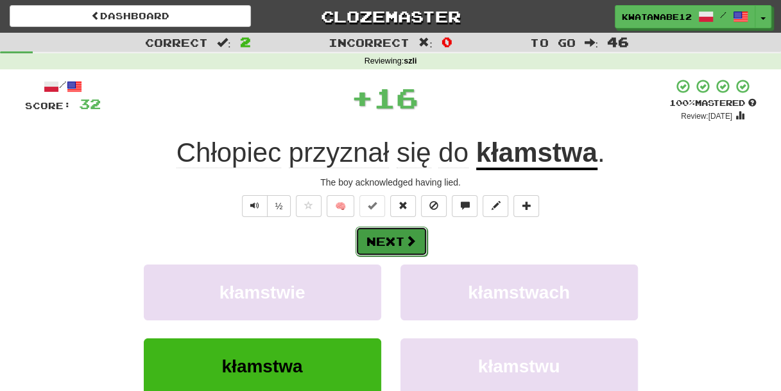
click at [404, 240] on button "Next" at bounding box center [392, 242] width 72 height 30
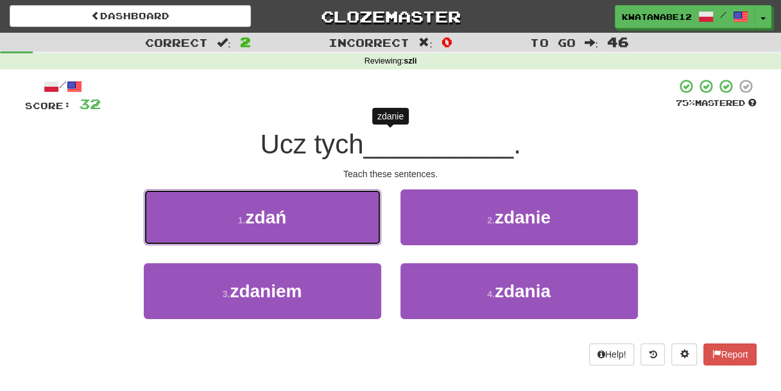
click at [336, 211] on button "1 . zdań" at bounding box center [262, 217] width 237 height 56
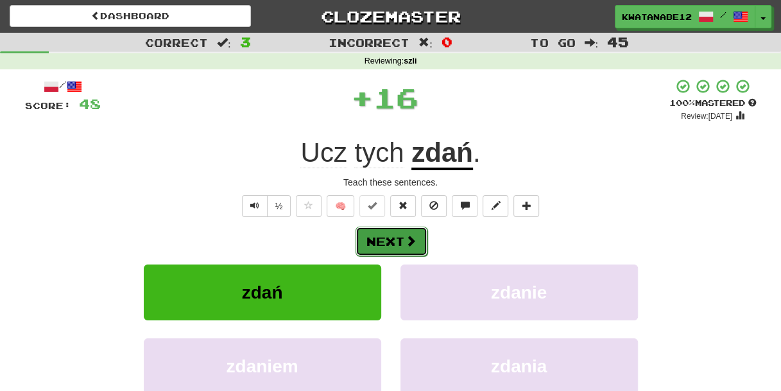
click at [404, 233] on button "Next" at bounding box center [392, 242] width 72 height 30
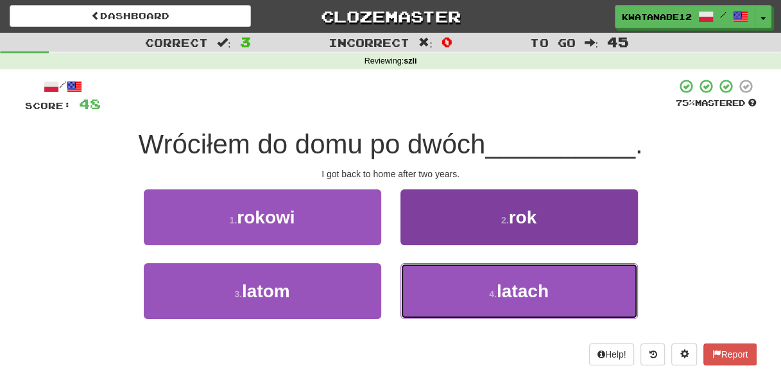
click at [416, 279] on button "4 . latach" at bounding box center [519, 291] width 237 height 56
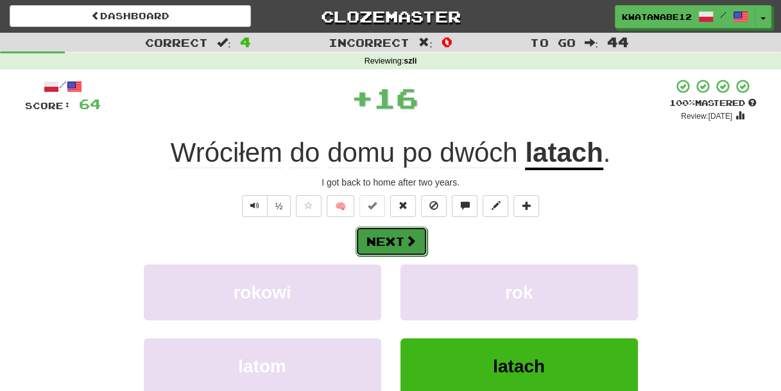
click at [410, 239] on span at bounding box center [411, 241] width 12 height 12
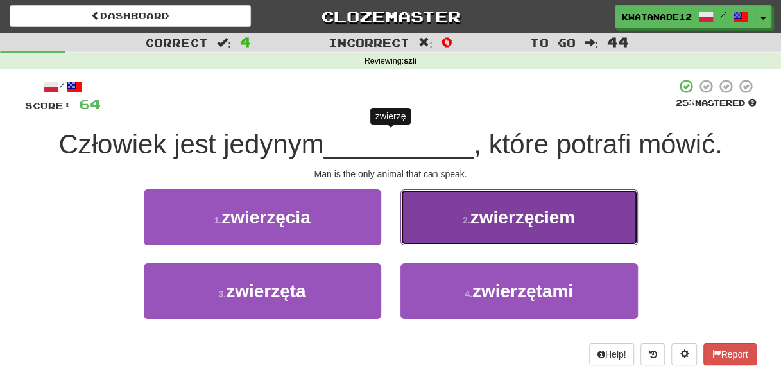
click at [453, 225] on button "2 . zwierzęciem" at bounding box center [519, 217] width 237 height 56
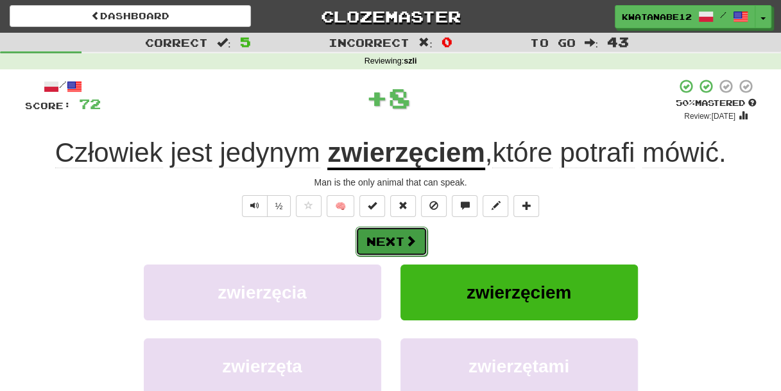
click at [398, 238] on button "Next" at bounding box center [392, 242] width 72 height 30
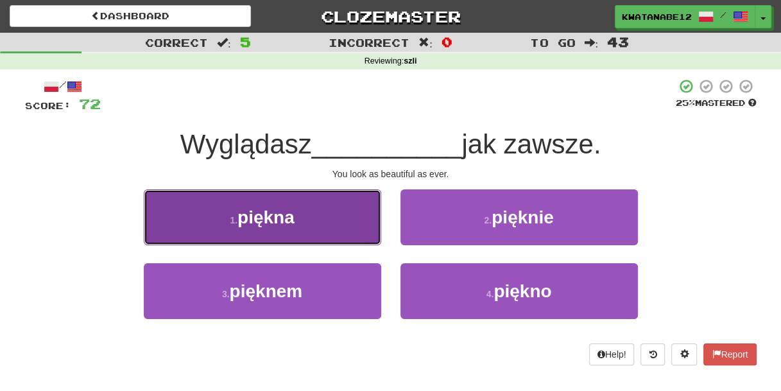
click at [339, 215] on button "1 . piękna" at bounding box center [262, 217] width 237 height 56
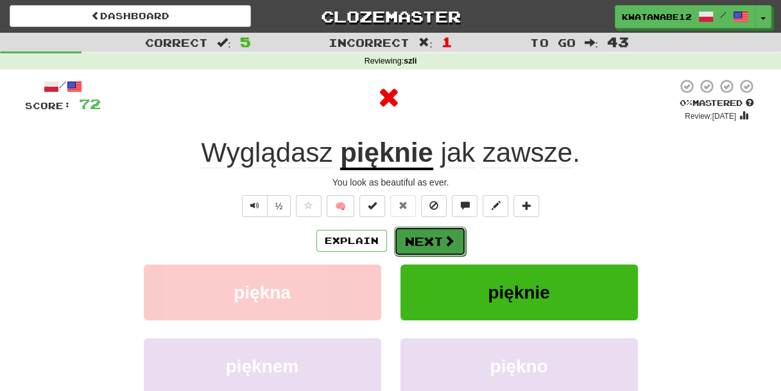
click at [433, 242] on button "Next" at bounding box center [430, 242] width 72 height 30
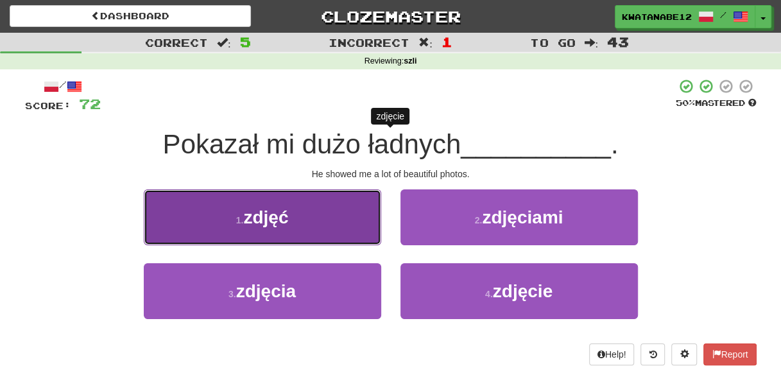
drag, startPoint x: 337, startPoint y: 214, endPoint x: 357, endPoint y: 223, distance: 21.8
click at [357, 223] on button "1 . zdjęć" at bounding box center [262, 217] width 237 height 56
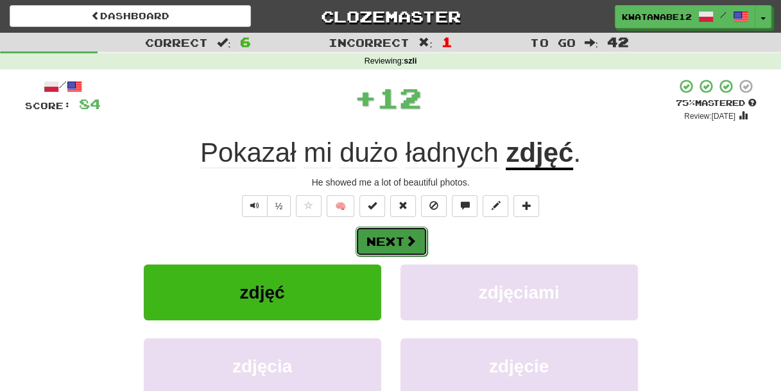
click at [420, 238] on button "Next" at bounding box center [392, 242] width 72 height 30
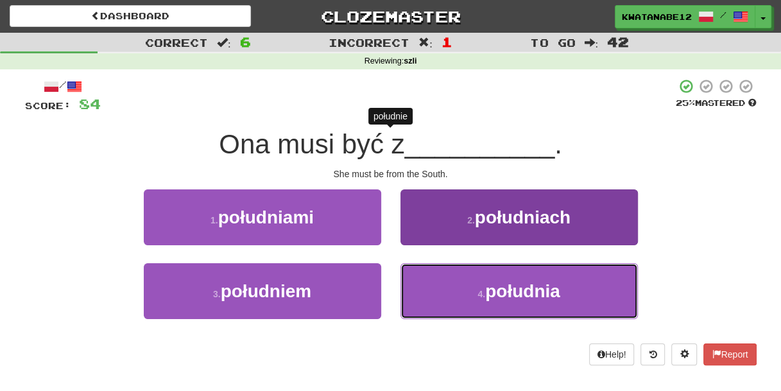
click at [438, 268] on button "4 . południa" at bounding box center [519, 291] width 237 height 56
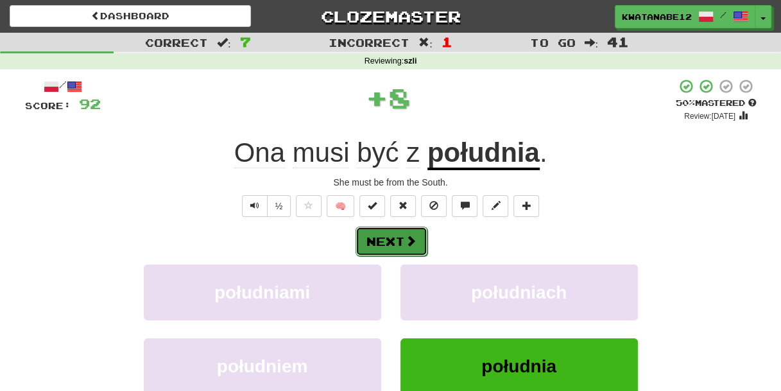
click at [411, 227] on button "Next" at bounding box center [392, 242] width 72 height 30
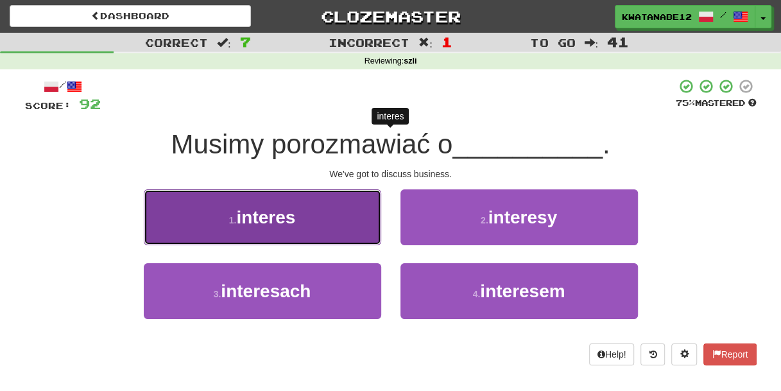
click at [339, 213] on button "1 . interes" at bounding box center [262, 217] width 237 height 56
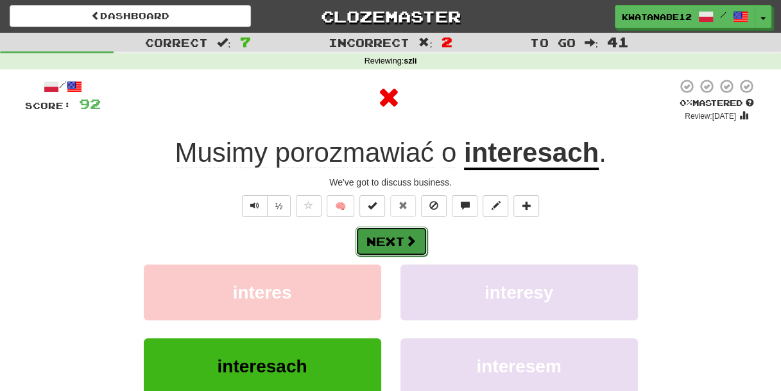
click at [420, 234] on button "Next" at bounding box center [392, 242] width 72 height 30
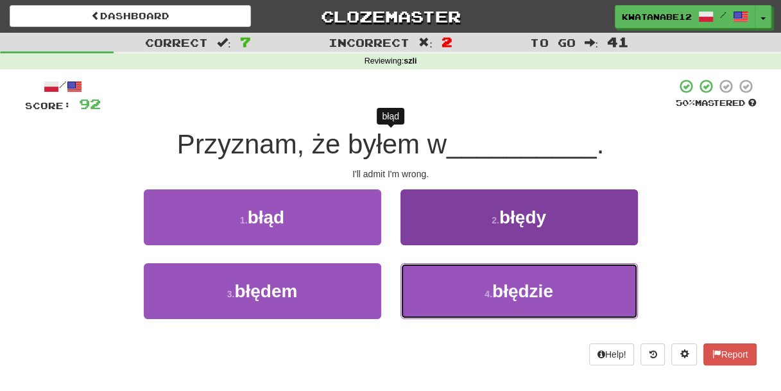
click at [460, 282] on button "4 . błędzie" at bounding box center [519, 291] width 237 height 56
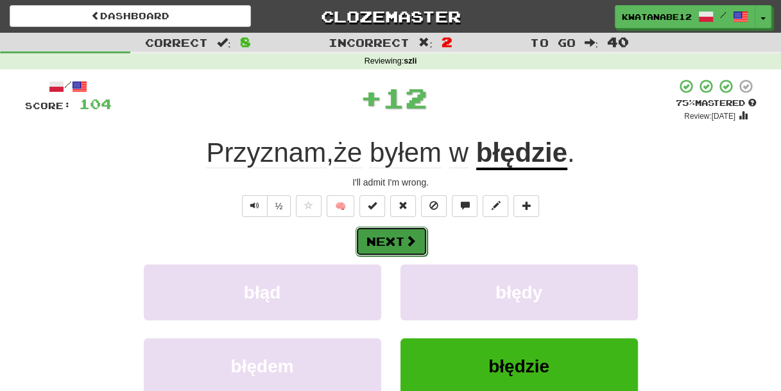
click at [418, 228] on button "Next" at bounding box center [392, 242] width 72 height 30
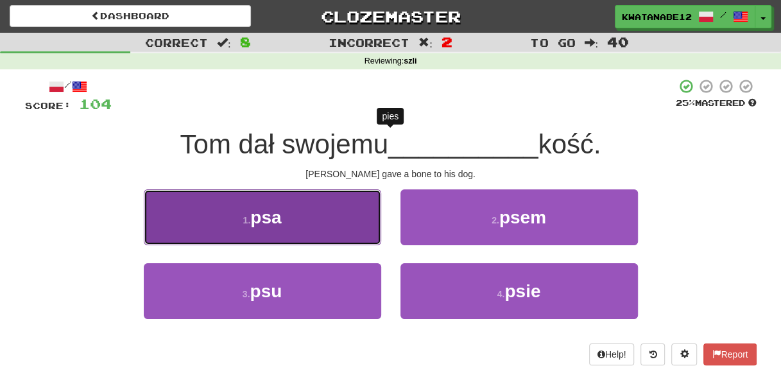
click at [329, 216] on button "1 . psa" at bounding box center [262, 217] width 237 height 56
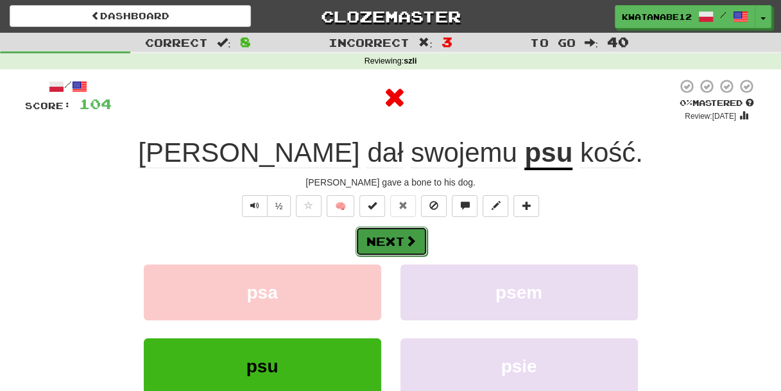
click at [422, 238] on button "Next" at bounding box center [392, 242] width 72 height 30
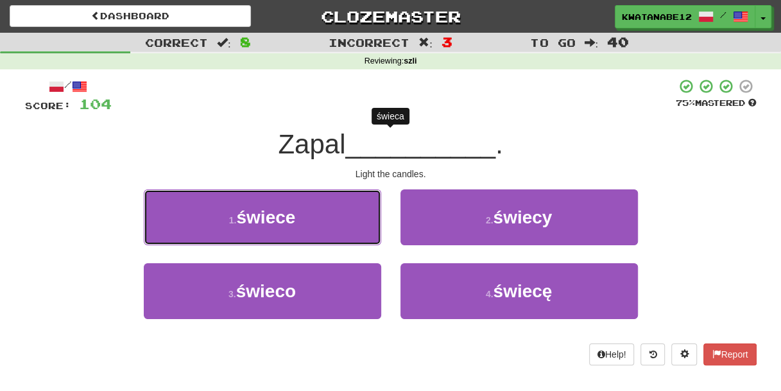
drag, startPoint x: 361, startPoint y: 216, endPoint x: 382, endPoint y: 220, distance: 21.5
click at [361, 216] on button "1 . świece" at bounding box center [262, 217] width 237 height 56
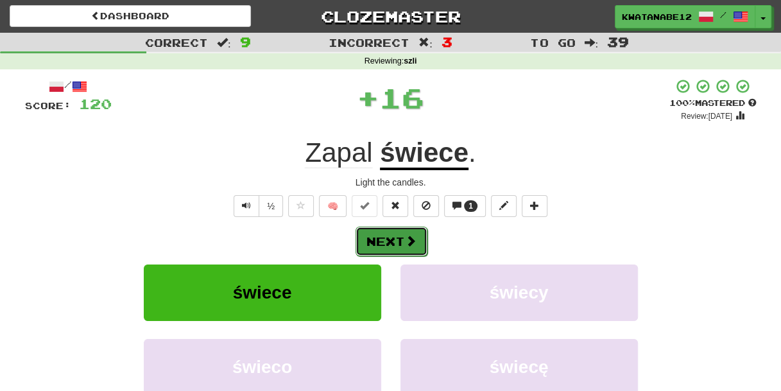
click at [424, 237] on button "Next" at bounding box center [392, 242] width 72 height 30
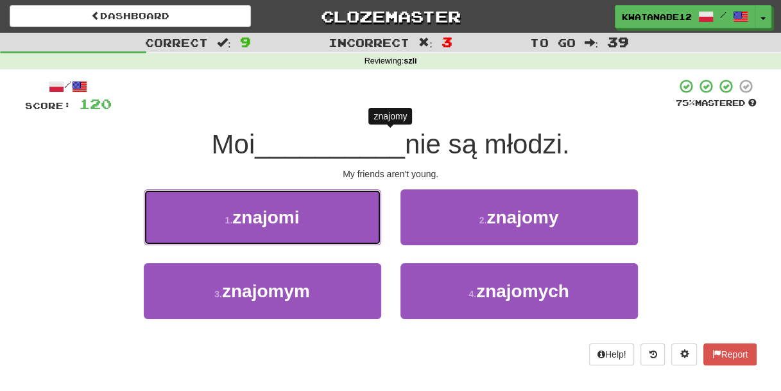
drag, startPoint x: 313, startPoint y: 213, endPoint x: 352, endPoint y: 223, distance: 40.5
click at [316, 213] on button "1 . znajomi" at bounding box center [262, 217] width 237 height 56
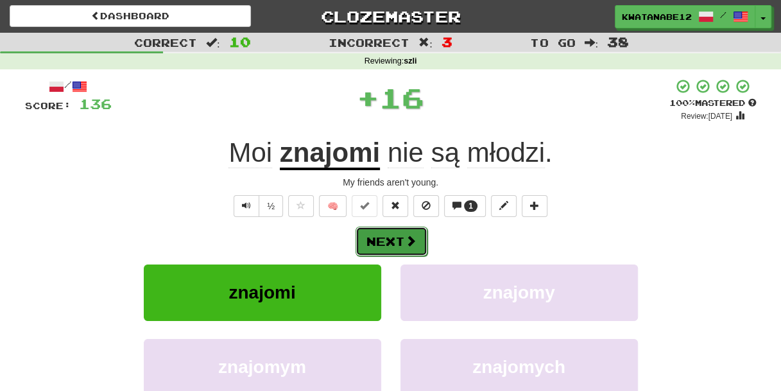
click at [401, 231] on button "Next" at bounding box center [392, 242] width 72 height 30
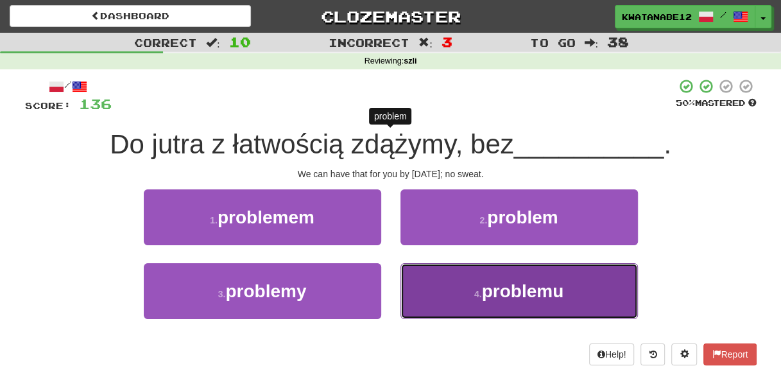
click at [445, 276] on button "4 . problemu" at bounding box center [519, 291] width 237 height 56
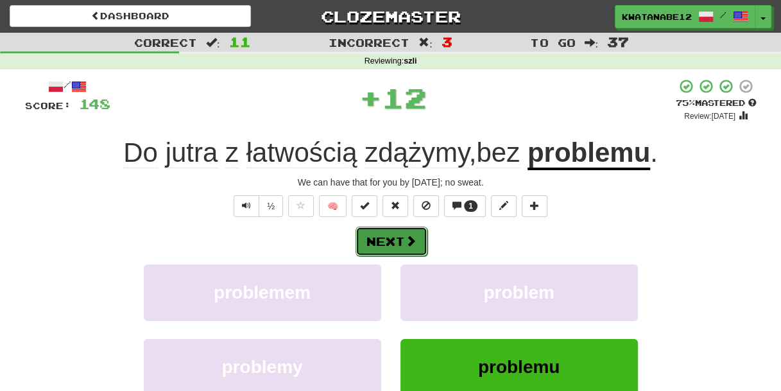
click at [424, 234] on button "Next" at bounding box center [392, 242] width 72 height 30
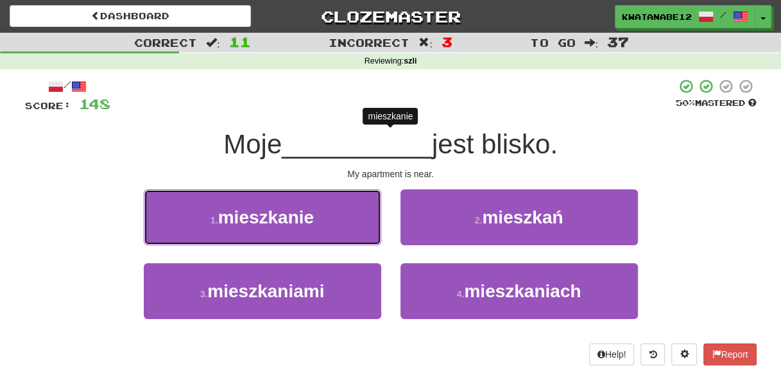
drag, startPoint x: 351, startPoint y: 216, endPoint x: 392, endPoint y: 221, distance: 40.7
click at [353, 214] on button "1 . mieszkanie" at bounding box center [262, 217] width 237 height 56
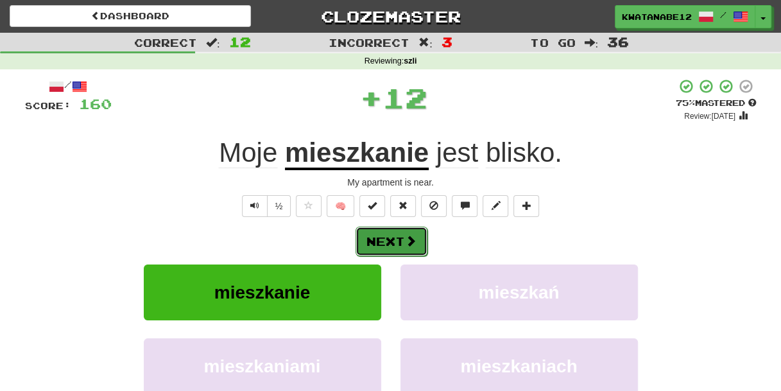
click at [423, 231] on button "Next" at bounding box center [392, 242] width 72 height 30
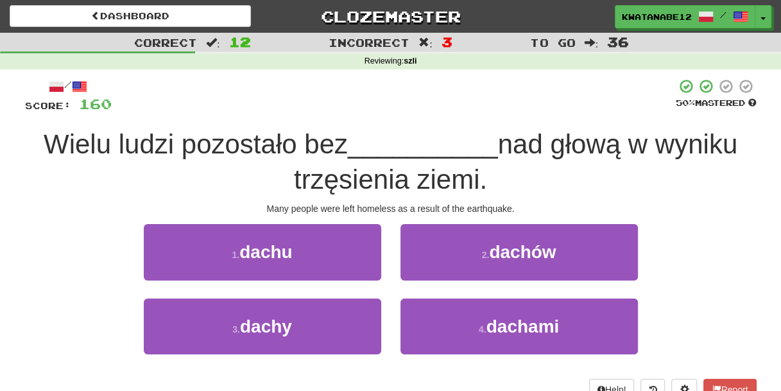
click at [385, 258] on div "1 . dachu" at bounding box center [262, 261] width 257 height 74
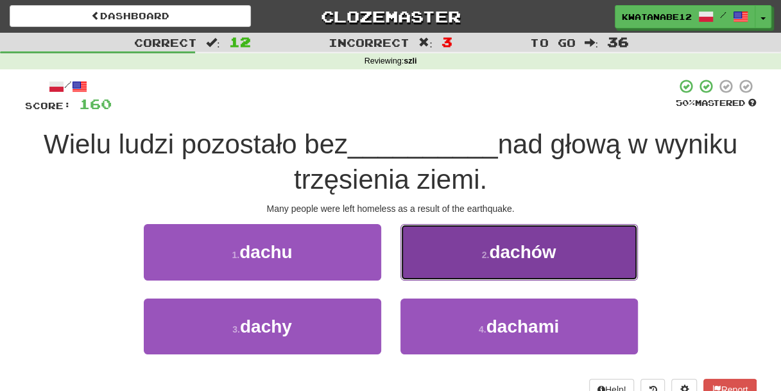
click at [443, 259] on button "2 . dachów" at bounding box center [519, 252] width 237 height 56
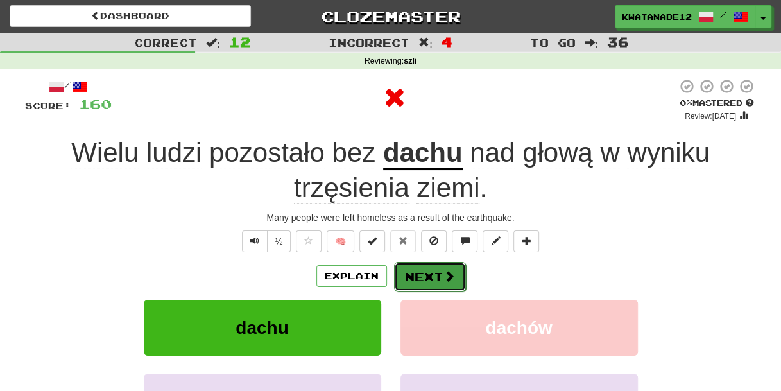
click at [433, 266] on button "Next" at bounding box center [430, 277] width 72 height 30
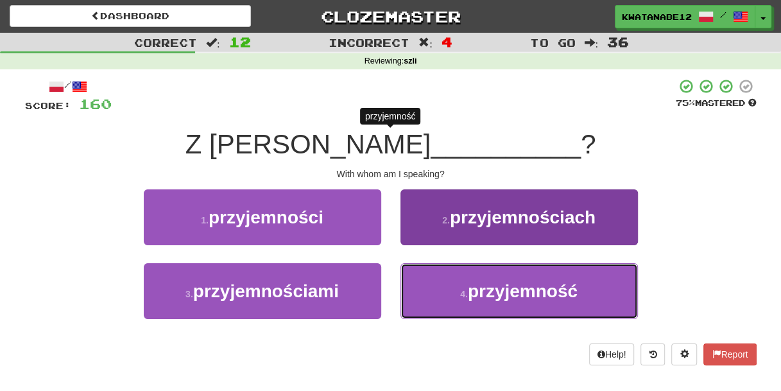
drag, startPoint x: 438, startPoint y: 298, endPoint x: 433, endPoint y: 290, distance: 9.3
click at [438, 298] on button "4 . przyjemność" at bounding box center [519, 291] width 237 height 56
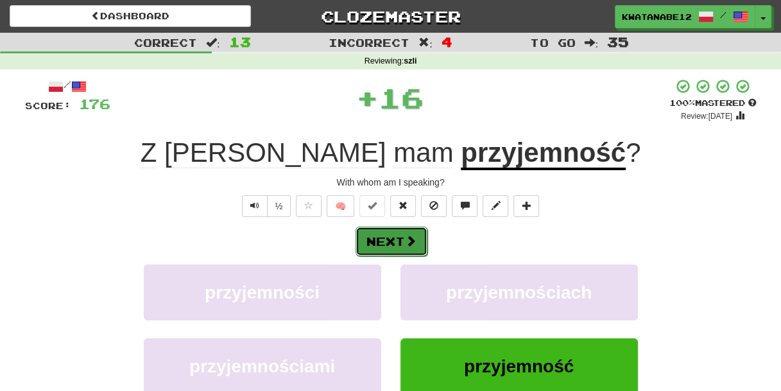
click at [411, 237] on span at bounding box center [411, 241] width 12 height 12
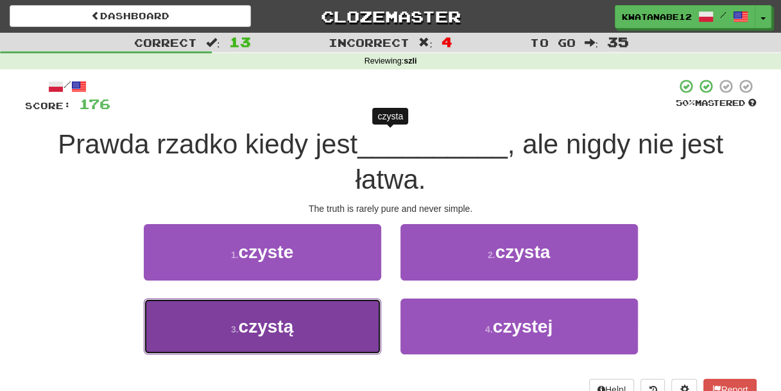
click at [341, 314] on button "3 . czystą" at bounding box center [262, 326] width 237 height 56
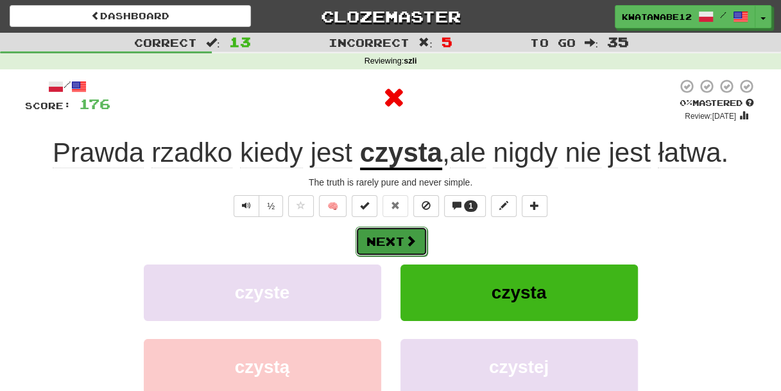
click at [422, 237] on button "Next" at bounding box center [392, 242] width 72 height 30
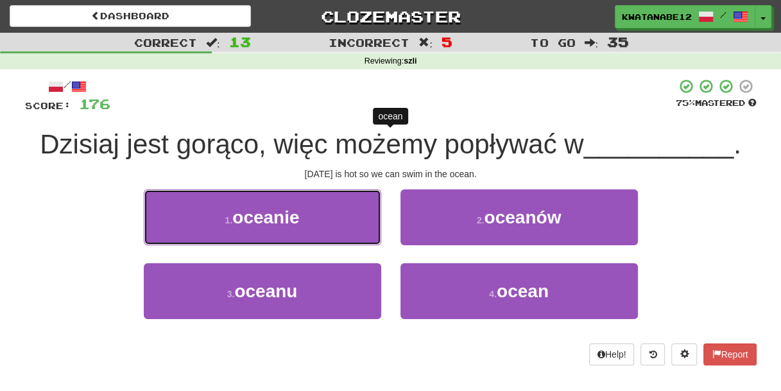
drag, startPoint x: 334, startPoint y: 219, endPoint x: 346, endPoint y: 222, distance: 12.6
click at [334, 219] on button "1 . oceanie" at bounding box center [262, 217] width 237 height 56
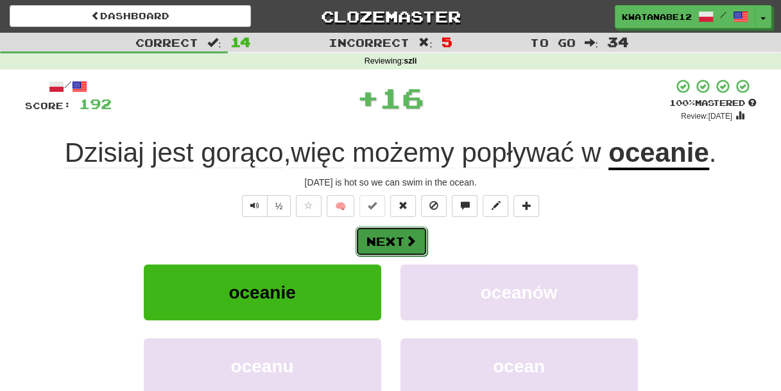
click at [383, 242] on button "Next" at bounding box center [392, 242] width 72 height 30
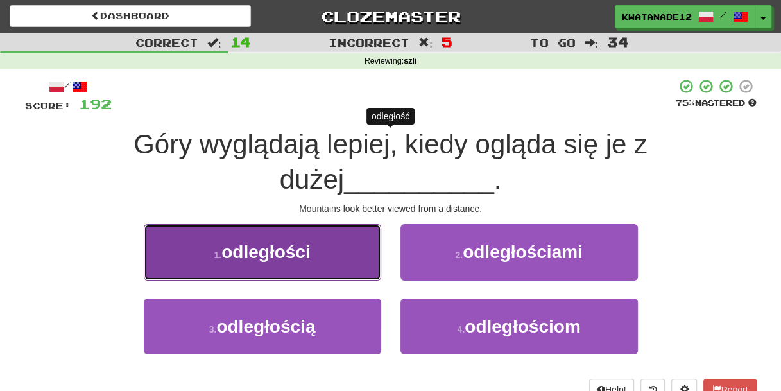
click at [337, 251] on button "1 . odległości" at bounding box center [262, 252] width 237 height 56
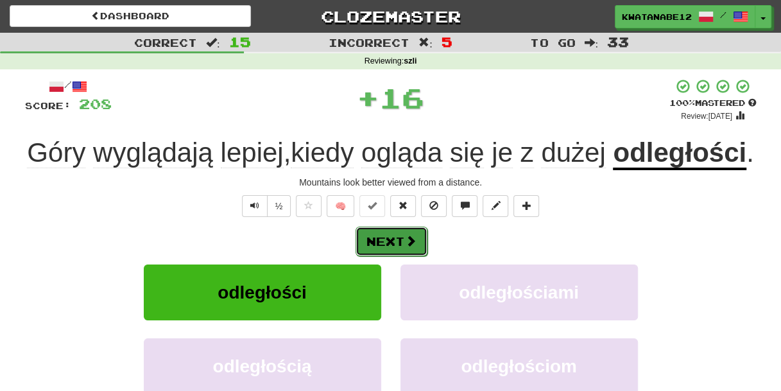
click at [413, 246] on span at bounding box center [411, 241] width 12 height 12
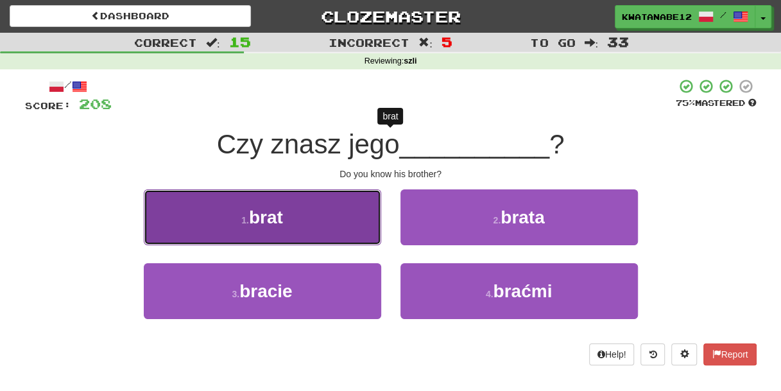
click at [346, 228] on button "1 . brat" at bounding box center [262, 217] width 237 height 56
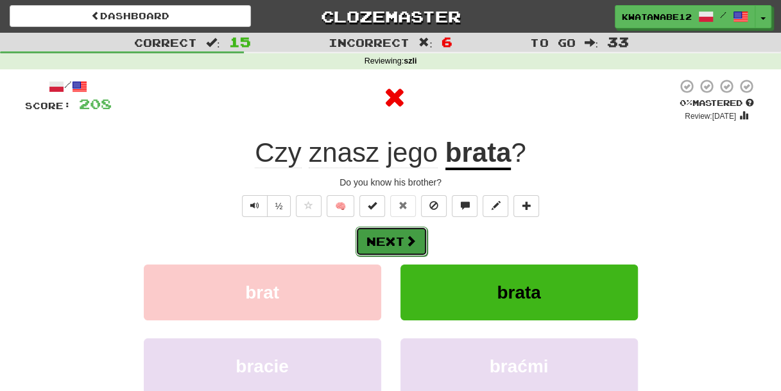
click at [402, 239] on button "Next" at bounding box center [392, 242] width 72 height 30
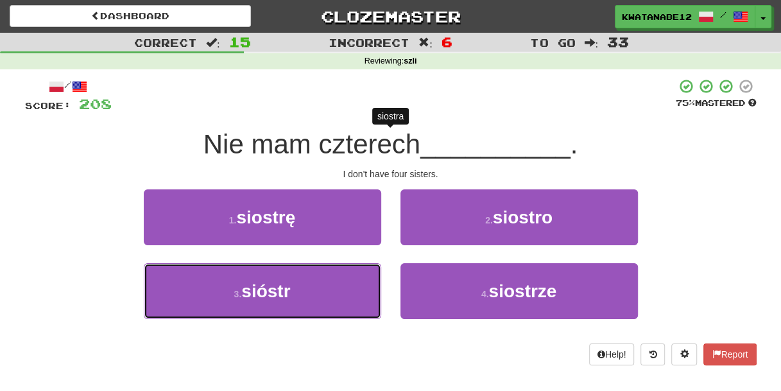
drag, startPoint x: 330, startPoint y: 292, endPoint x: 393, endPoint y: 259, distance: 71.8
click at [332, 289] on button "3 . sióstr" at bounding box center [262, 291] width 237 height 56
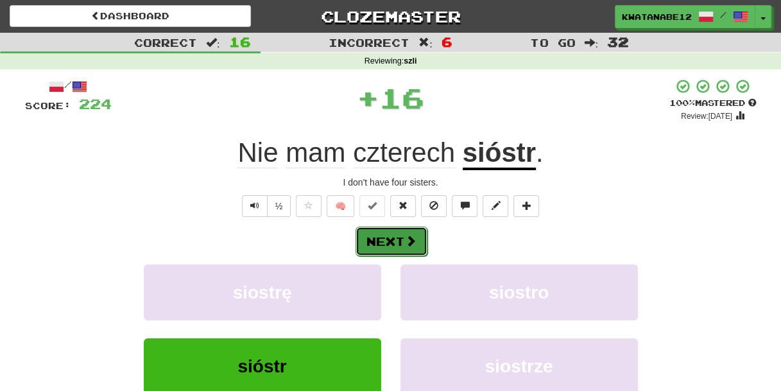
click at [416, 238] on button "Next" at bounding box center [392, 242] width 72 height 30
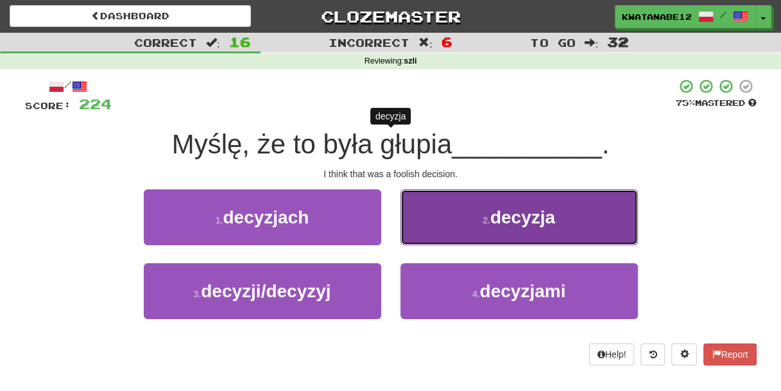
click at [458, 231] on button "2 . decyzja" at bounding box center [519, 217] width 237 height 56
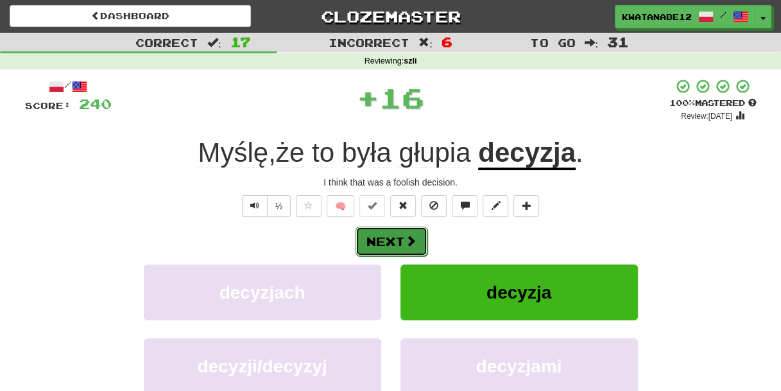
click at [415, 229] on button "Next" at bounding box center [392, 242] width 72 height 30
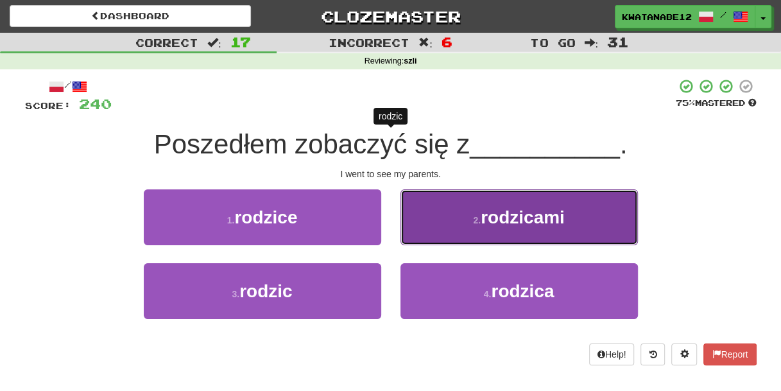
click at [414, 232] on button "2 . rodzicami" at bounding box center [519, 217] width 237 height 56
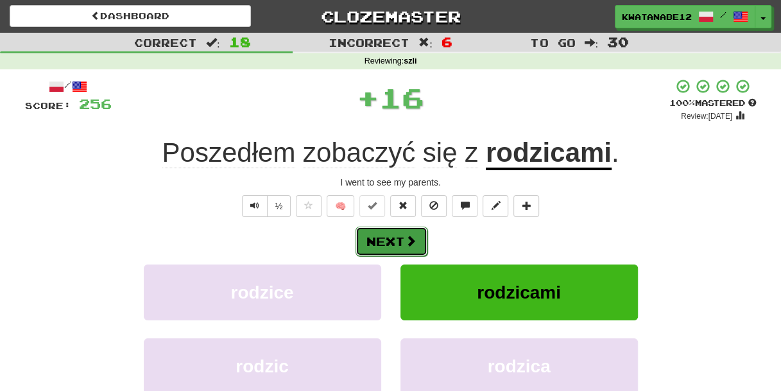
click at [401, 241] on button "Next" at bounding box center [392, 242] width 72 height 30
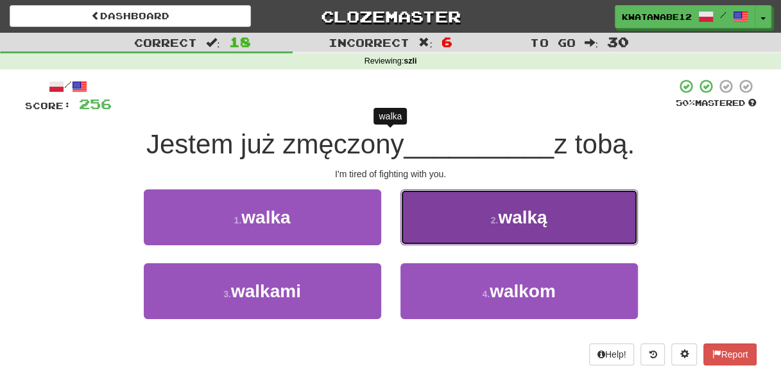
drag, startPoint x: 442, startPoint y: 222, endPoint x: 431, endPoint y: 227, distance: 11.2
click at [431, 227] on button "2 . walką" at bounding box center [519, 217] width 237 height 56
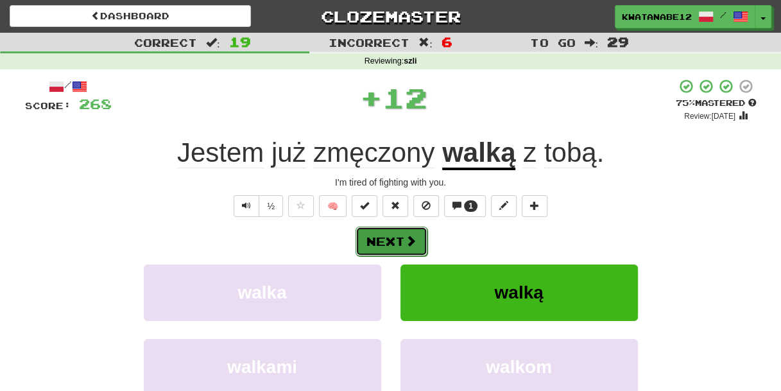
click at [408, 235] on span at bounding box center [411, 241] width 12 height 12
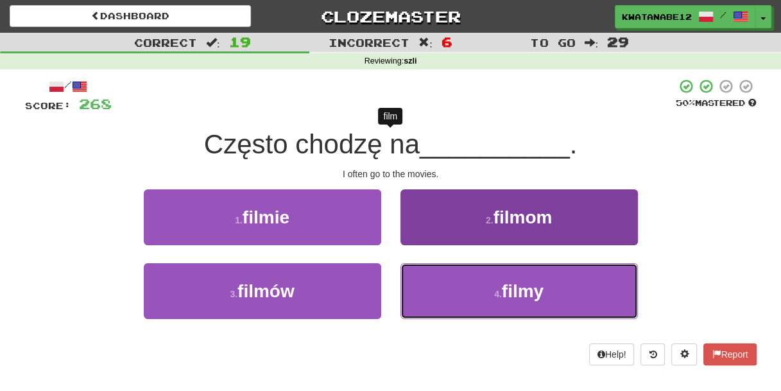
drag, startPoint x: 434, startPoint y: 282, endPoint x: 429, endPoint y: 264, distance: 18.7
click at [434, 280] on button "4 . filmy" at bounding box center [519, 291] width 237 height 56
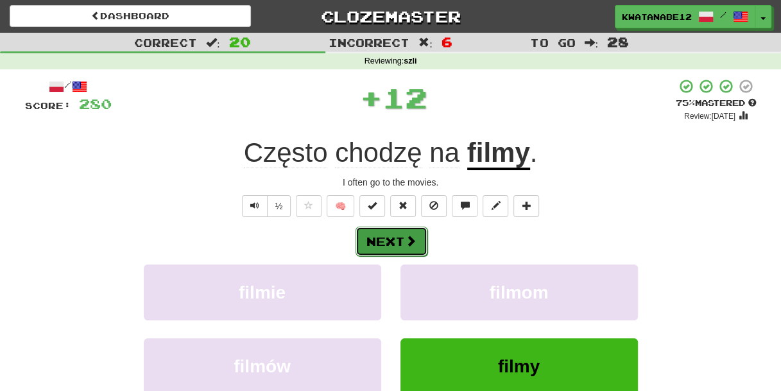
click at [409, 237] on span at bounding box center [411, 241] width 12 height 12
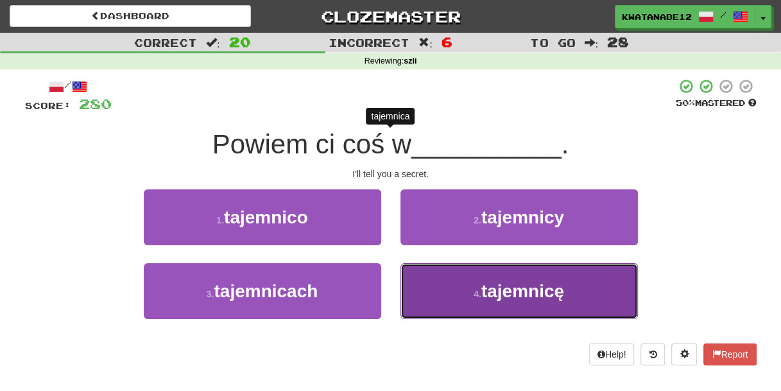
click at [454, 285] on button "4 . tajemnicę" at bounding box center [519, 291] width 237 height 56
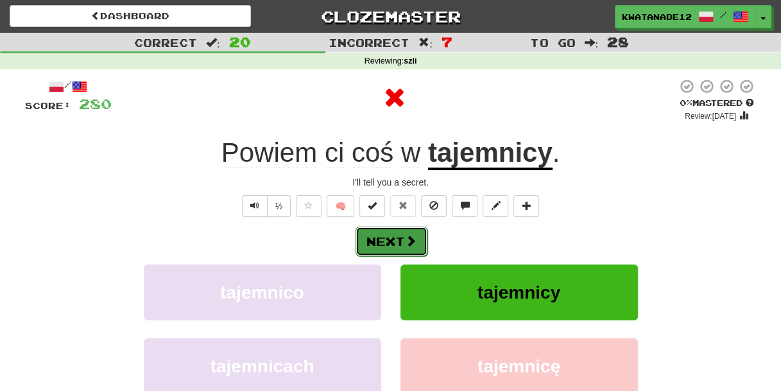
click at [425, 239] on button "Next" at bounding box center [392, 242] width 72 height 30
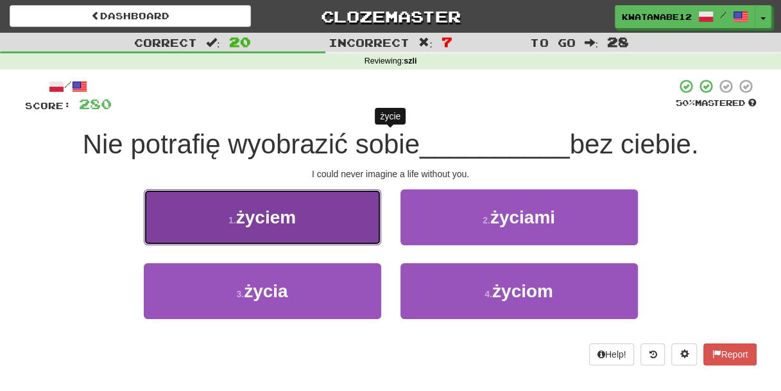
click at [329, 221] on button "1 . życiem" at bounding box center [262, 217] width 237 height 56
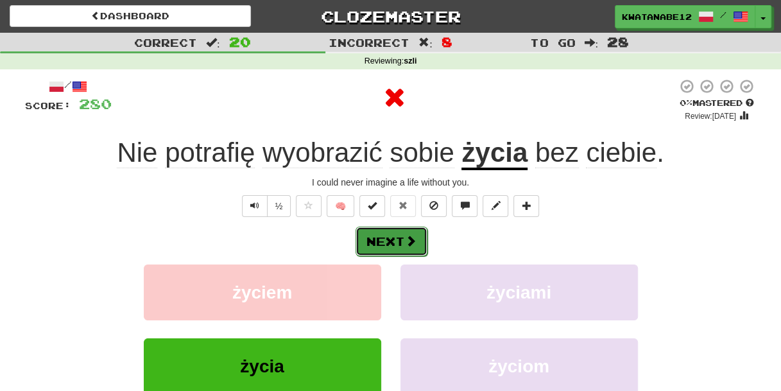
click at [404, 234] on button "Next" at bounding box center [392, 242] width 72 height 30
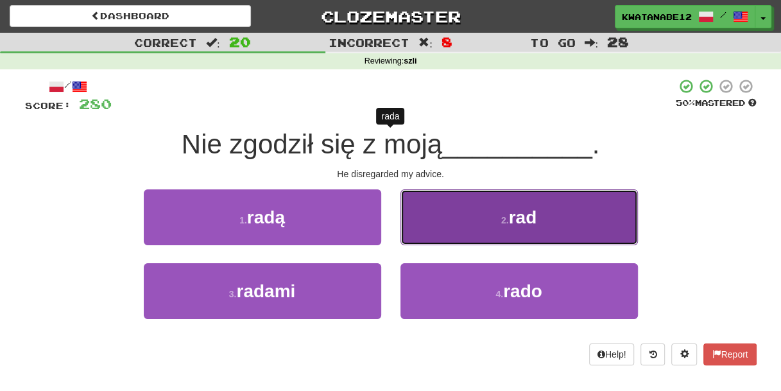
click at [425, 232] on button "2 . rad" at bounding box center [519, 217] width 237 height 56
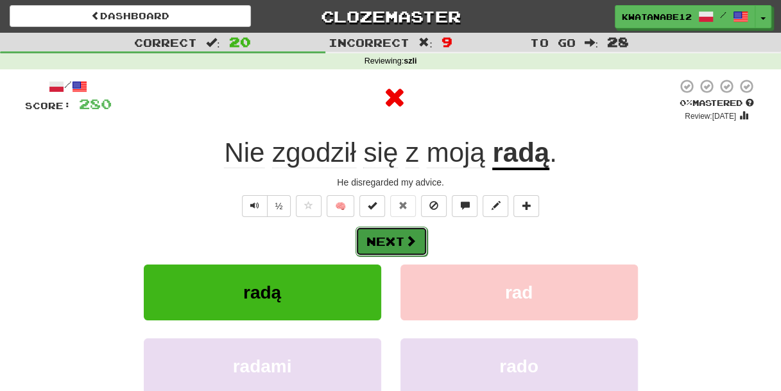
click at [406, 241] on span at bounding box center [411, 241] width 12 height 12
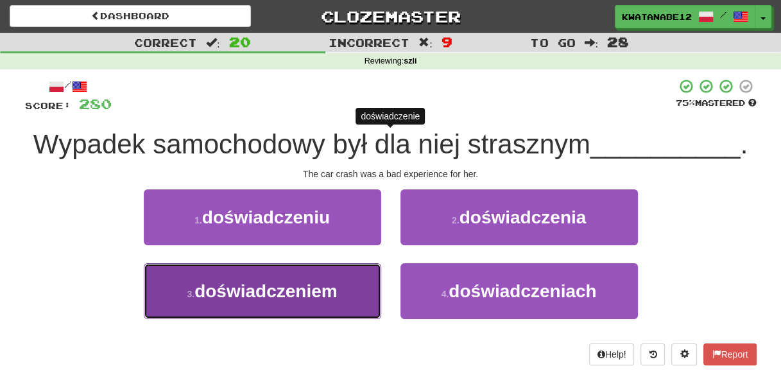
click at [343, 286] on button "3 . doświadczeniem" at bounding box center [262, 291] width 237 height 56
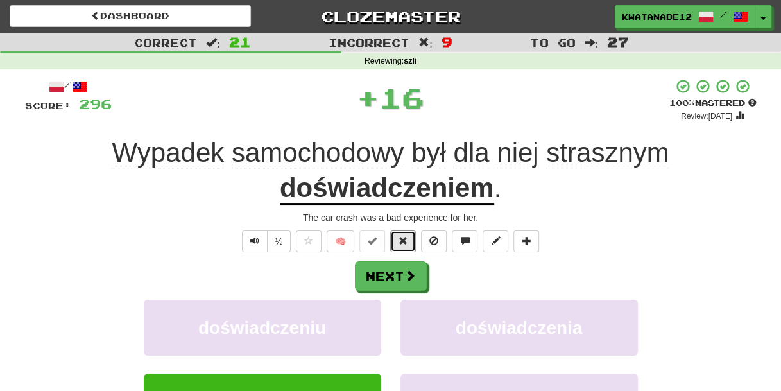
click at [418, 245] on span "🧠" at bounding box center [417, 240] width 248 height 10
click at [408, 272] on button "Next" at bounding box center [392, 277] width 72 height 30
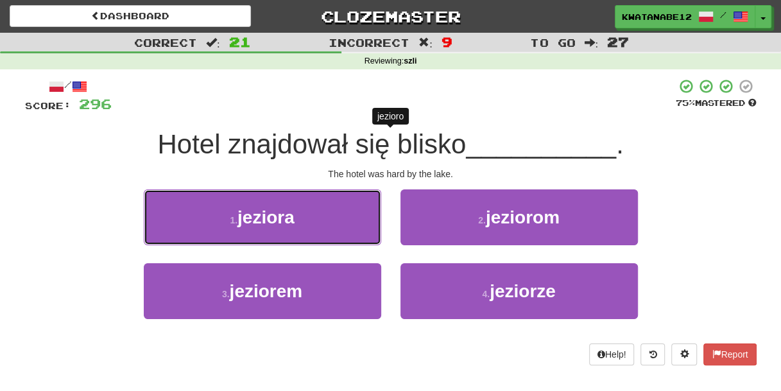
drag, startPoint x: 356, startPoint y: 216, endPoint x: 363, endPoint y: 217, distance: 7.1
click at [355, 216] on button "1 . jeziora" at bounding box center [262, 217] width 237 height 56
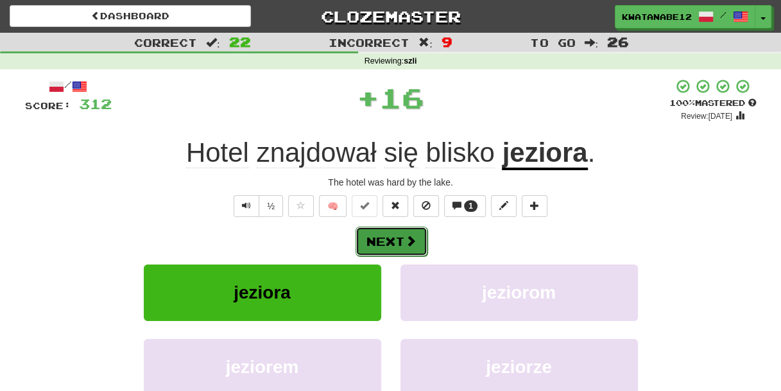
click at [420, 231] on button "Next" at bounding box center [392, 242] width 72 height 30
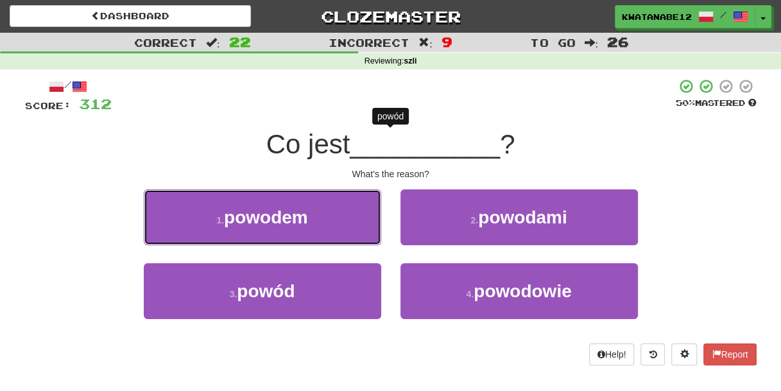
click at [354, 223] on button "1 . powodem" at bounding box center [262, 217] width 237 height 56
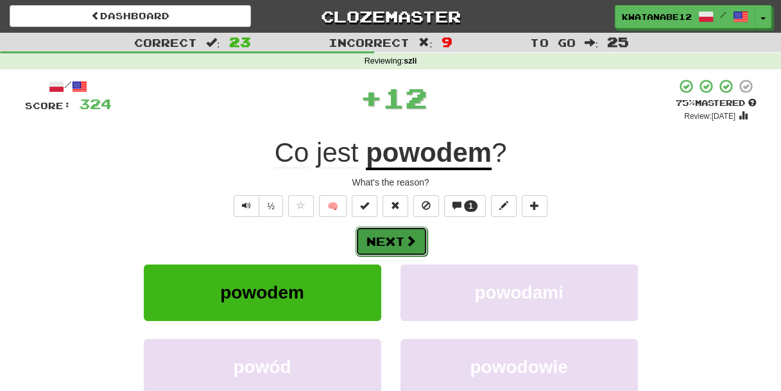
click at [422, 228] on button "Next" at bounding box center [392, 242] width 72 height 30
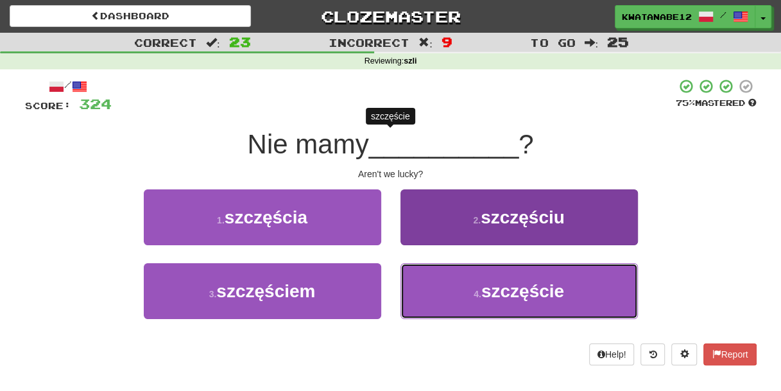
drag, startPoint x: 445, startPoint y: 292, endPoint x: 437, endPoint y: 280, distance: 14.3
click at [445, 289] on button "4 . szczęście" at bounding box center [519, 291] width 237 height 56
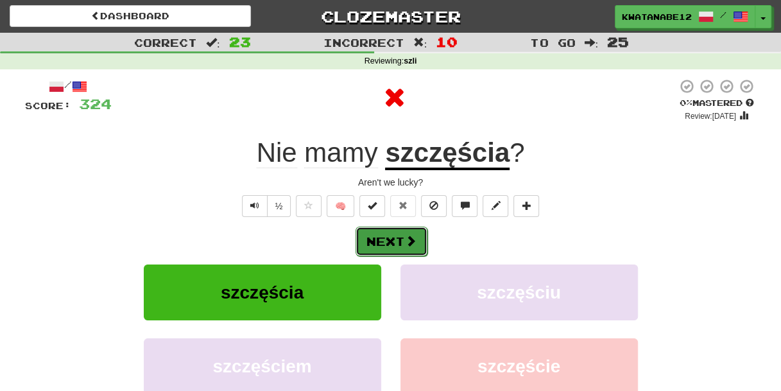
click at [418, 234] on button "Next" at bounding box center [392, 242] width 72 height 30
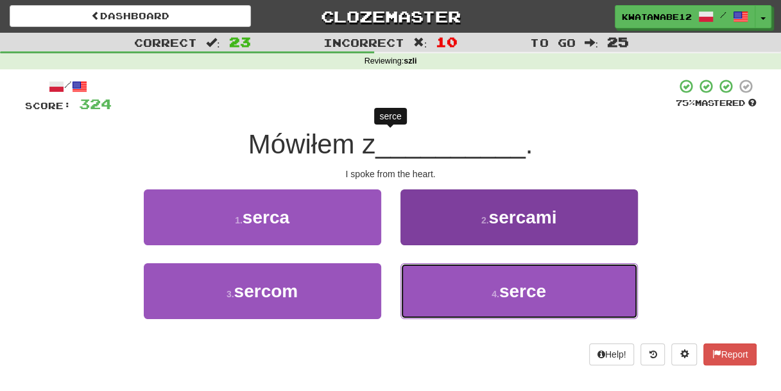
drag, startPoint x: 440, startPoint y: 282, endPoint x: 432, endPoint y: 264, distance: 19.8
click at [442, 283] on button "4 . serce" at bounding box center [519, 291] width 237 height 56
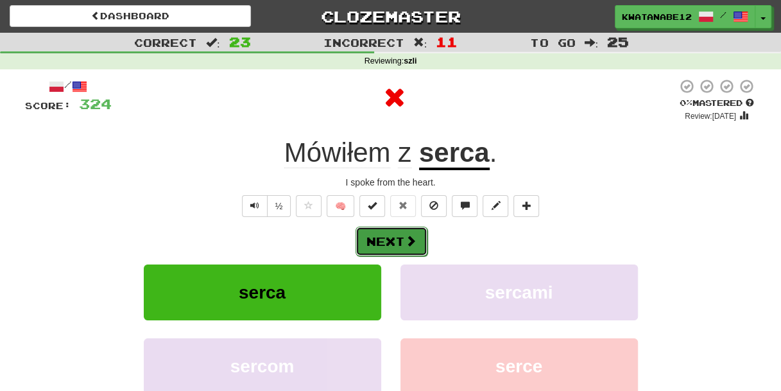
click at [414, 235] on button "Next" at bounding box center [392, 242] width 72 height 30
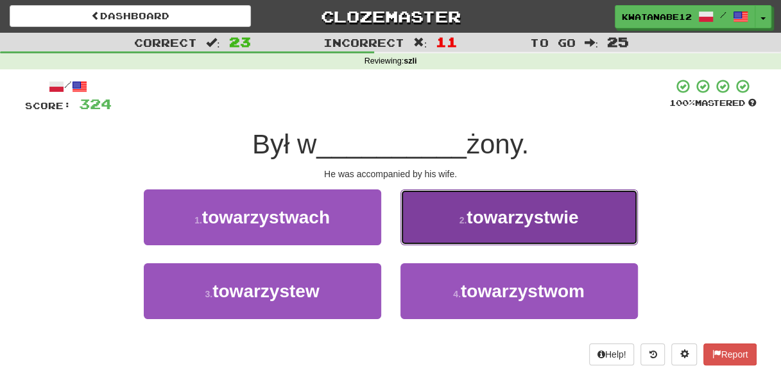
drag, startPoint x: 420, startPoint y: 223, endPoint x: 431, endPoint y: 232, distance: 14.1
click at [431, 232] on button "2 . towarzystwie" at bounding box center [519, 217] width 237 height 56
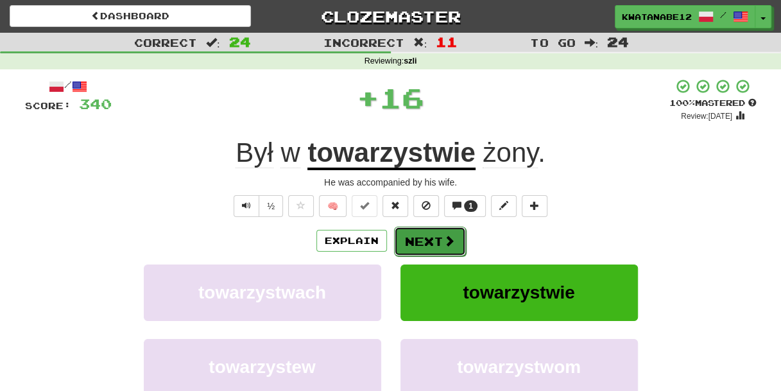
click at [409, 241] on button "Next" at bounding box center [430, 242] width 72 height 30
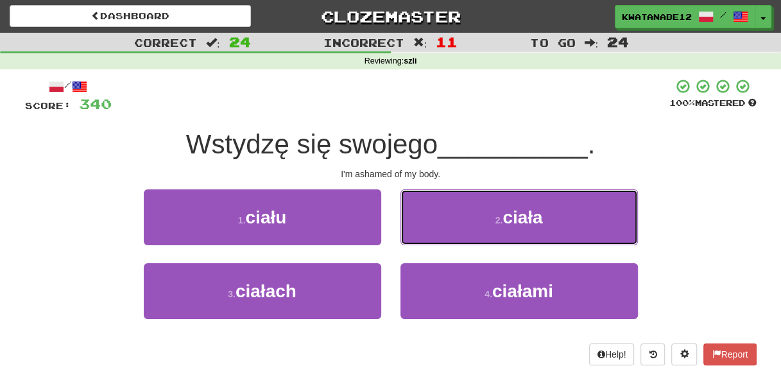
drag, startPoint x: 445, startPoint y: 223, endPoint x: 430, endPoint y: 225, distance: 14.8
click at [445, 225] on button "2 . ciała" at bounding box center [519, 217] width 237 height 56
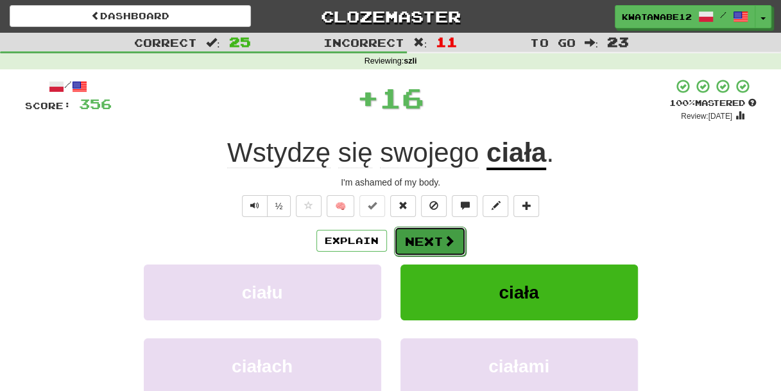
click at [402, 239] on button "Next" at bounding box center [430, 242] width 72 height 30
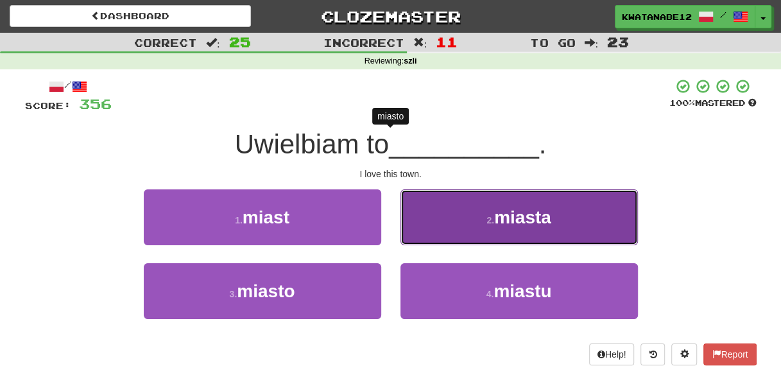
drag, startPoint x: 430, startPoint y: 218, endPoint x: 431, endPoint y: 225, distance: 7.2
click at [431, 225] on button "2 . miasta" at bounding box center [519, 217] width 237 height 56
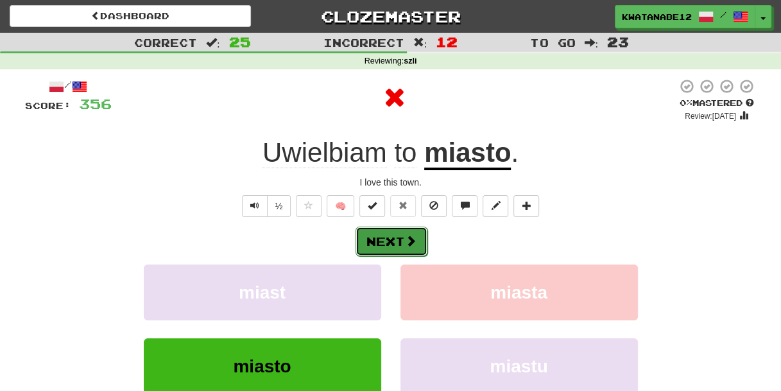
click at [415, 236] on button "Next" at bounding box center [392, 242] width 72 height 30
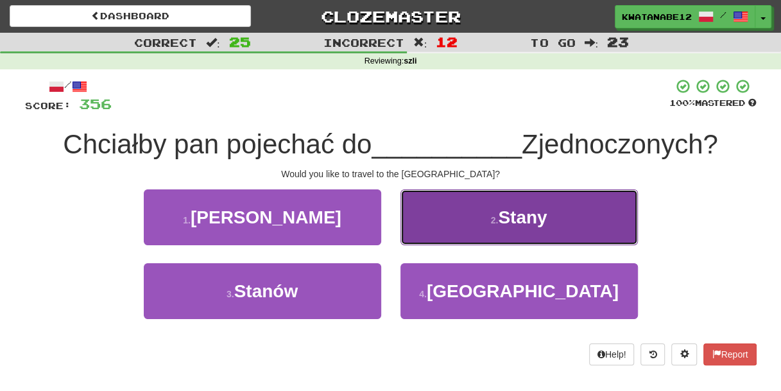
click at [445, 235] on button "2 . Stany" at bounding box center [519, 217] width 237 height 56
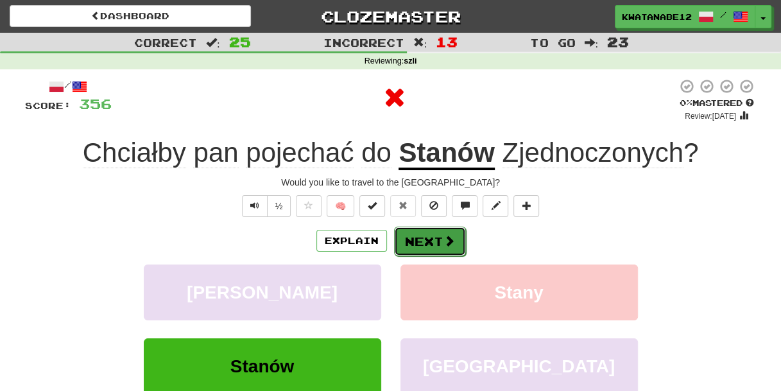
click at [416, 244] on button "Next" at bounding box center [430, 242] width 72 height 30
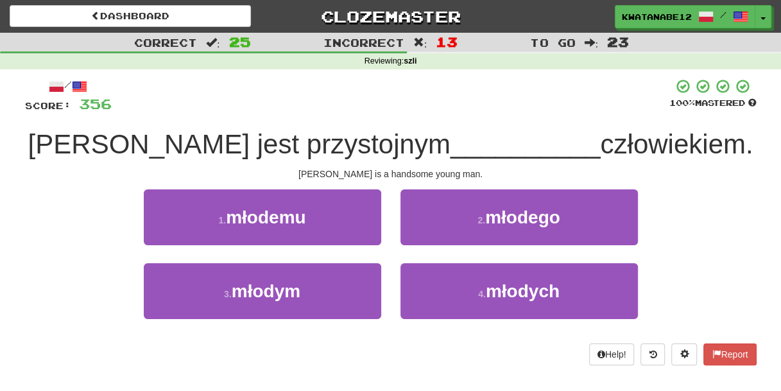
drag, startPoint x: 338, startPoint y: 259, endPoint x: 356, endPoint y: 259, distance: 18.0
click at [356, 259] on div "1 . młodemu" at bounding box center [262, 226] width 257 height 74
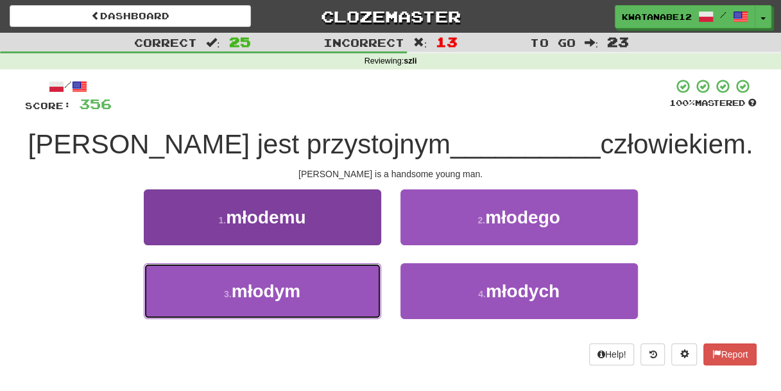
drag, startPoint x: 347, startPoint y: 271, endPoint x: 354, endPoint y: 270, distance: 6.5
click at [351, 270] on button "3 . młodym" at bounding box center [262, 291] width 237 height 56
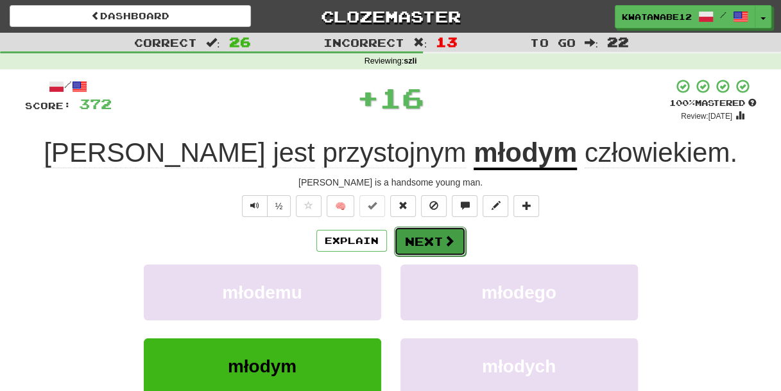
click at [425, 232] on button "Next" at bounding box center [430, 242] width 72 height 30
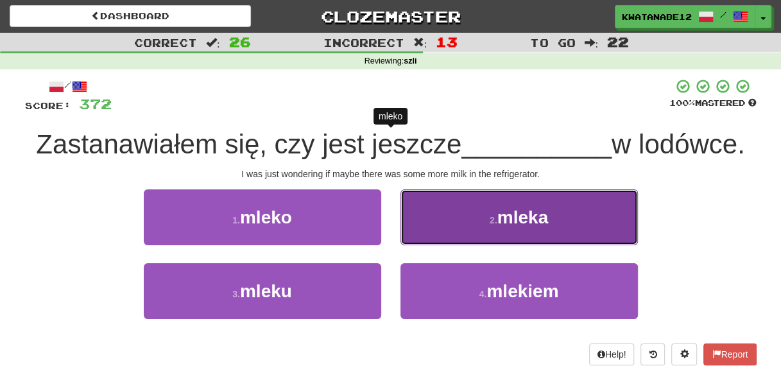
click at [440, 227] on button "2 . mleka" at bounding box center [519, 217] width 237 height 56
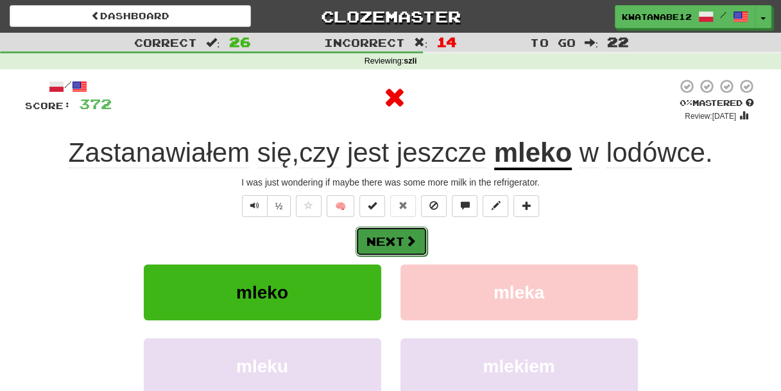
click at [421, 232] on button "Next" at bounding box center [392, 242] width 72 height 30
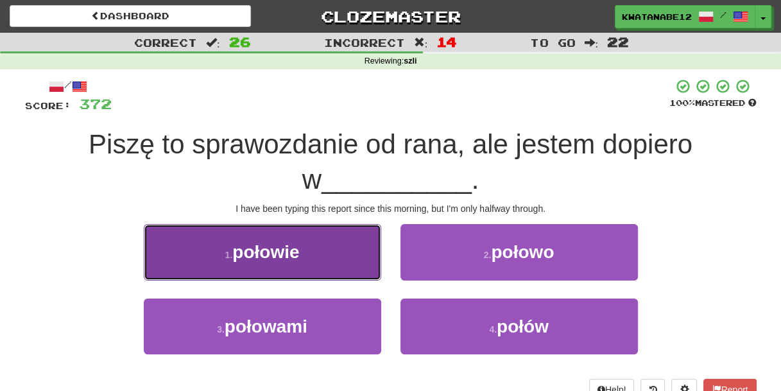
drag, startPoint x: 344, startPoint y: 275, endPoint x: 355, endPoint y: 269, distance: 12.3
click at [355, 269] on button "1 . połowie" at bounding box center [262, 252] width 237 height 56
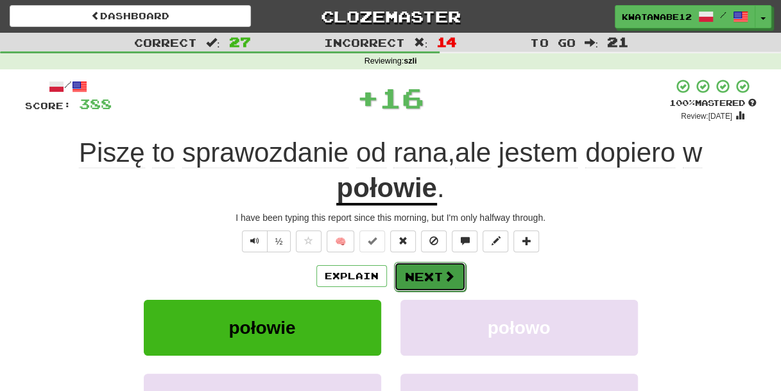
click at [424, 276] on button "Next" at bounding box center [430, 277] width 72 height 30
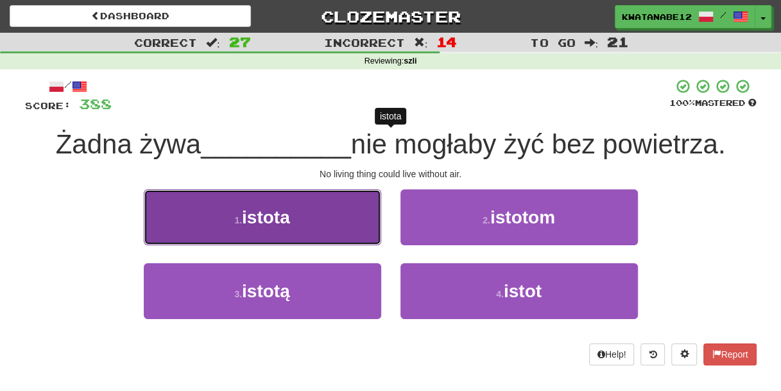
click at [352, 224] on button "1 . istota" at bounding box center [262, 217] width 237 height 56
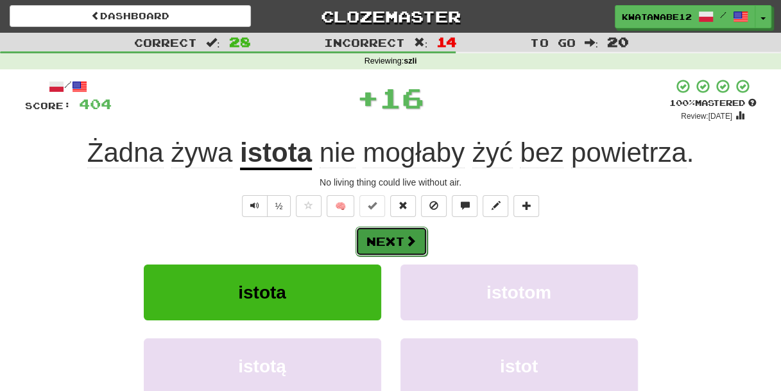
click at [414, 239] on span at bounding box center [411, 241] width 12 height 12
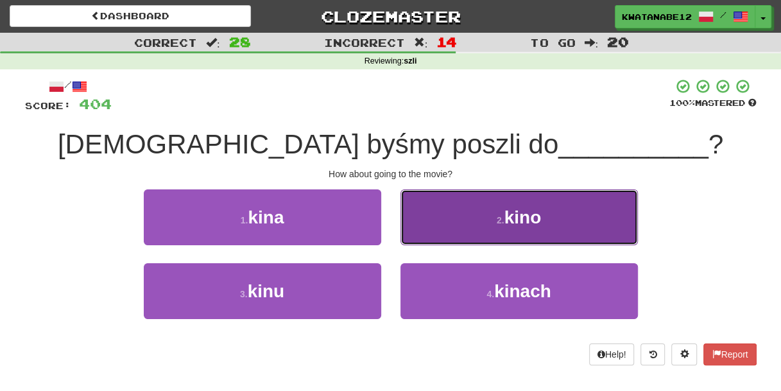
click at [431, 235] on button "2 . kino" at bounding box center [519, 217] width 237 height 56
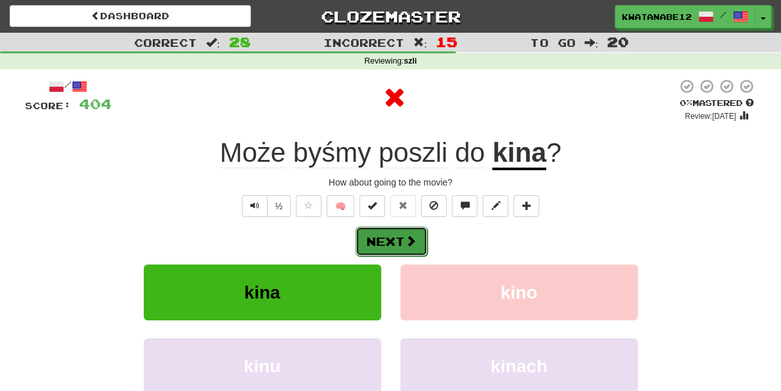
click at [405, 237] on span at bounding box center [411, 241] width 12 height 12
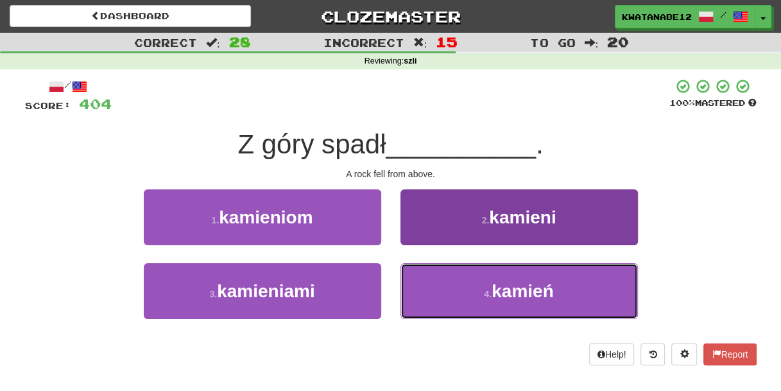
click at [447, 280] on button "4 . kamień" at bounding box center [519, 291] width 237 height 56
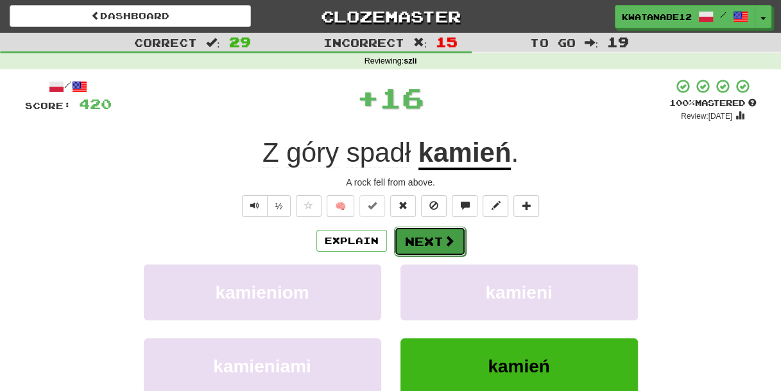
click at [412, 232] on button "Next" at bounding box center [430, 242] width 72 height 30
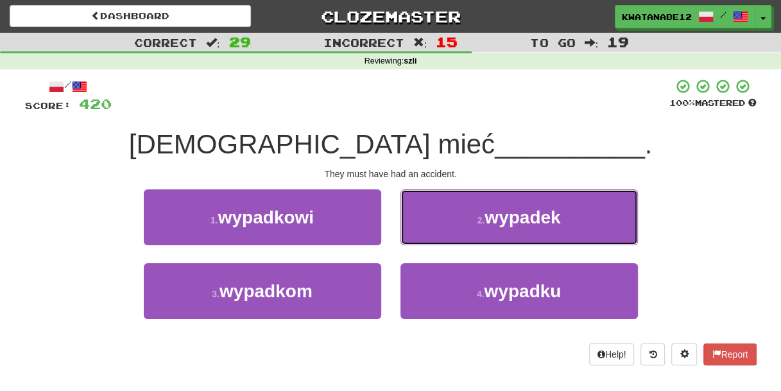
drag, startPoint x: 440, startPoint y: 213, endPoint x: 427, endPoint y: 223, distance: 16.4
click at [441, 215] on button "2 . wypadek" at bounding box center [519, 217] width 237 height 56
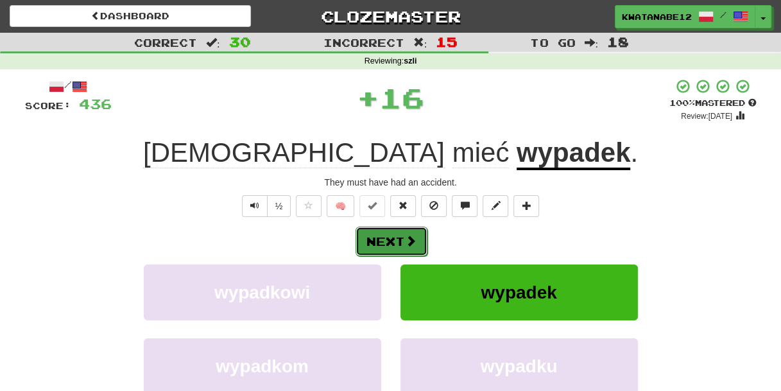
click at [406, 235] on span at bounding box center [411, 241] width 12 height 12
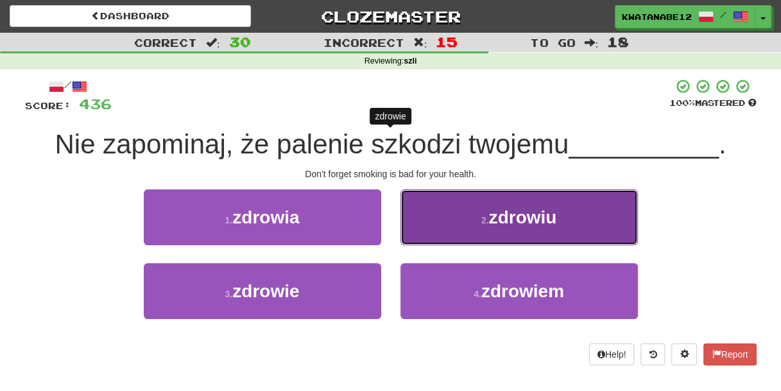
click at [431, 230] on button "2 . zdrowiu" at bounding box center [519, 217] width 237 height 56
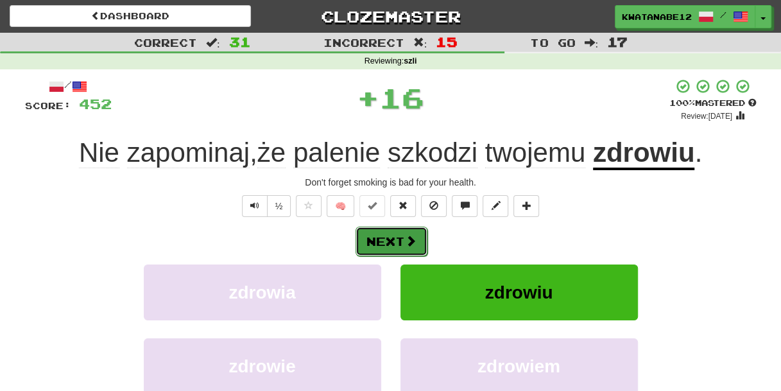
click at [421, 246] on button "Next" at bounding box center [392, 242] width 72 height 30
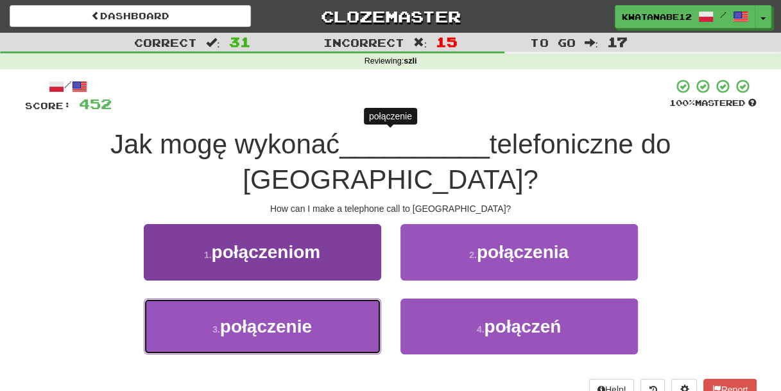
click at [341, 298] on button "3 . połączenie" at bounding box center [262, 326] width 237 height 56
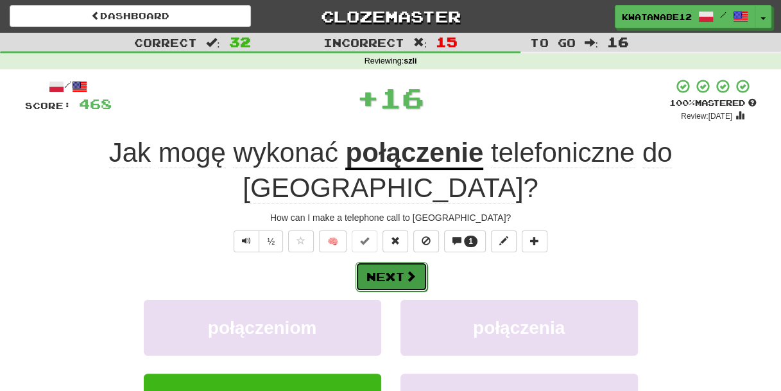
click at [415, 270] on span at bounding box center [411, 276] width 12 height 12
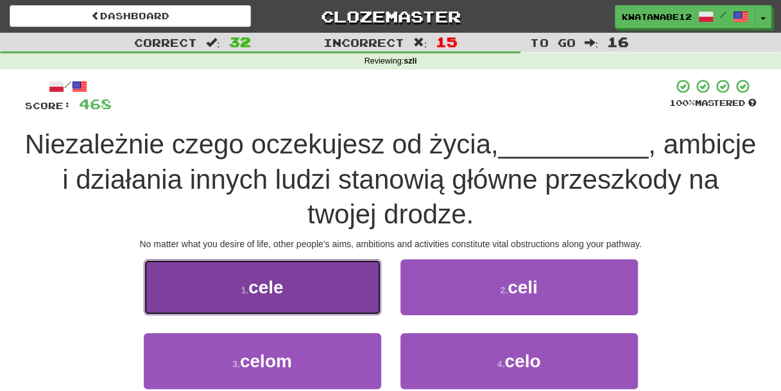
click at [346, 285] on button "1 . cele" at bounding box center [262, 287] width 237 height 56
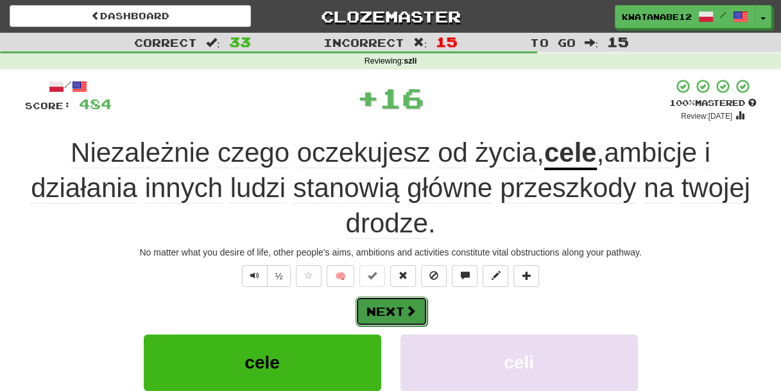
click at [414, 309] on span at bounding box center [411, 311] width 12 height 12
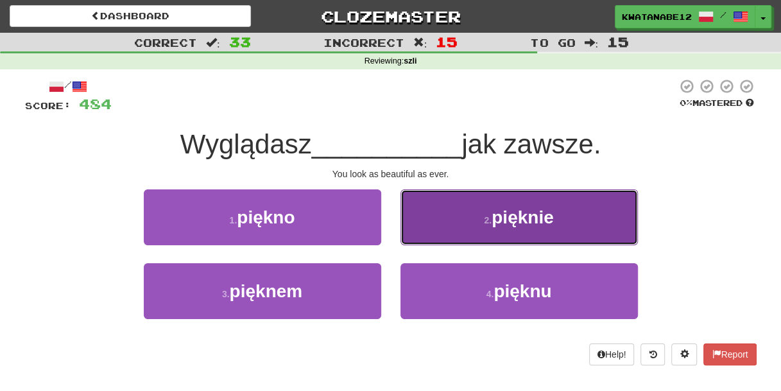
drag, startPoint x: 442, startPoint y: 214, endPoint x: 434, endPoint y: 227, distance: 15.3
click at [434, 227] on button "2 . pięknie" at bounding box center [519, 217] width 237 height 56
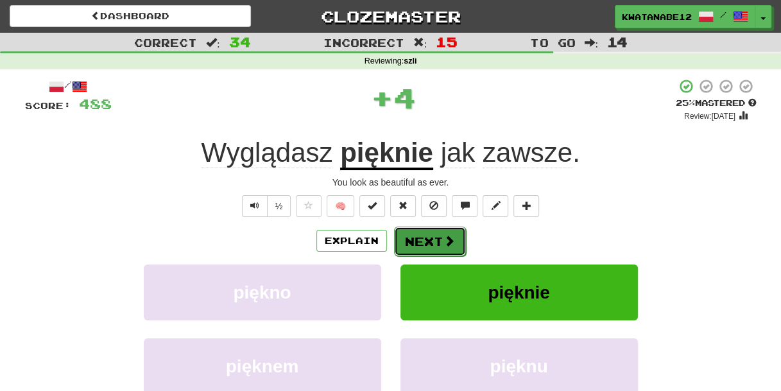
click at [419, 232] on button "Next" at bounding box center [430, 242] width 72 height 30
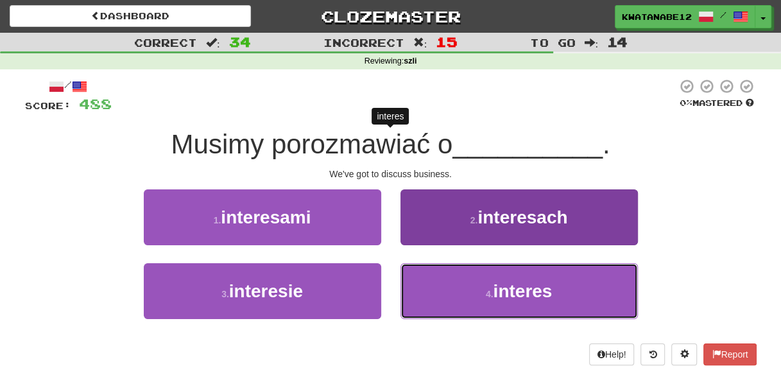
drag, startPoint x: 452, startPoint y: 288, endPoint x: 443, endPoint y: 273, distance: 17.3
click at [451, 287] on button "4 . interes" at bounding box center [519, 291] width 237 height 56
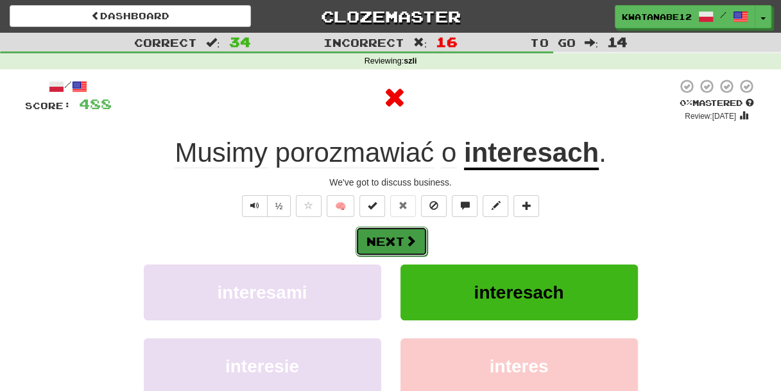
click at [416, 241] on button "Next" at bounding box center [392, 242] width 72 height 30
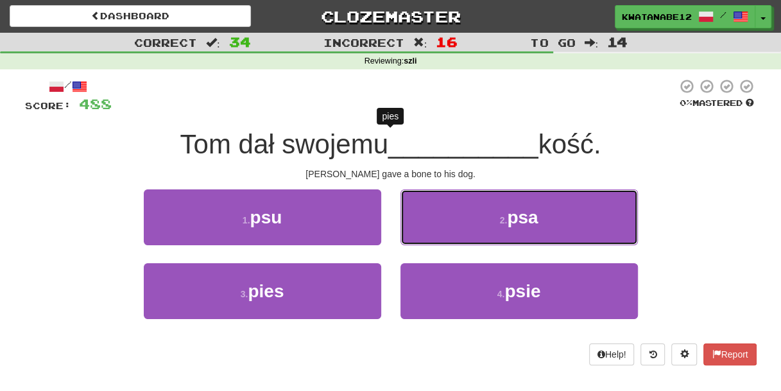
click at [426, 221] on button "2 . psa" at bounding box center [519, 217] width 237 height 56
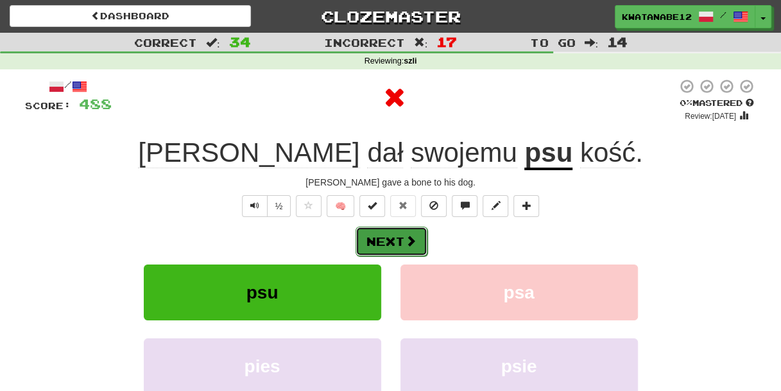
click at [411, 232] on button "Next" at bounding box center [392, 242] width 72 height 30
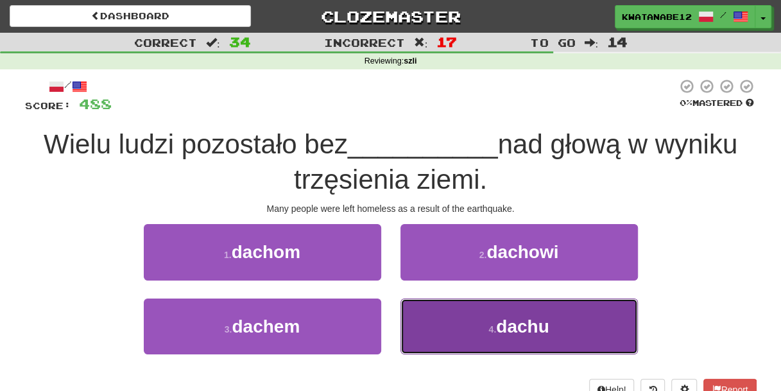
click at [452, 328] on button "4 . dachu" at bounding box center [519, 326] width 237 height 56
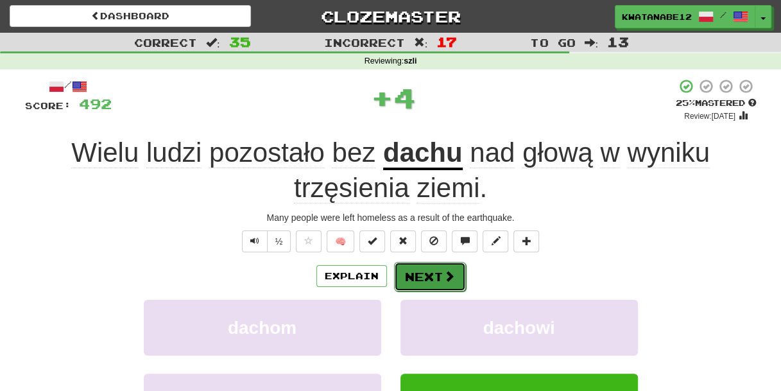
click at [422, 265] on button "Next" at bounding box center [430, 277] width 72 height 30
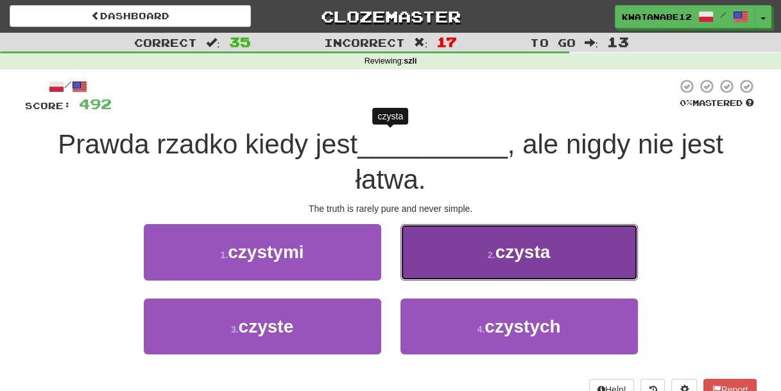
click at [438, 249] on button "2 . czysta" at bounding box center [519, 252] width 237 height 56
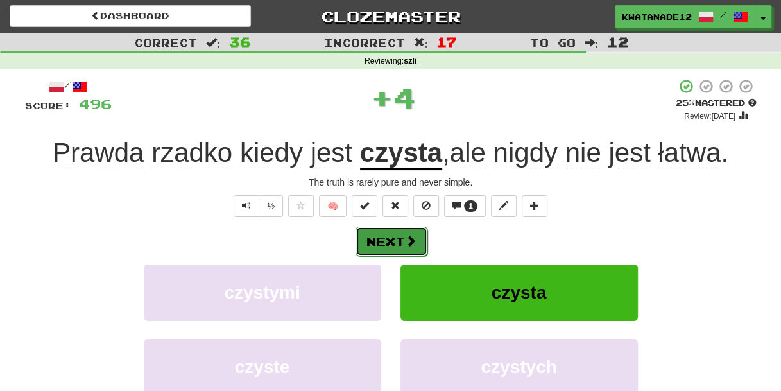
click at [399, 241] on button "Next" at bounding box center [392, 242] width 72 height 30
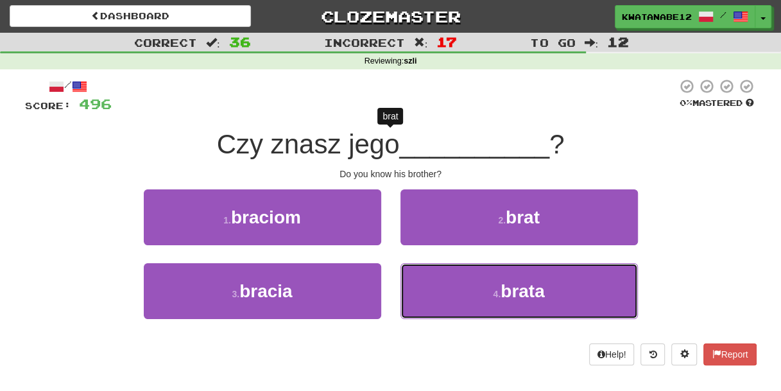
drag, startPoint x: 434, startPoint y: 285, endPoint x: 425, endPoint y: 260, distance: 26.6
click at [436, 285] on button "4 . brata" at bounding box center [519, 291] width 237 height 56
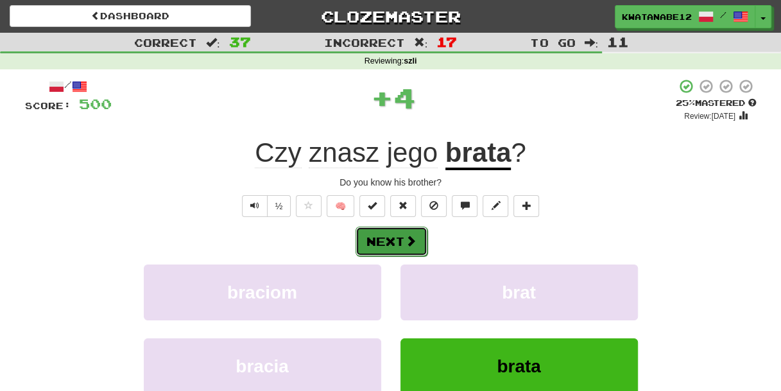
click at [410, 232] on button "Next" at bounding box center [392, 242] width 72 height 30
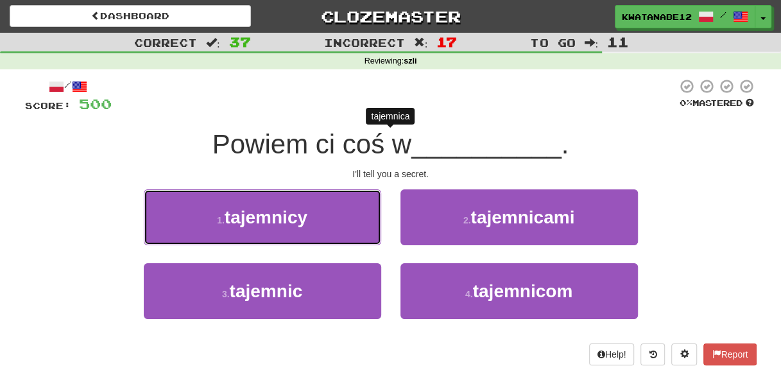
drag, startPoint x: 347, startPoint y: 218, endPoint x: 363, endPoint y: 219, distance: 15.5
click at [347, 218] on button "1 . tajemnicy" at bounding box center [262, 217] width 237 height 56
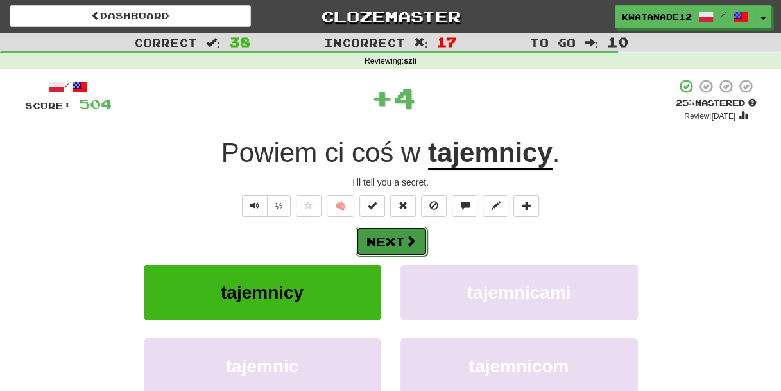
click at [422, 227] on button "Next" at bounding box center [392, 242] width 72 height 30
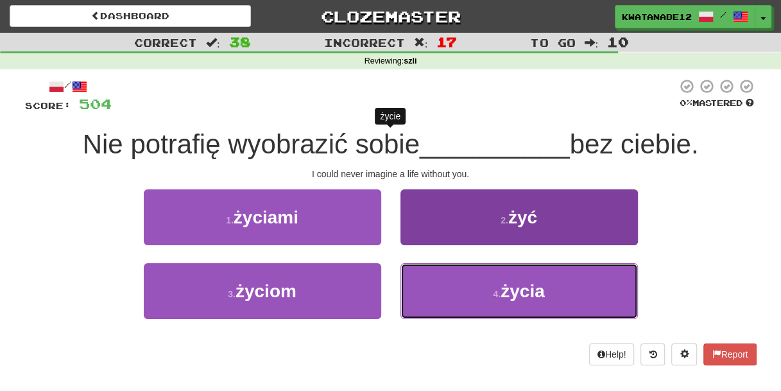
drag, startPoint x: 448, startPoint y: 288, endPoint x: 436, endPoint y: 268, distance: 22.5
click at [446, 289] on button "4 . życia" at bounding box center [519, 291] width 237 height 56
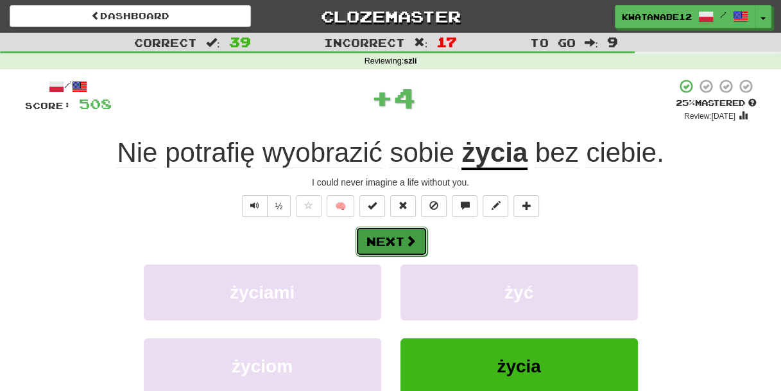
drag, startPoint x: 415, startPoint y: 243, endPoint x: 407, endPoint y: 239, distance: 8.6
click at [407, 239] on span at bounding box center [411, 241] width 12 height 12
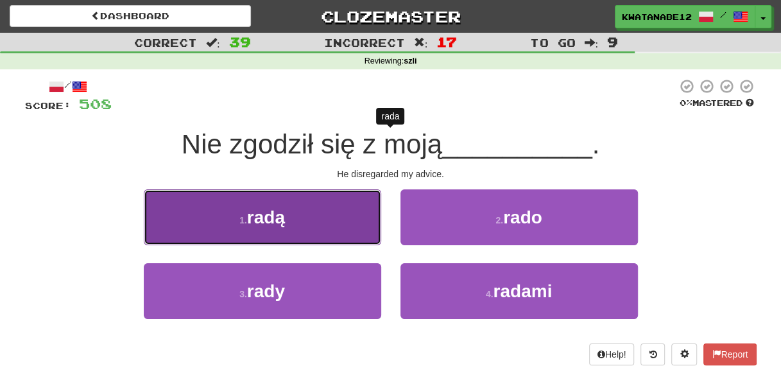
click at [359, 212] on button "1 . radą" at bounding box center [262, 217] width 237 height 56
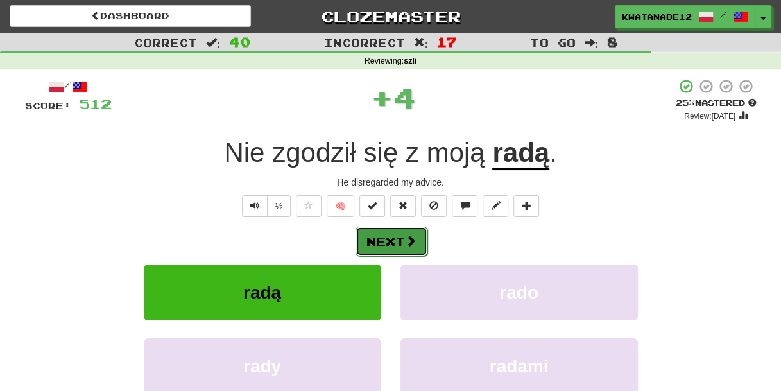
click at [414, 231] on button "Next" at bounding box center [392, 242] width 72 height 30
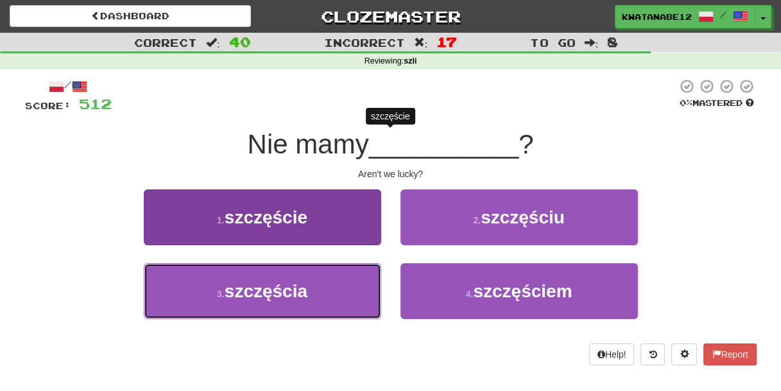
drag, startPoint x: 347, startPoint y: 278, endPoint x: 356, endPoint y: 272, distance: 10.7
click at [345, 279] on button "3 . szczęścia" at bounding box center [262, 291] width 237 height 56
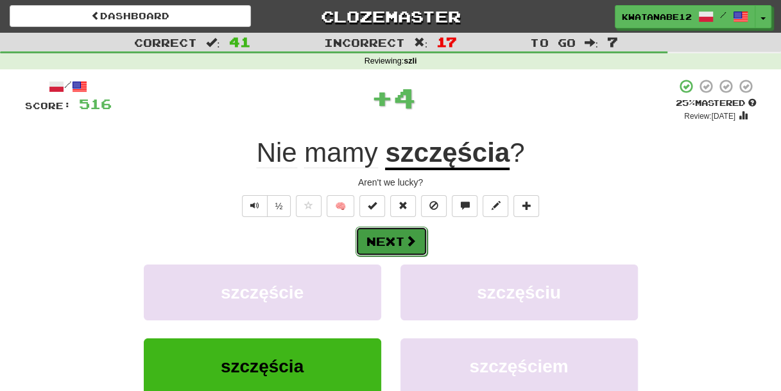
click at [410, 232] on button "Next" at bounding box center [392, 242] width 72 height 30
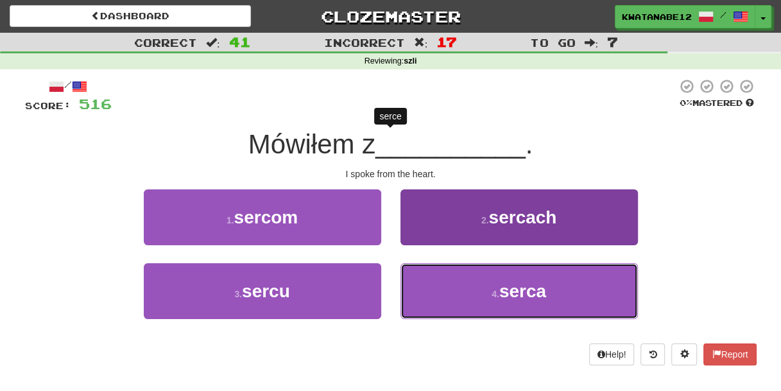
drag, startPoint x: 429, startPoint y: 279, endPoint x: 431, endPoint y: 270, distance: 9.1
click at [431, 282] on button "4 . serca" at bounding box center [519, 291] width 237 height 56
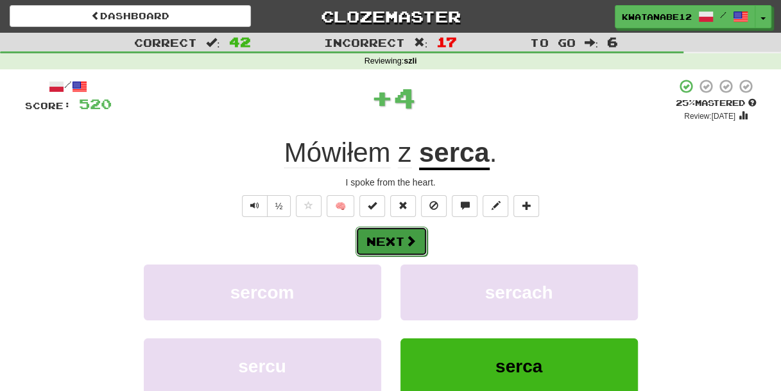
click at [402, 238] on button "Next" at bounding box center [392, 242] width 72 height 30
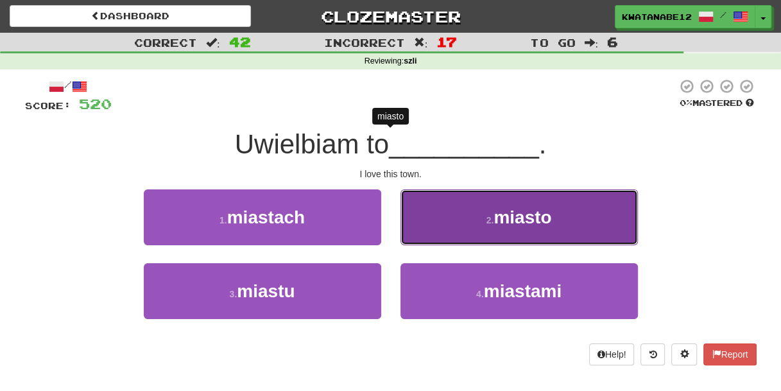
click at [431, 225] on button "2 . miasto" at bounding box center [519, 217] width 237 height 56
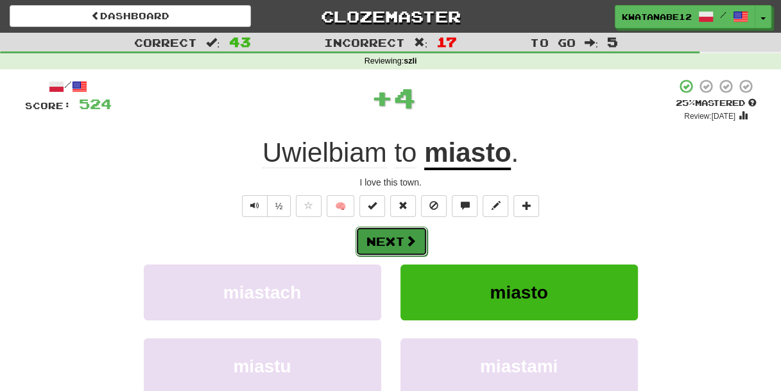
click at [417, 238] on button "Next" at bounding box center [392, 242] width 72 height 30
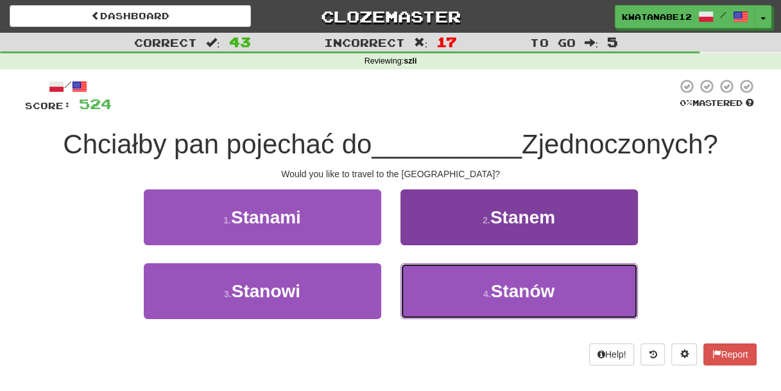
click at [454, 282] on button "4 . [GEOGRAPHIC_DATA]" at bounding box center [519, 291] width 237 height 56
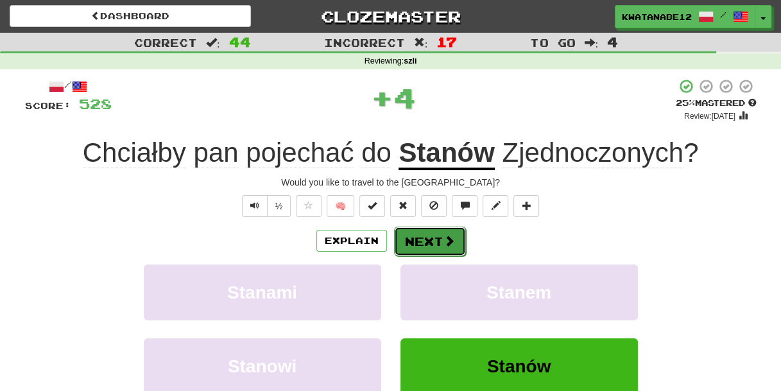
click at [424, 238] on button "Next" at bounding box center [430, 242] width 72 height 30
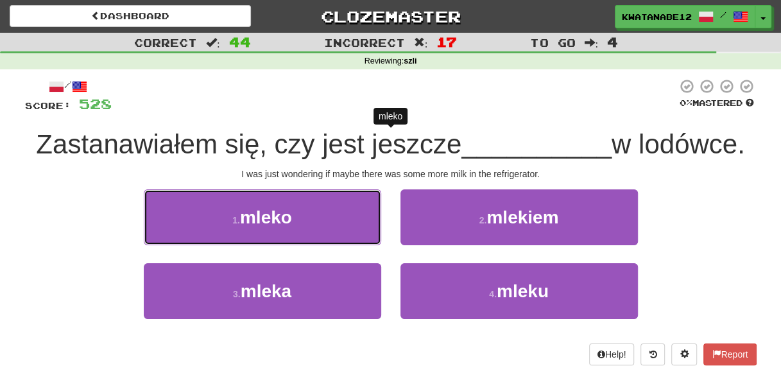
drag, startPoint x: 343, startPoint y: 222, endPoint x: 359, endPoint y: 224, distance: 16.2
click at [350, 222] on button "1 . mleko" at bounding box center [262, 217] width 237 height 56
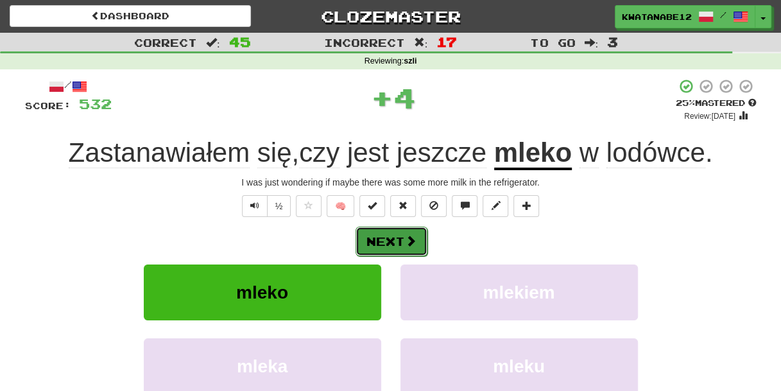
click at [419, 237] on button "Next" at bounding box center [392, 242] width 72 height 30
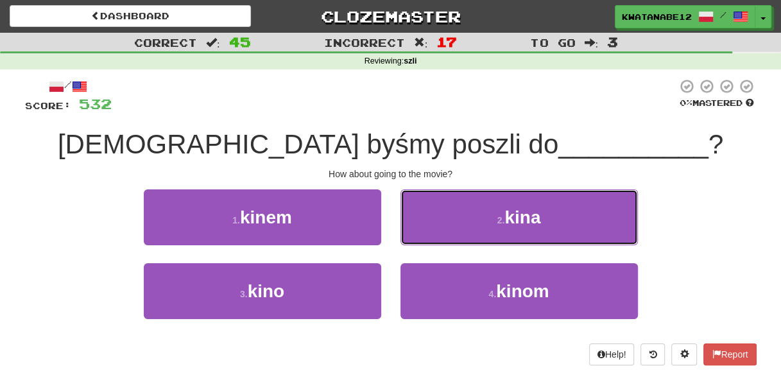
click at [421, 215] on button "2 . kina" at bounding box center [519, 217] width 237 height 56
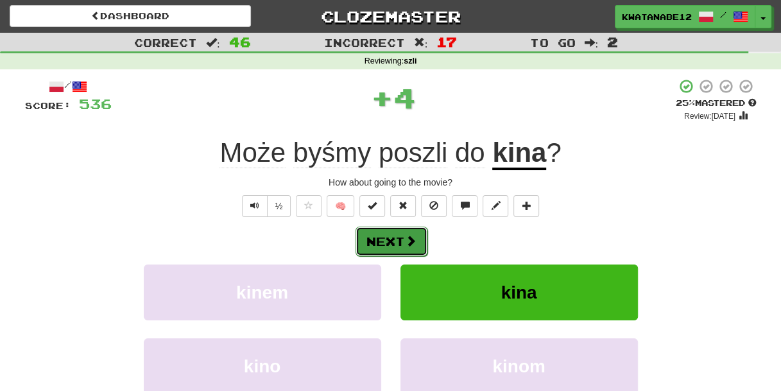
click at [409, 239] on span at bounding box center [411, 241] width 12 height 12
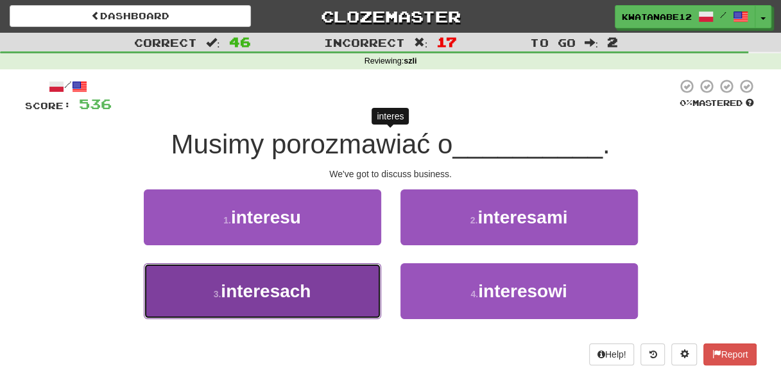
click at [340, 279] on button "3 . interesach" at bounding box center [262, 291] width 237 height 56
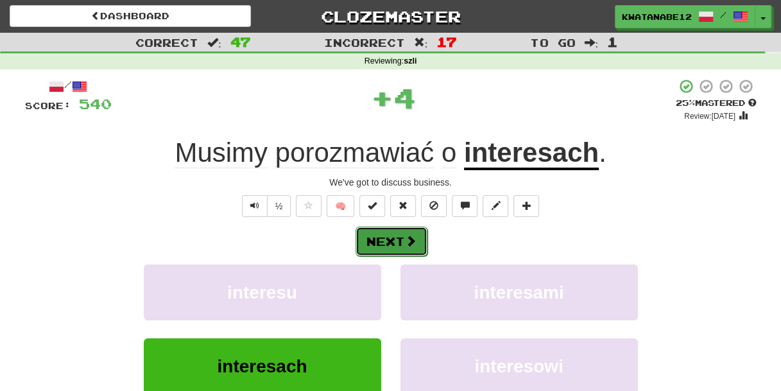
click at [406, 249] on button "Next" at bounding box center [392, 242] width 72 height 30
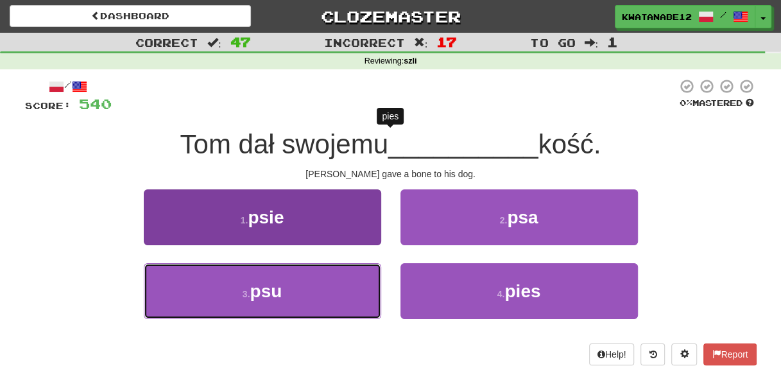
drag, startPoint x: 332, startPoint y: 289, endPoint x: 363, endPoint y: 281, distance: 31.9
click at [336, 288] on button "3 . psu" at bounding box center [262, 291] width 237 height 56
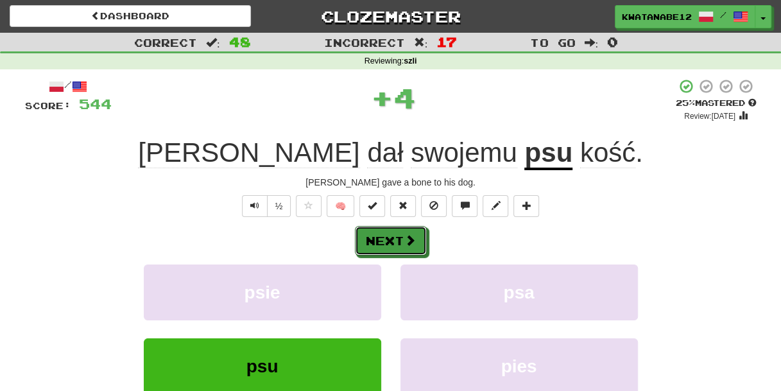
click at [416, 236] on button "Next" at bounding box center [391, 241] width 72 height 30
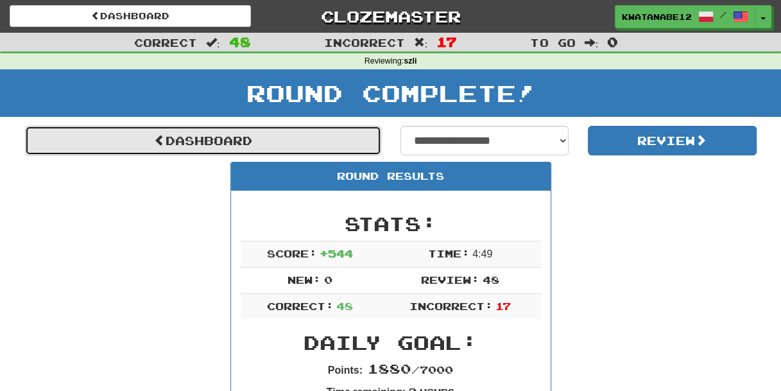
click at [318, 131] on link "Dashboard" at bounding box center [203, 141] width 356 height 30
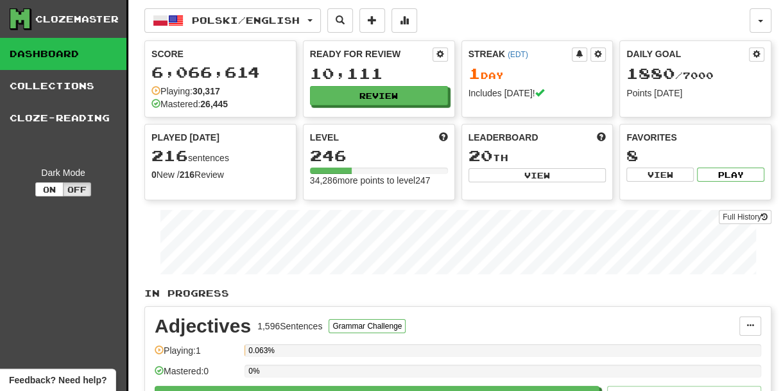
click at [390, 108] on div "Ready for Review 10,111 Review" at bounding box center [379, 76] width 151 height 71
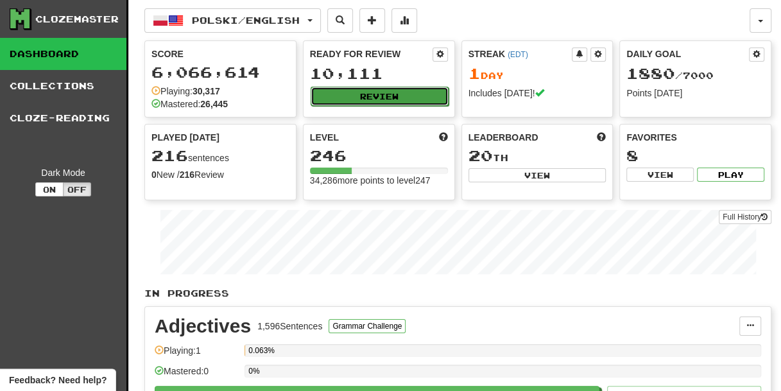
click at [395, 98] on button "Review" at bounding box center [380, 96] width 138 height 19
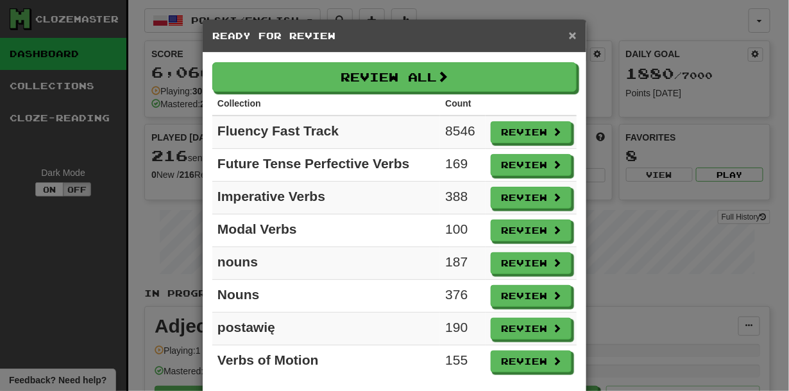
click at [569, 35] on span "×" at bounding box center [573, 35] width 8 height 15
